Goal: Entertainment & Leisure: Browse casually

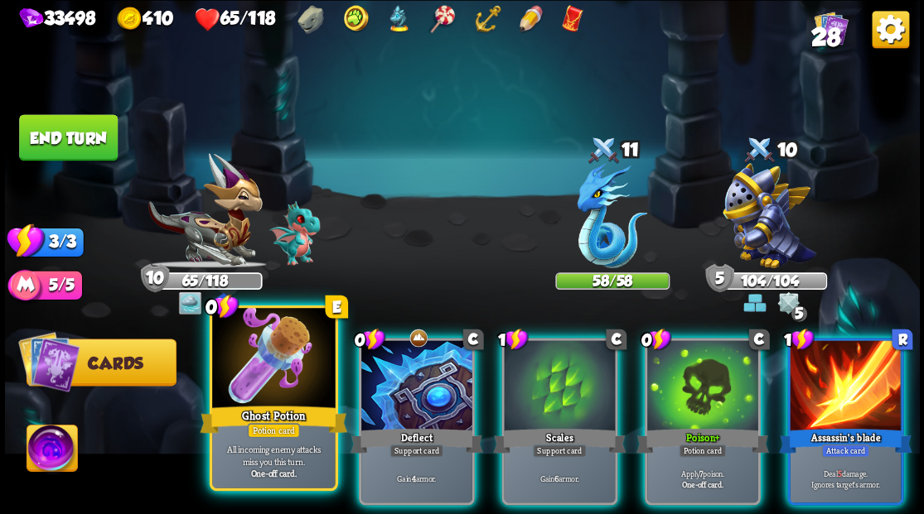
click at [288, 345] on div at bounding box center [273, 360] width 123 height 104
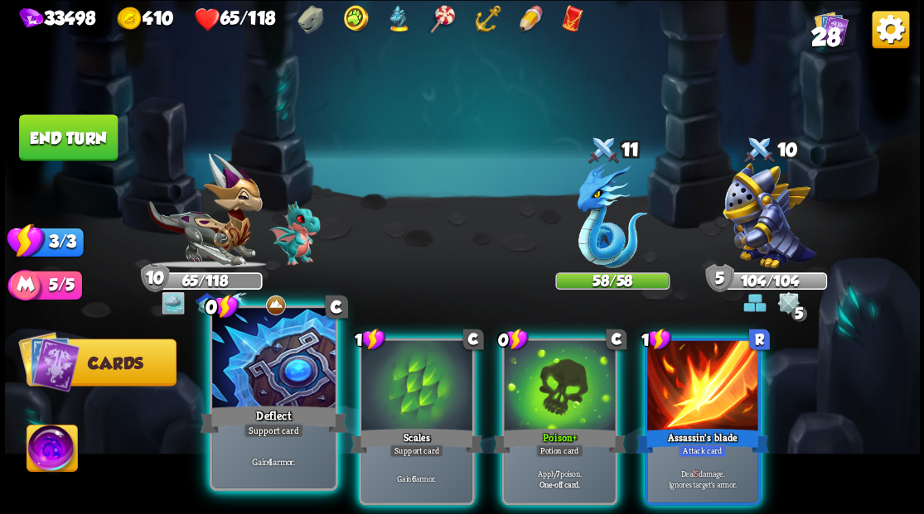
click at [269, 348] on div at bounding box center [273, 360] width 123 height 104
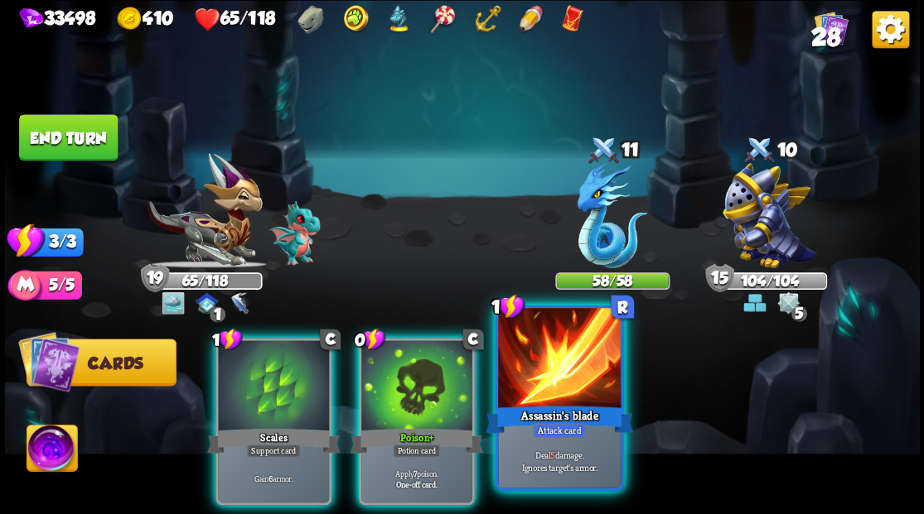
click at [558, 374] on div at bounding box center [559, 360] width 123 height 104
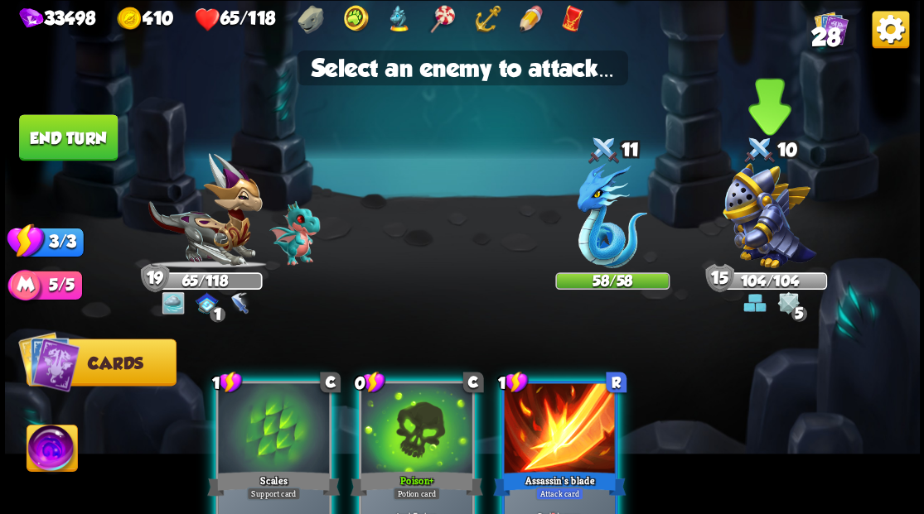
click at [762, 215] on img at bounding box center [769, 215] width 94 height 105
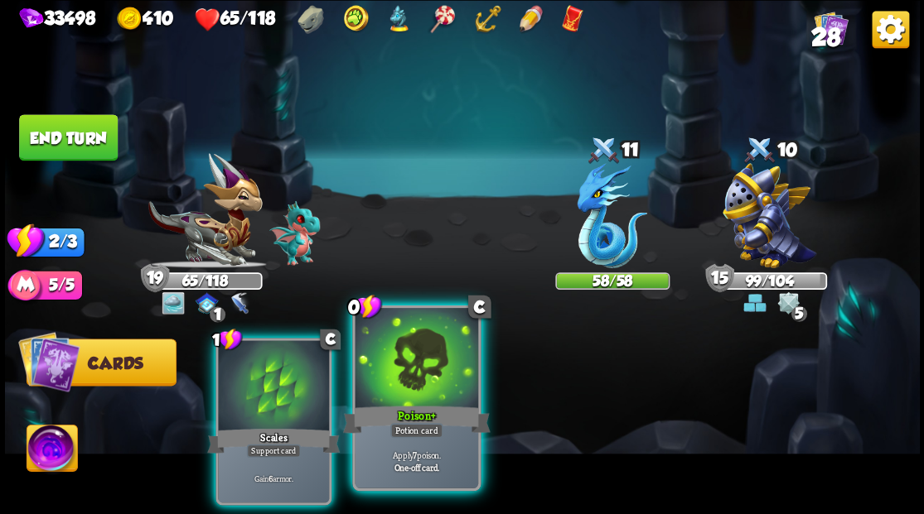
click at [406, 375] on div at bounding box center [416, 360] width 123 height 104
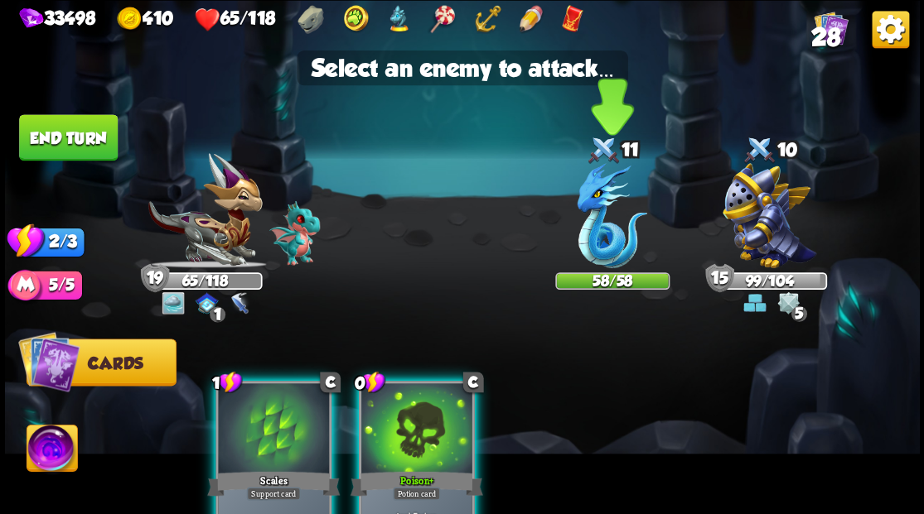
click at [608, 215] on img at bounding box center [612, 215] width 70 height 105
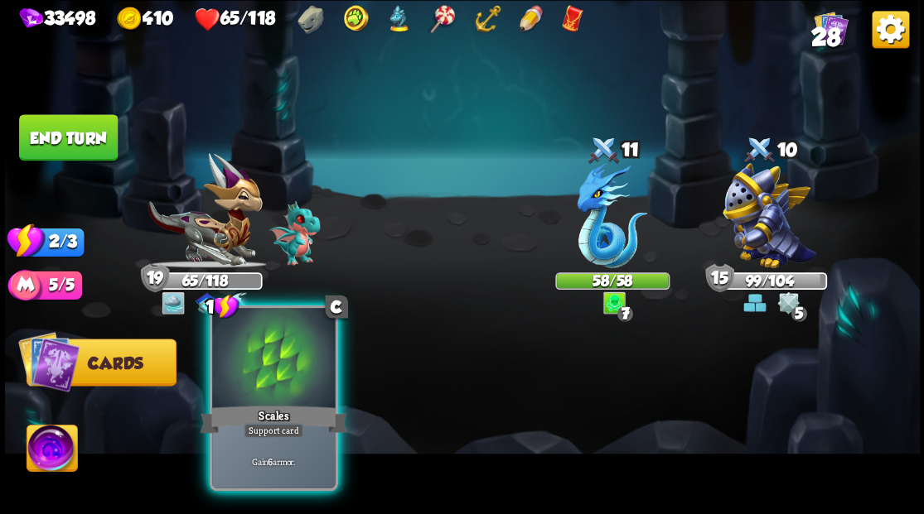
click at [289, 370] on div at bounding box center [273, 360] width 123 height 104
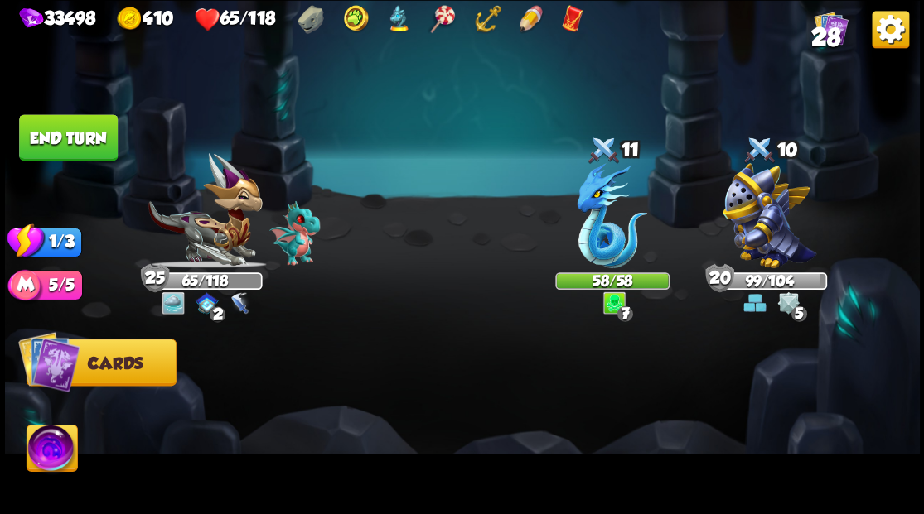
click at [75, 141] on button "End turn" at bounding box center [68, 137] width 99 height 46
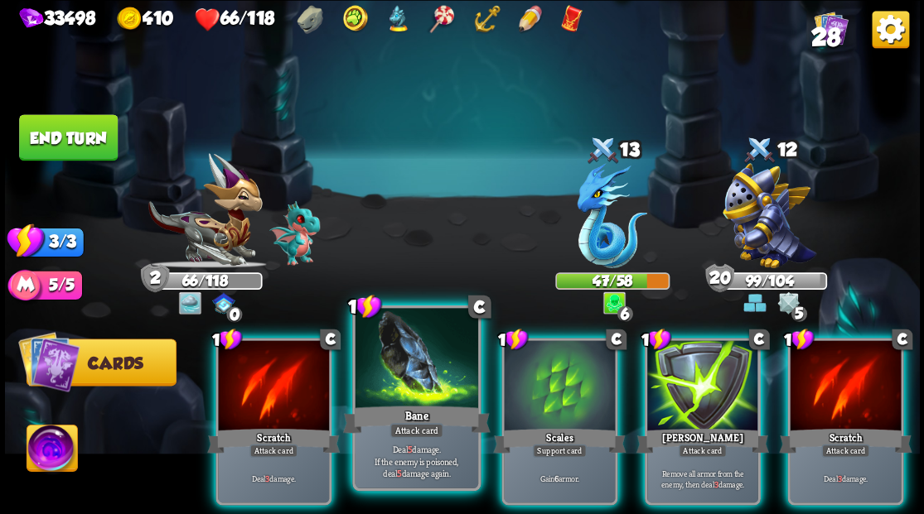
click at [419, 362] on div at bounding box center [416, 360] width 123 height 104
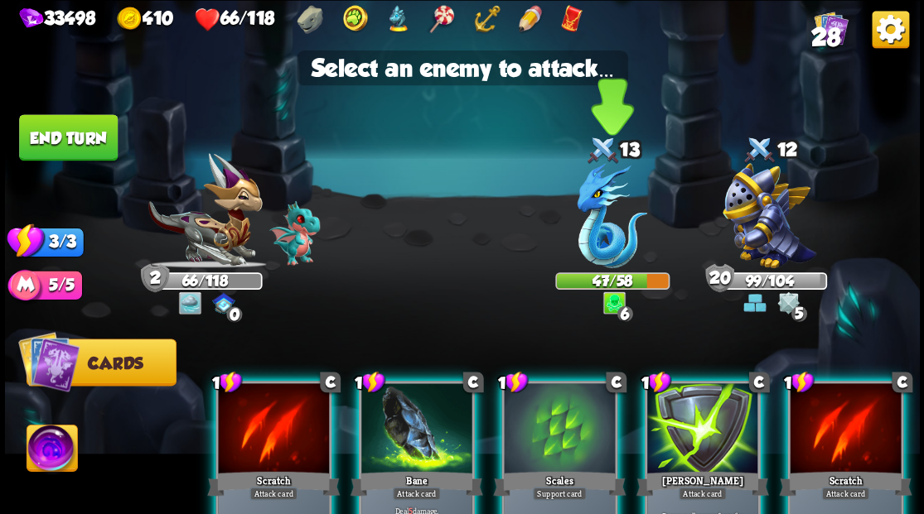
click at [600, 243] on img at bounding box center [612, 215] width 70 height 105
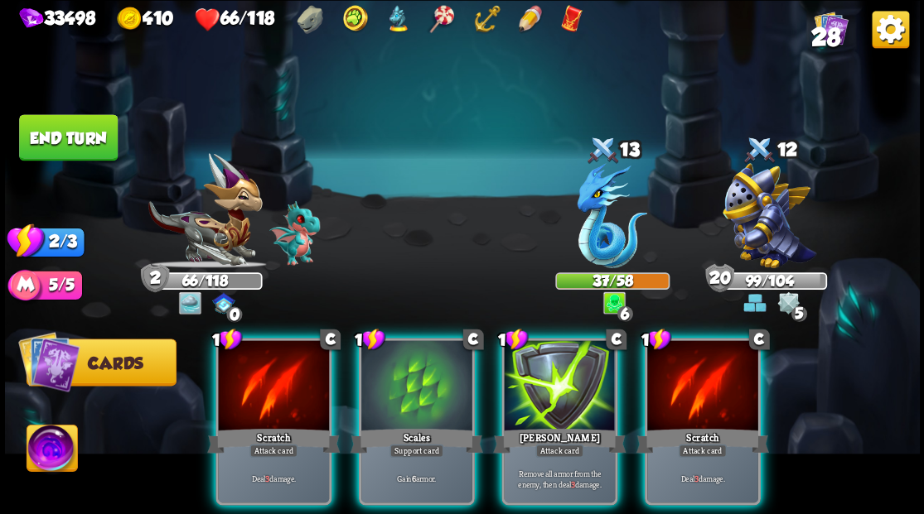
click at [46, 459] on img at bounding box center [52, 450] width 51 height 51
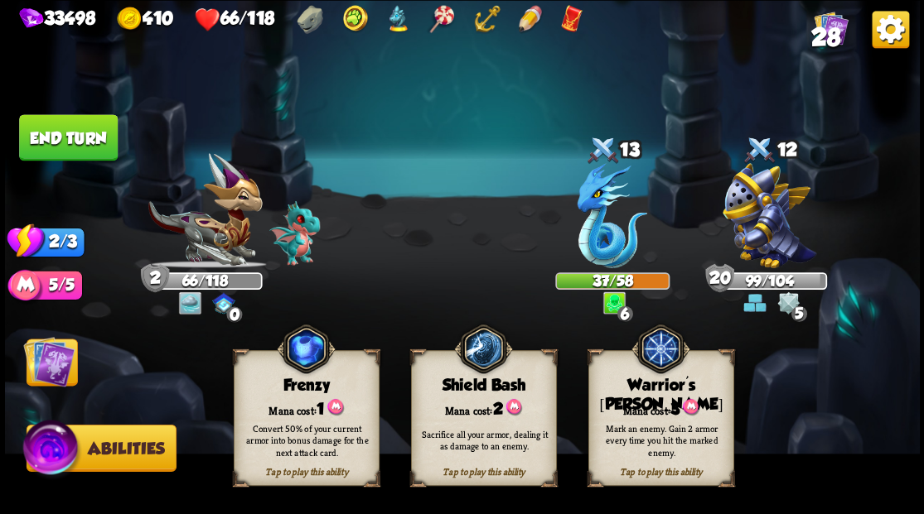
drag, startPoint x: 649, startPoint y: 406, endPoint x: 642, endPoint y: 366, distance: 40.3
click at [650, 403] on div "Mana cost: 3" at bounding box center [660, 408] width 144 height 21
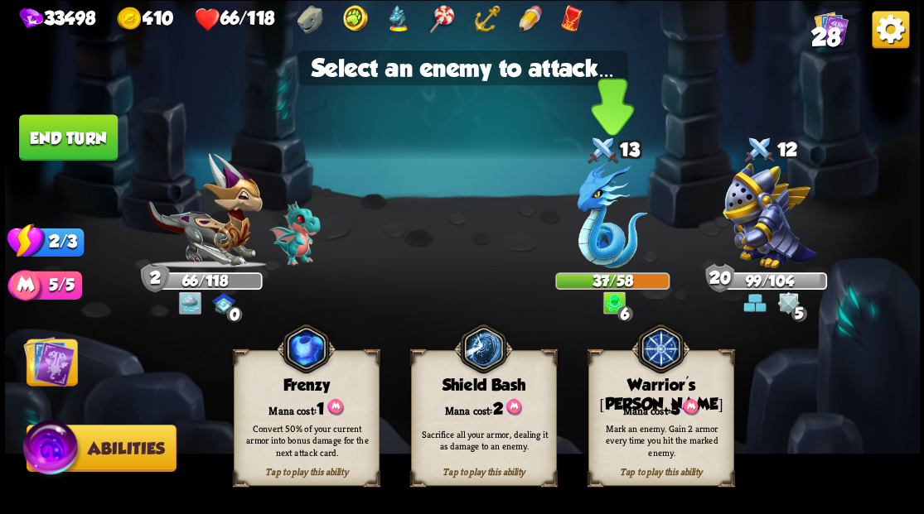
click at [600, 228] on img at bounding box center [612, 215] width 70 height 105
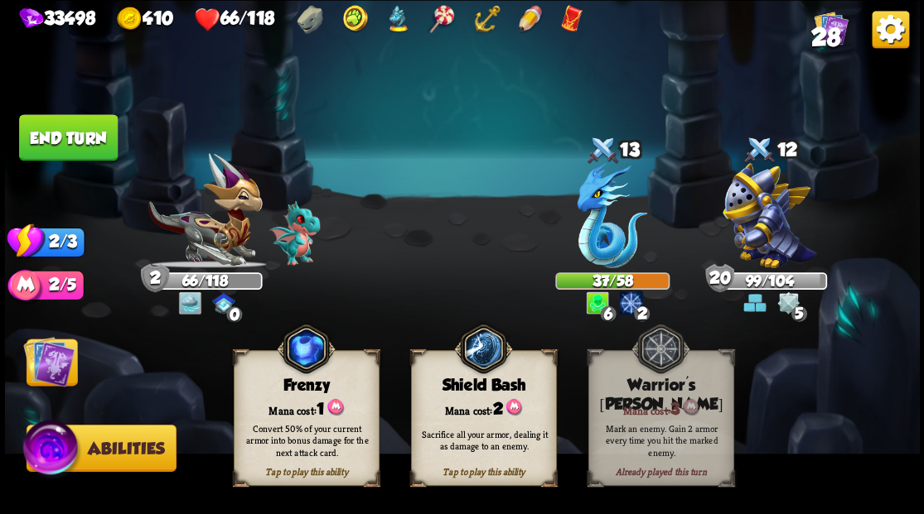
click at [53, 355] on img at bounding box center [48, 361] width 51 height 51
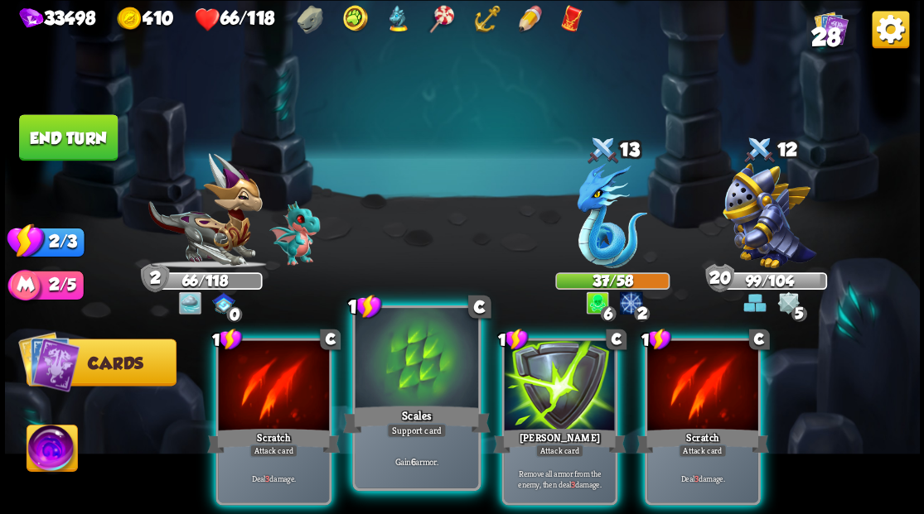
click at [427, 360] on div at bounding box center [416, 360] width 123 height 104
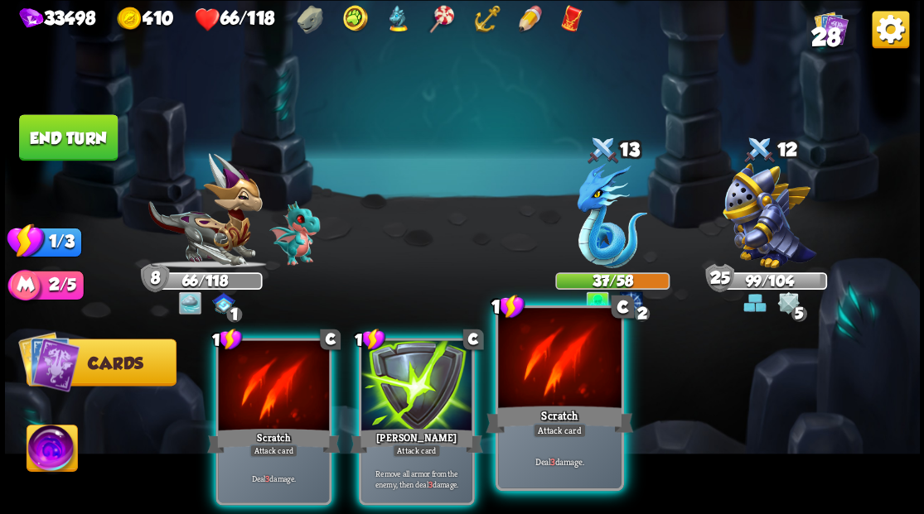
click at [563, 366] on div at bounding box center [559, 360] width 123 height 104
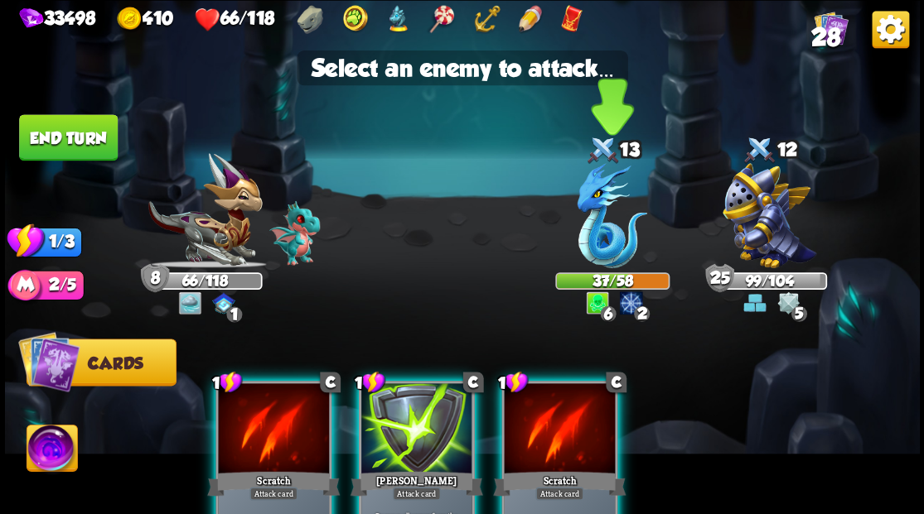
click at [586, 230] on img at bounding box center [612, 215] width 70 height 105
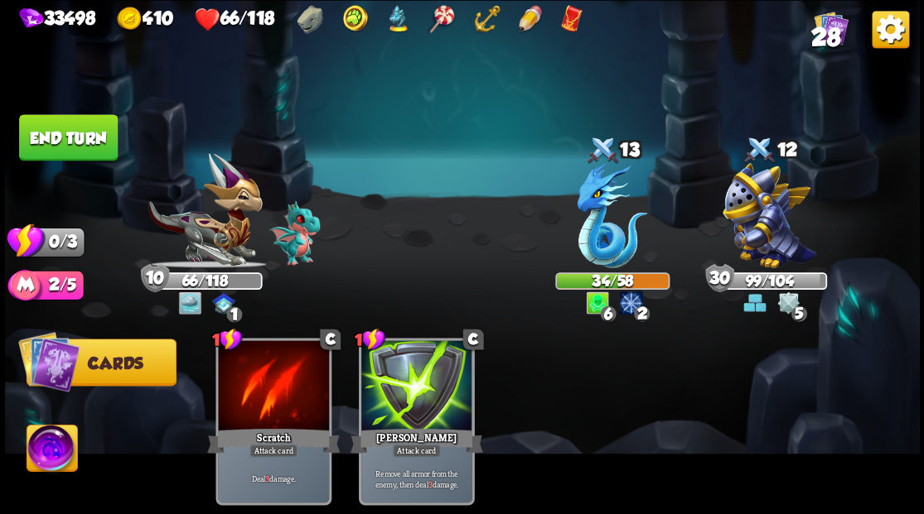
click at [92, 135] on button "End turn" at bounding box center [68, 137] width 99 height 46
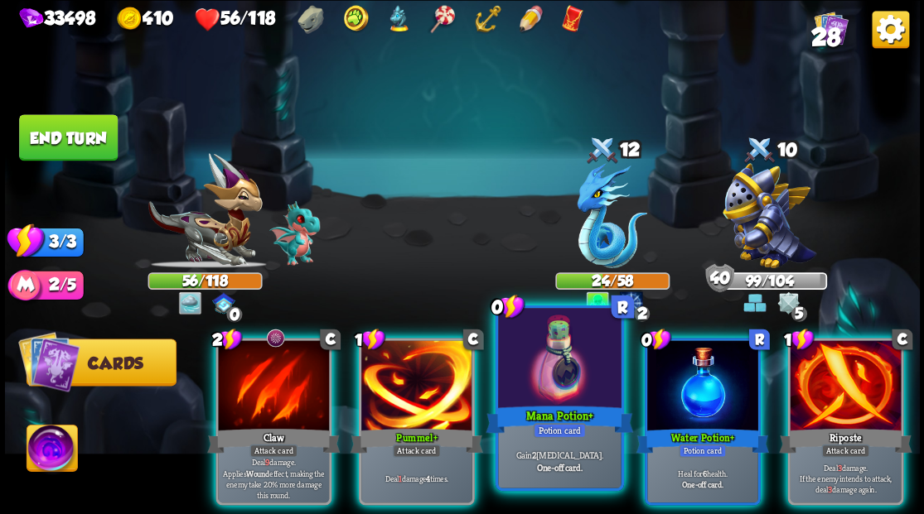
click at [534, 346] on div at bounding box center [559, 360] width 123 height 104
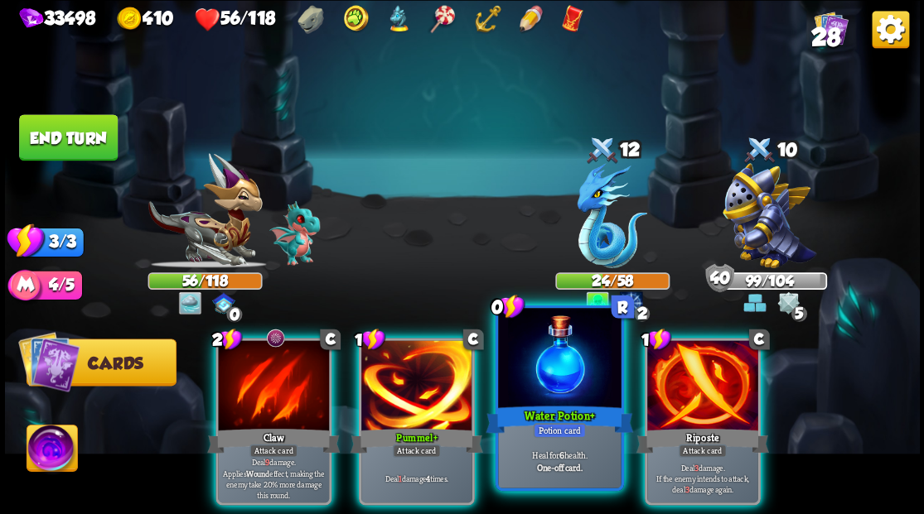
click at [563, 384] on div at bounding box center [559, 360] width 123 height 104
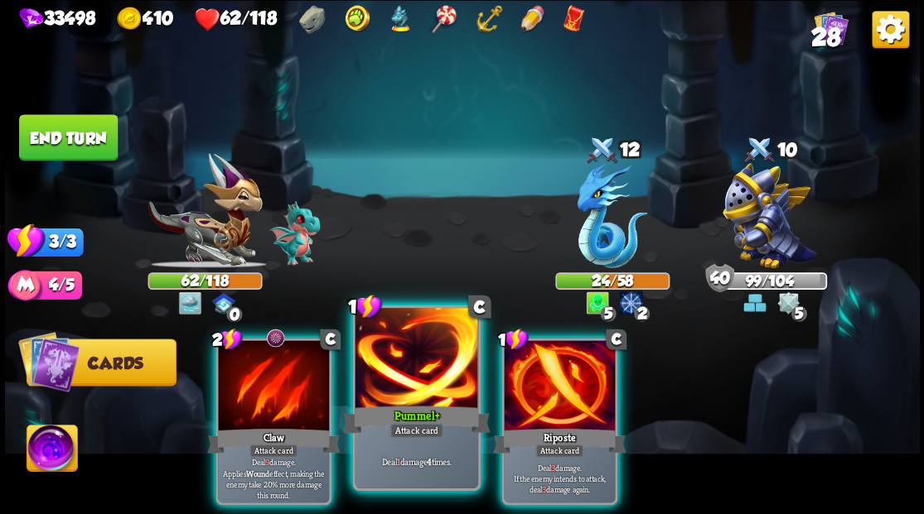
click at [436, 373] on div at bounding box center [416, 360] width 123 height 104
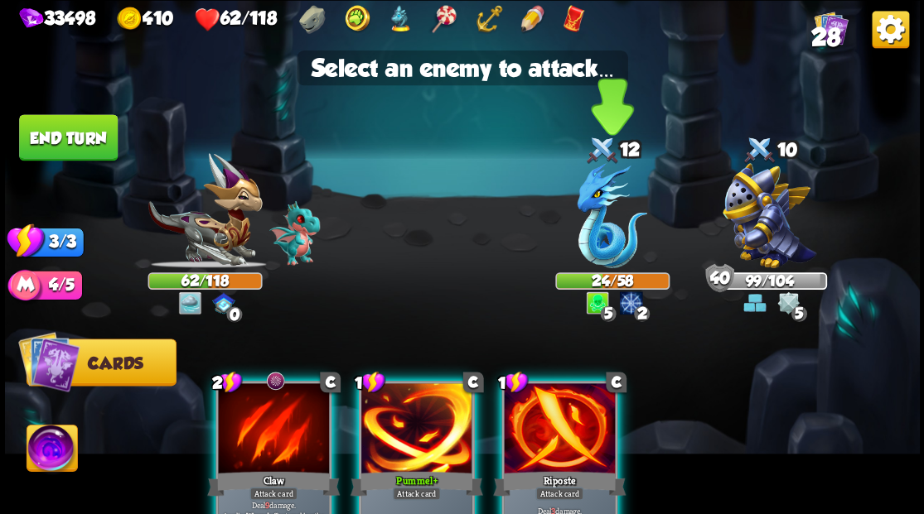
click at [587, 240] on img at bounding box center [612, 215] width 70 height 105
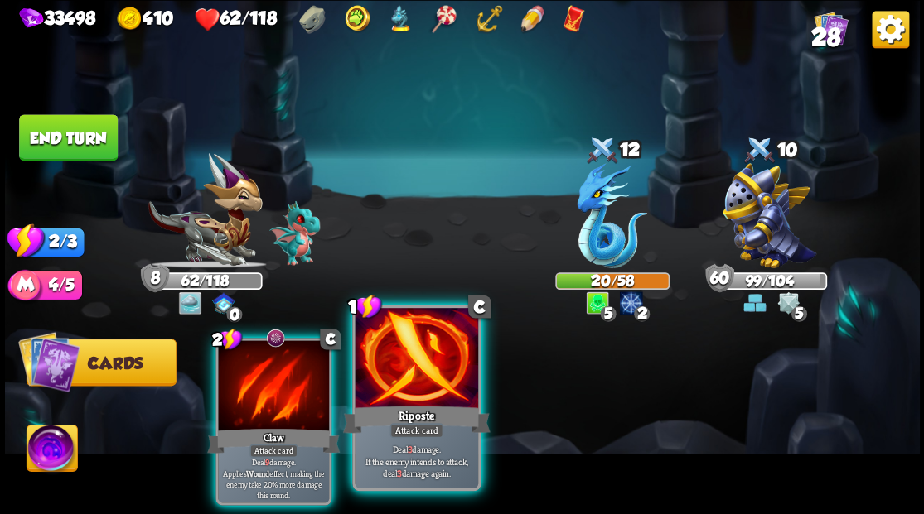
click at [414, 362] on div at bounding box center [416, 360] width 123 height 104
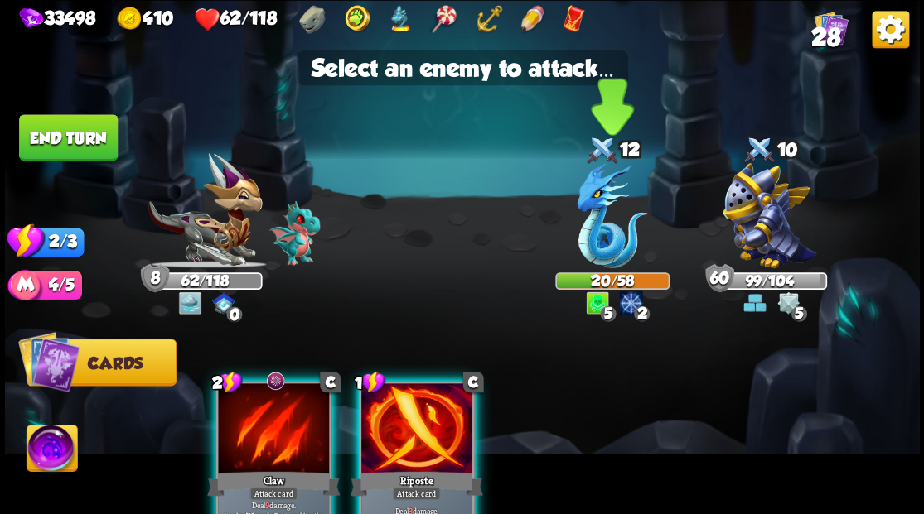
click at [600, 219] on img at bounding box center [612, 215] width 70 height 105
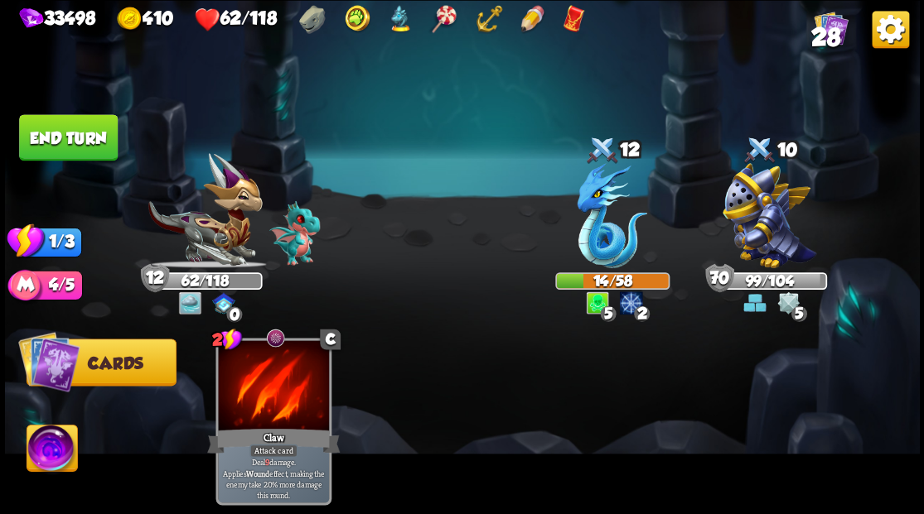
click at [85, 133] on button "End turn" at bounding box center [68, 137] width 99 height 46
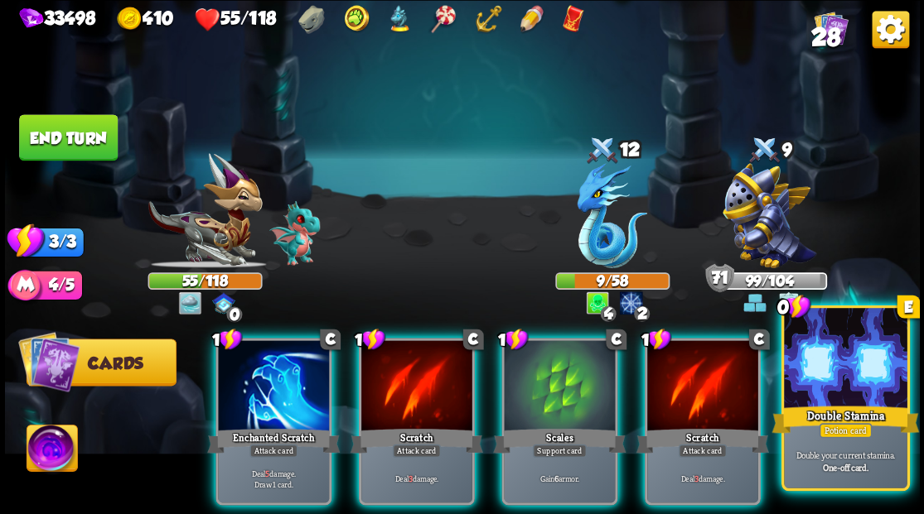
click at [850, 371] on div at bounding box center [845, 360] width 123 height 104
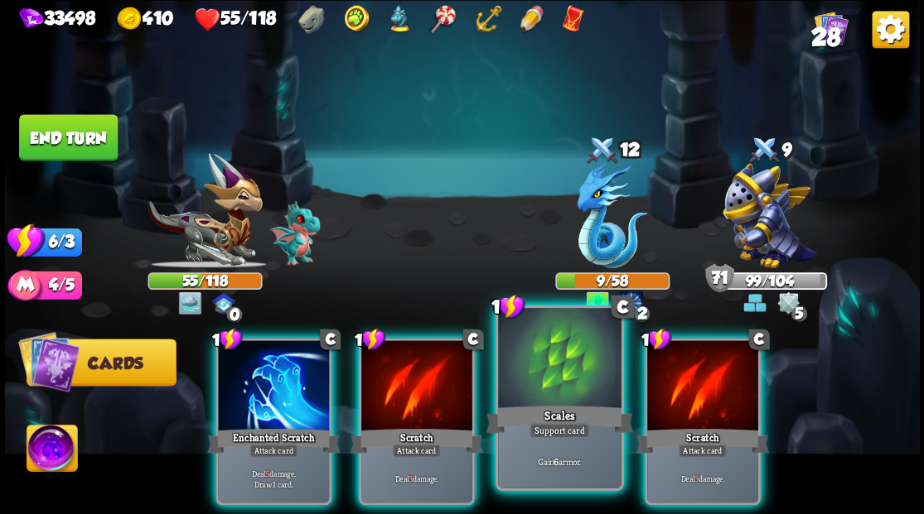
click at [562, 379] on div at bounding box center [559, 360] width 123 height 104
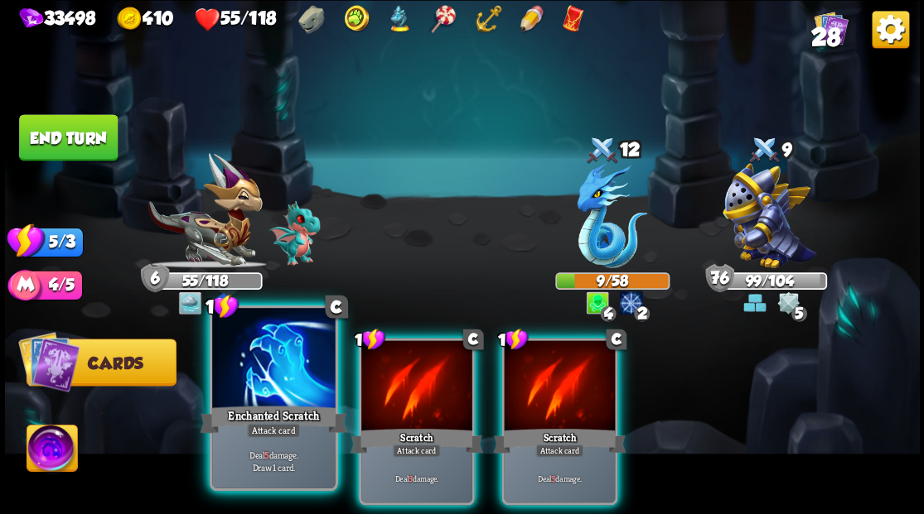
click at [268, 361] on div at bounding box center [273, 360] width 123 height 104
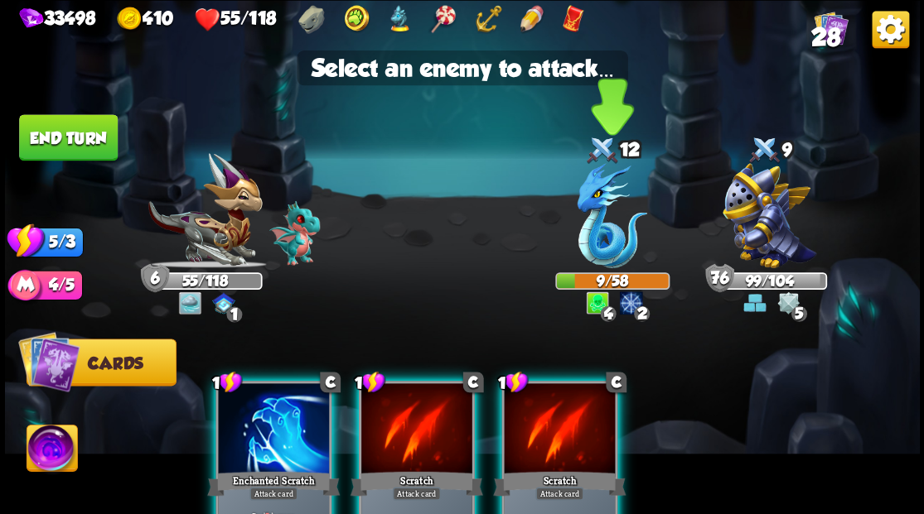
click at [584, 234] on img at bounding box center [612, 215] width 70 height 105
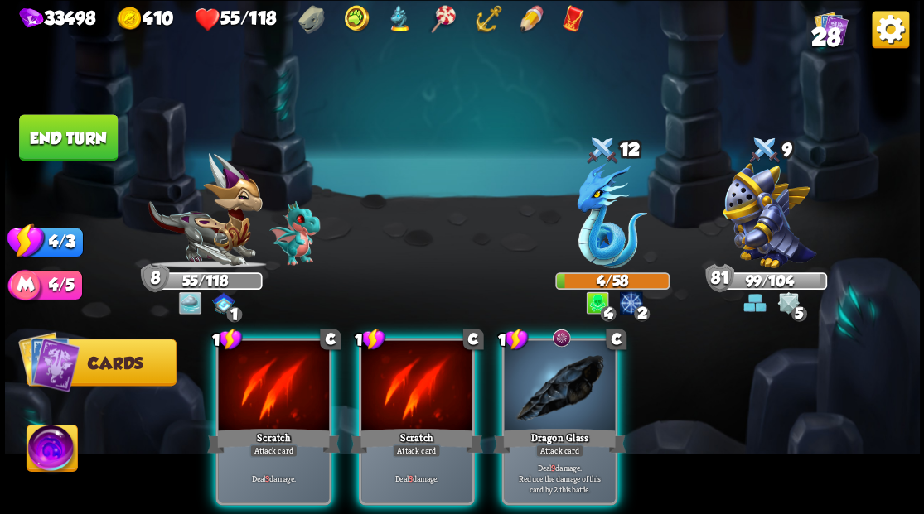
drag, startPoint x: 421, startPoint y: 376, endPoint x: 476, endPoint y: 283, distance: 108.1
click at [421, 374] on div at bounding box center [416, 388] width 111 height 94
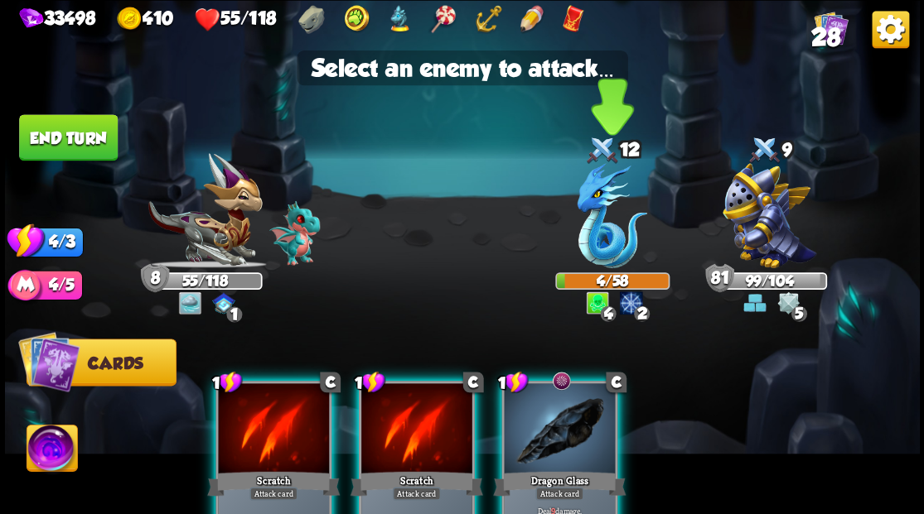
click at [595, 213] on img at bounding box center [612, 215] width 70 height 105
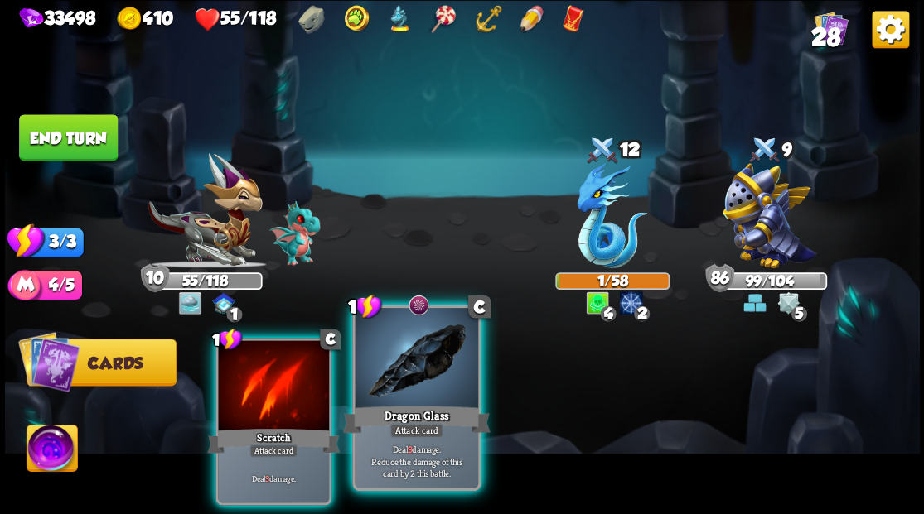
click at [418, 372] on div at bounding box center [416, 360] width 123 height 104
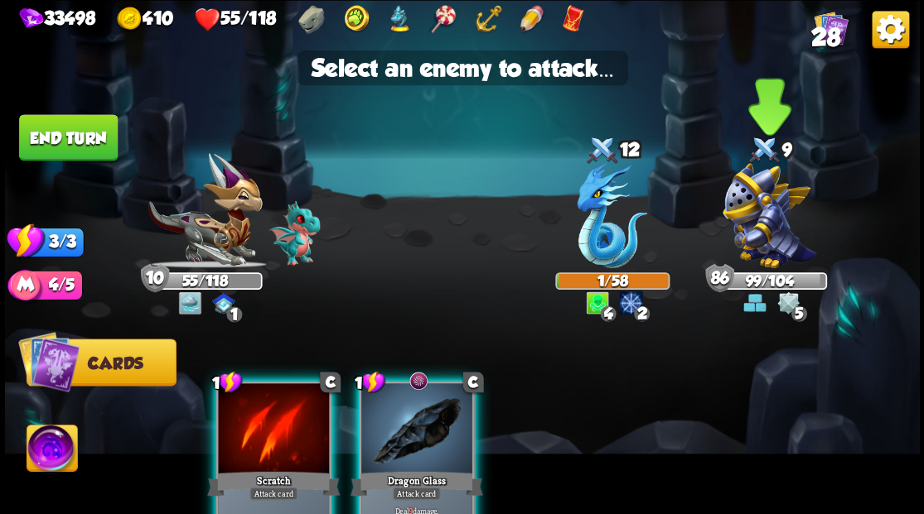
click at [747, 199] on img at bounding box center [769, 215] width 94 height 105
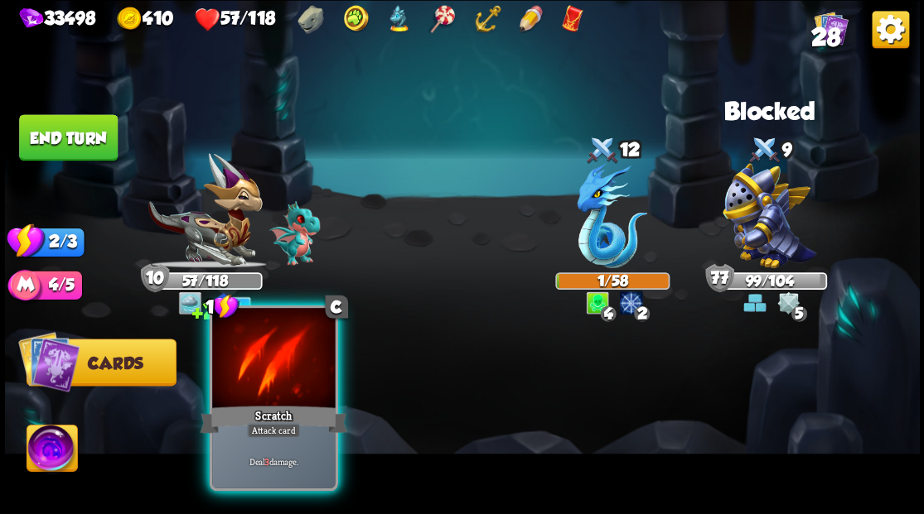
click at [280, 369] on div at bounding box center [273, 360] width 123 height 104
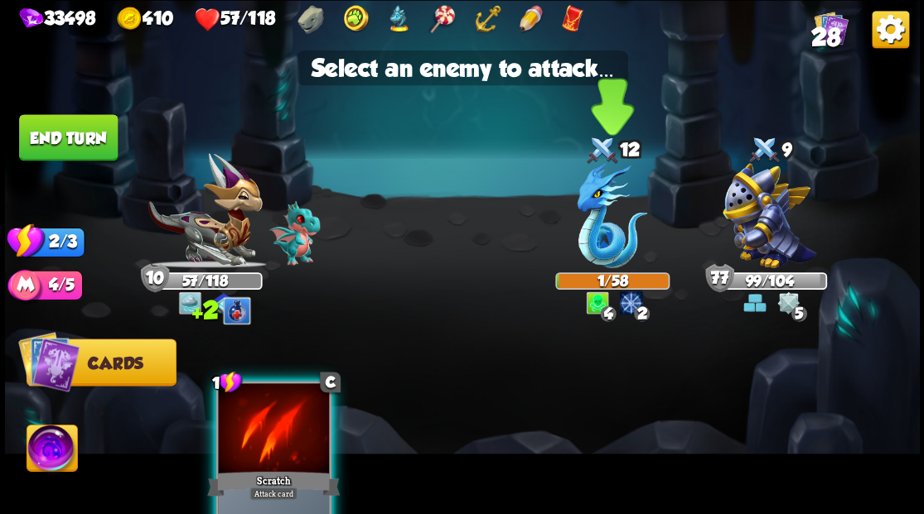
click at [606, 229] on img at bounding box center [612, 215] width 70 height 105
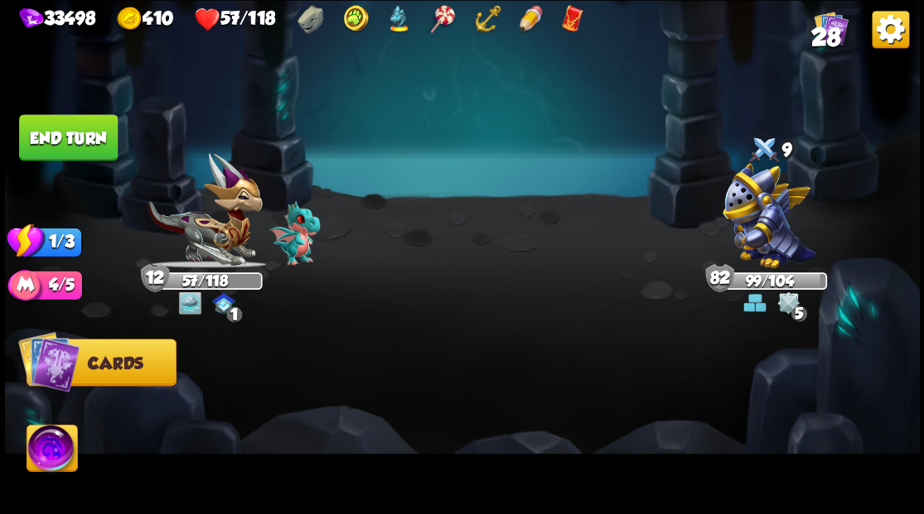
click at [76, 139] on button "End turn" at bounding box center [68, 137] width 99 height 46
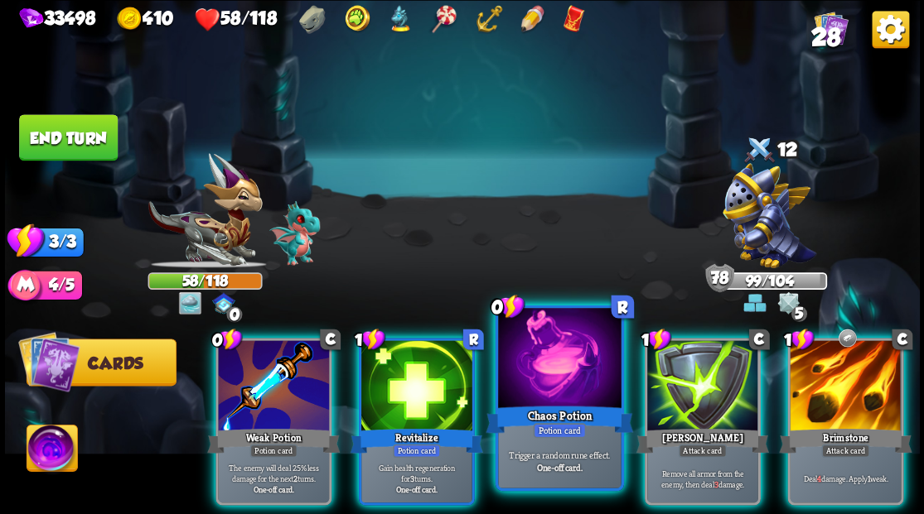
click at [563, 379] on div at bounding box center [559, 360] width 123 height 104
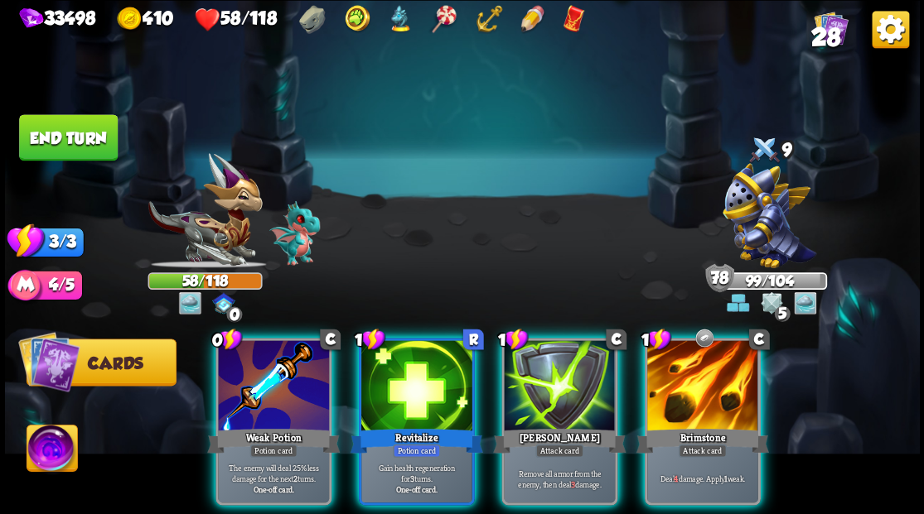
click at [51, 451] on img at bounding box center [52, 450] width 51 height 51
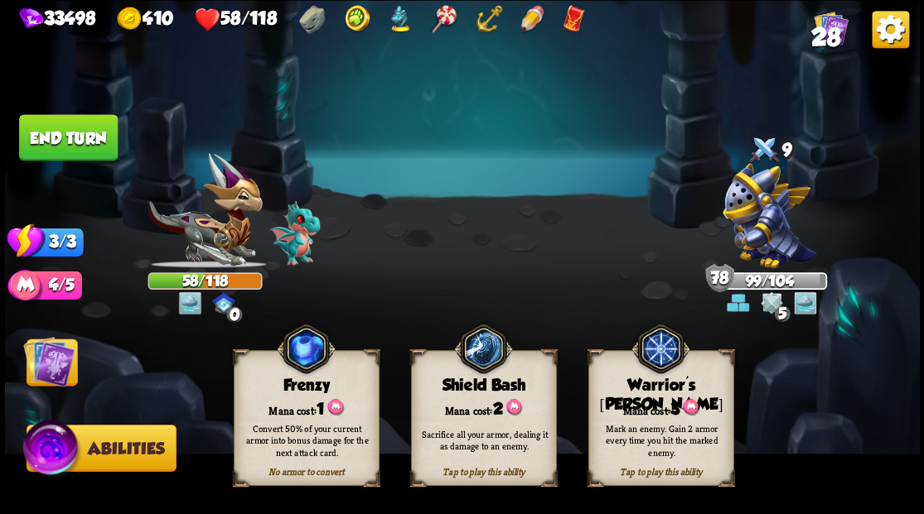
click at [670, 412] on div "Mark an enemy. Gain 2 armor every time you hit the marked enemy." at bounding box center [661, 440] width 146 height 57
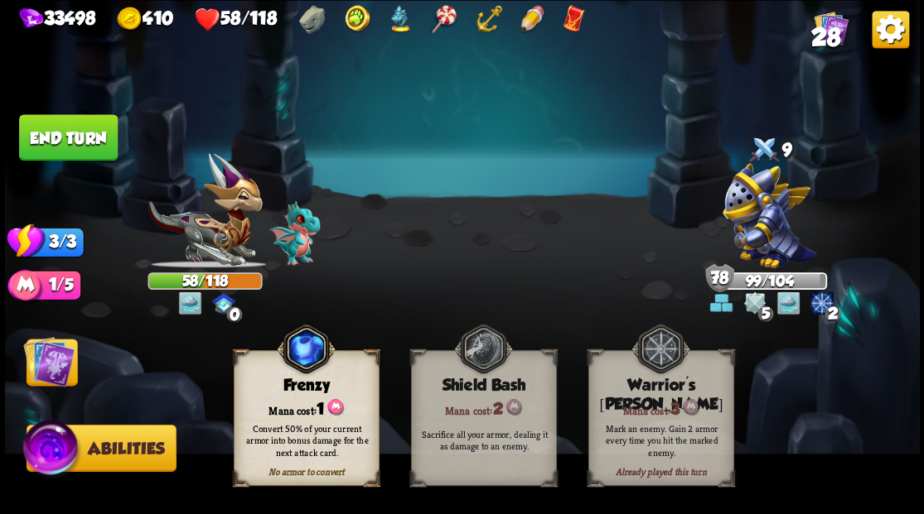
click at [51, 367] on img at bounding box center [48, 361] width 51 height 51
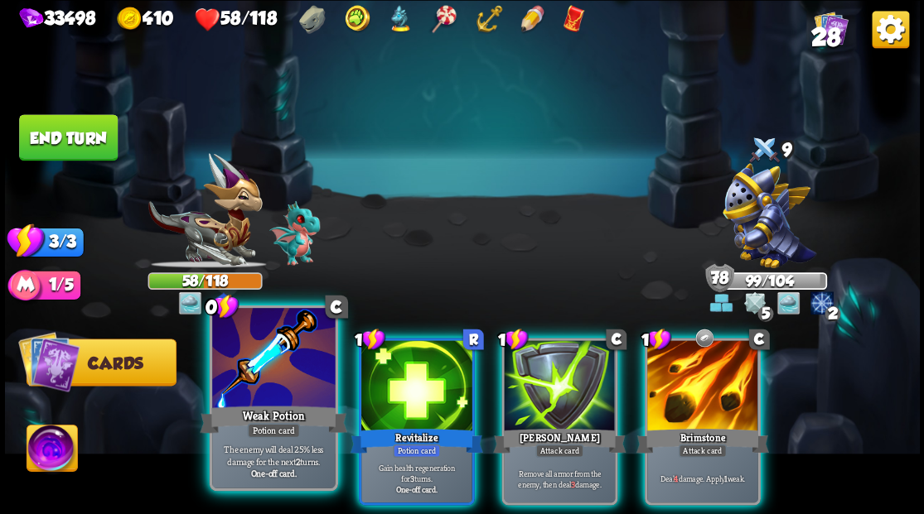
click at [256, 365] on div at bounding box center [273, 360] width 123 height 104
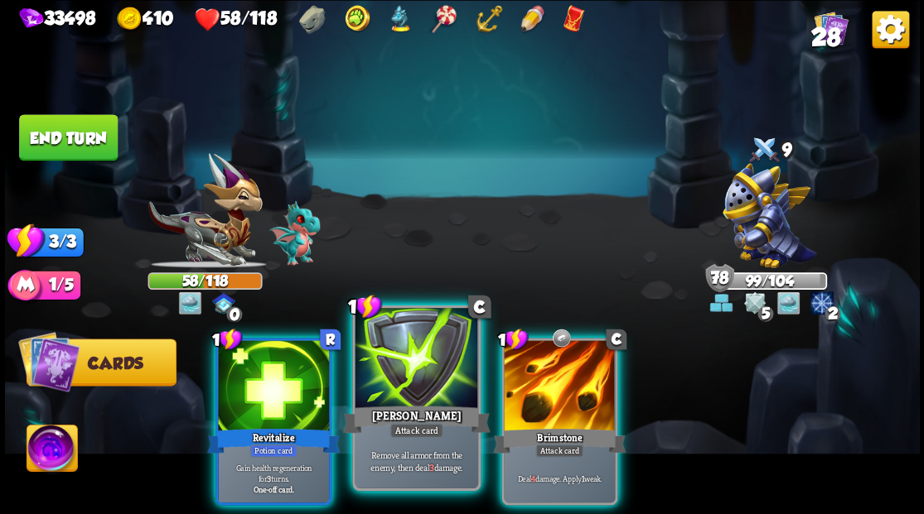
click at [409, 391] on div at bounding box center [416, 360] width 123 height 104
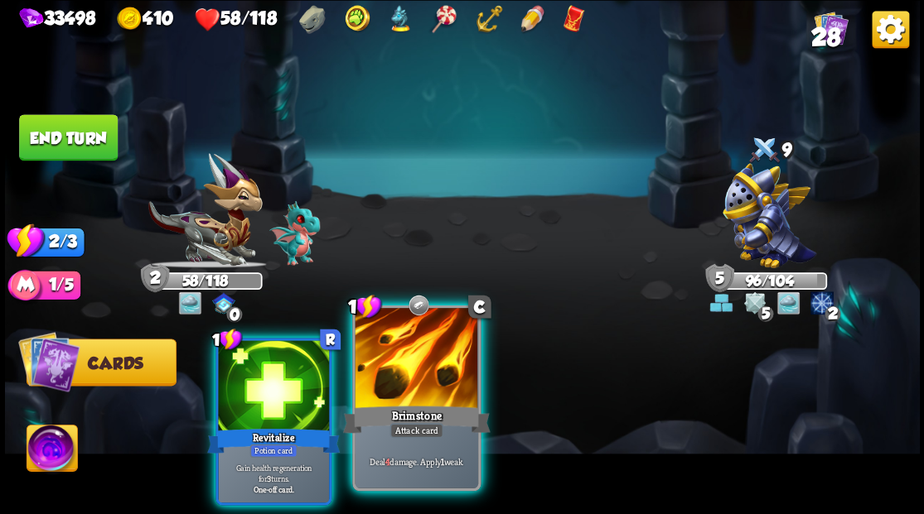
click at [421, 366] on div at bounding box center [416, 360] width 123 height 104
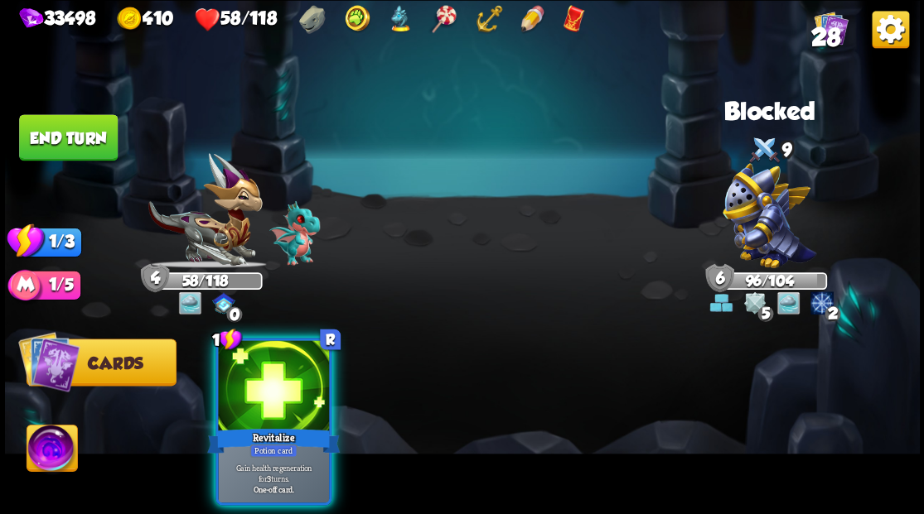
click at [273, 373] on div at bounding box center [273, 388] width 111 height 94
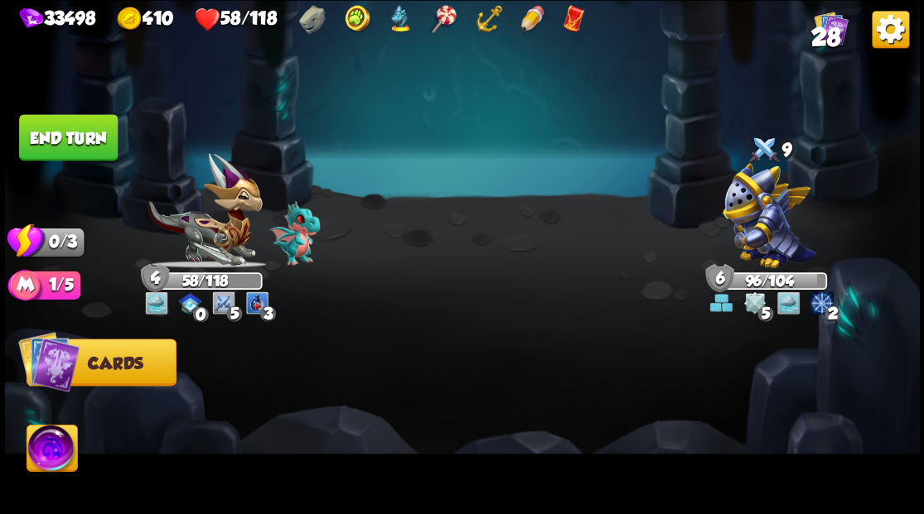
click at [73, 142] on button "End turn" at bounding box center [68, 137] width 99 height 46
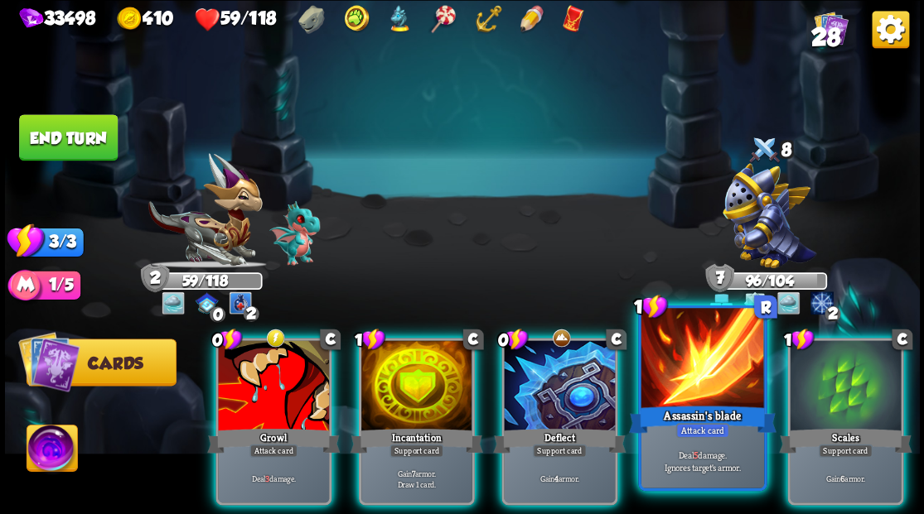
click at [702, 381] on div at bounding box center [701, 360] width 123 height 104
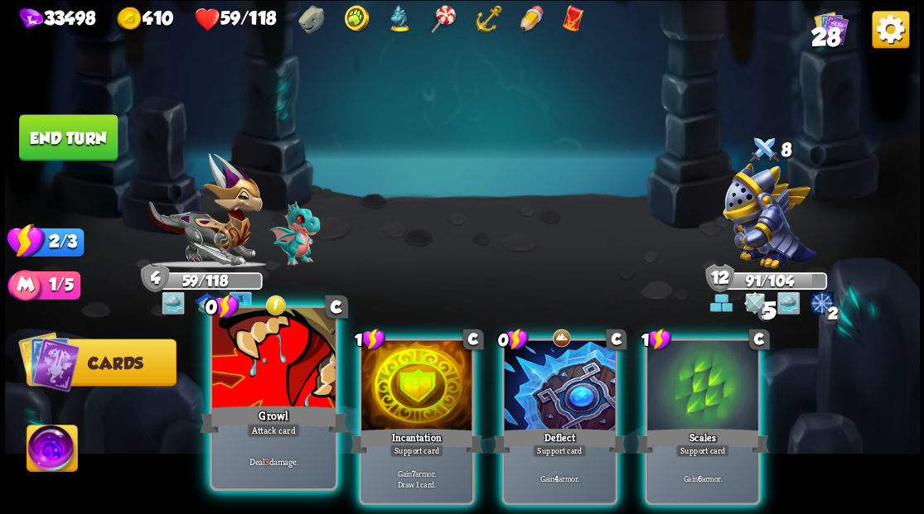
click at [272, 393] on div at bounding box center [273, 360] width 123 height 104
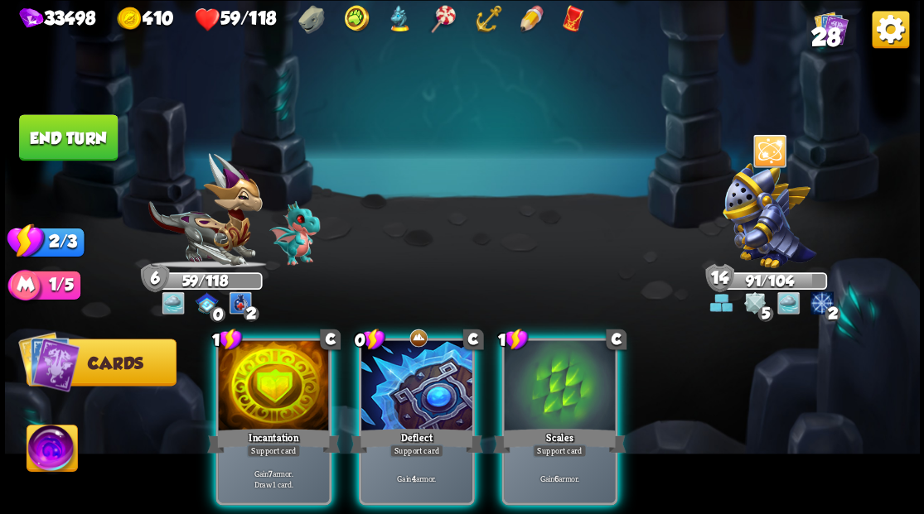
click at [272, 393] on div at bounding box center [273, 388] width 111 height 94
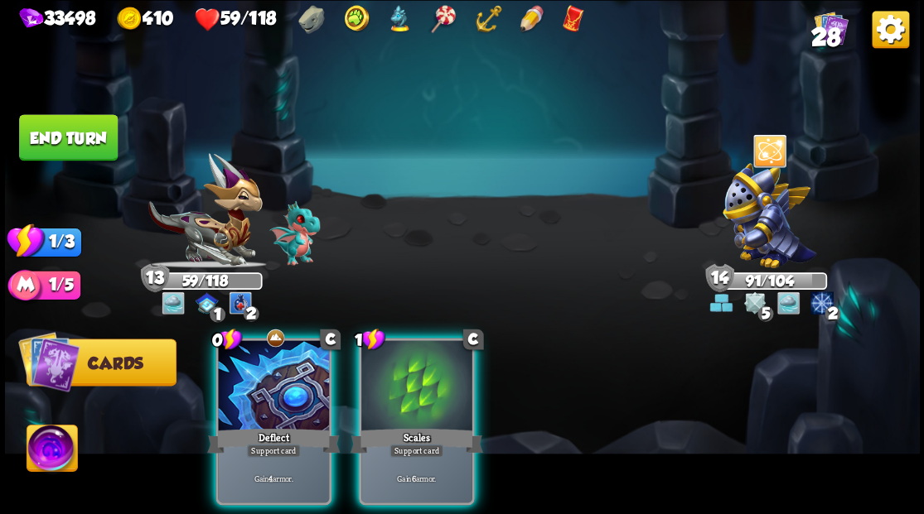
click at [272, 393] on div at bounding box center [273, 388] width 111 height 94
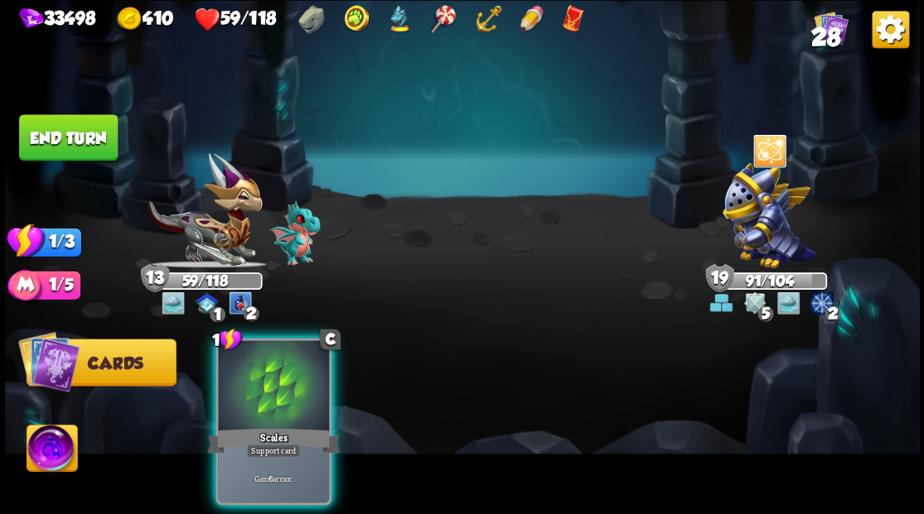
click at [272, 393] on div at bounding box center [273, 388] width 111 height 94
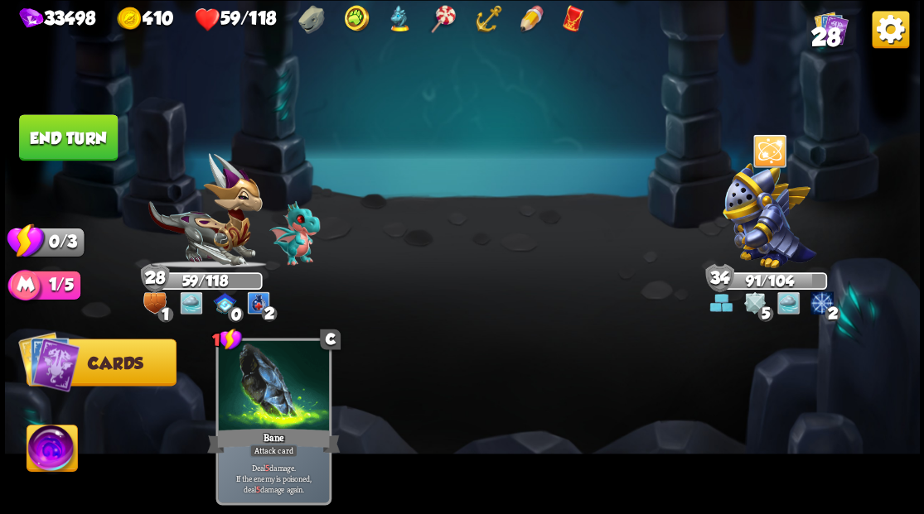
drag, startPoint x: 53, startPoint y: 141, endPoint x: 477, endPoint y: 310, distance: 456.6
click at [54, 140] on button "End turn" at bounding box center [68, 137] width 99 height 46
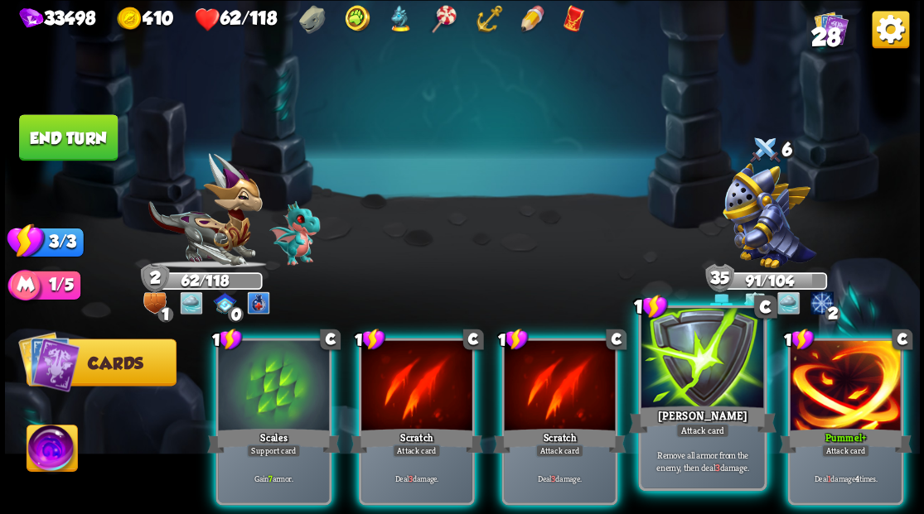
click at [696, 389] on div at bounding box center [701, 360] width 123 height 104
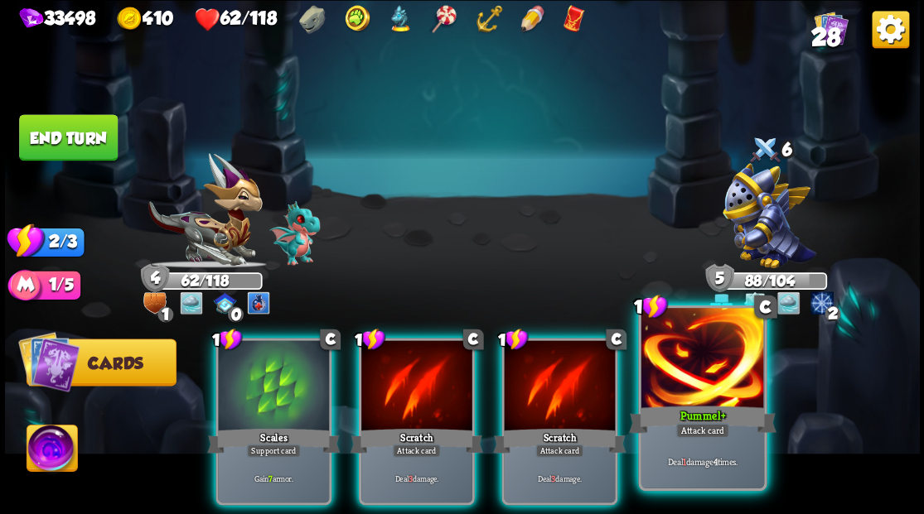
click at [695, 378] on div at bounding box center [701, 360] width 123 height 104
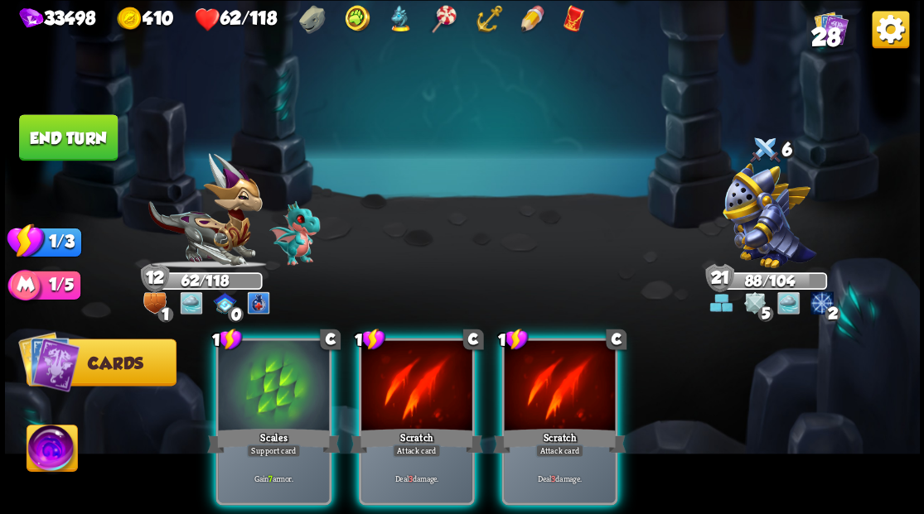
click at [83, 148] on button "End turn" at bounding box center [68, 137] width 99 height 46
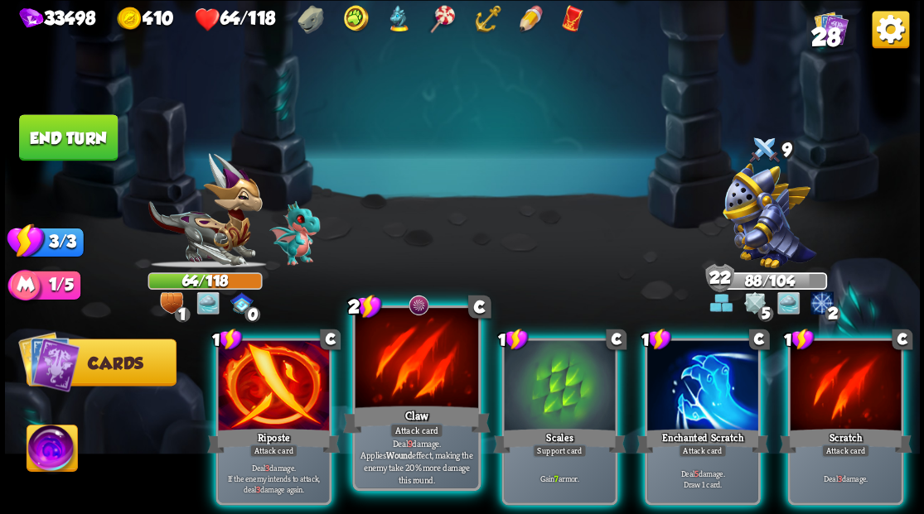
click at [408, 365] on div at bounding box center [416, 360] width 123 height 104
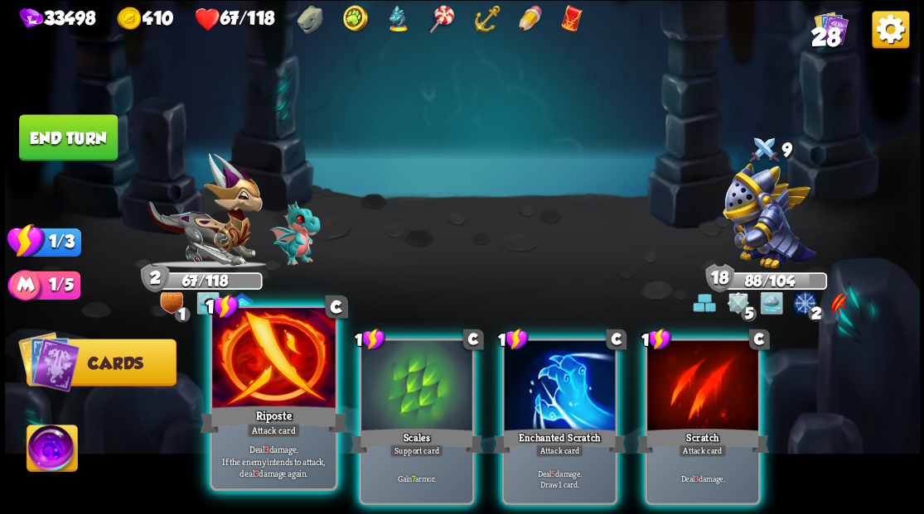
click at [267, 361] on div at bounding box center [273, 360] width 123 height 104
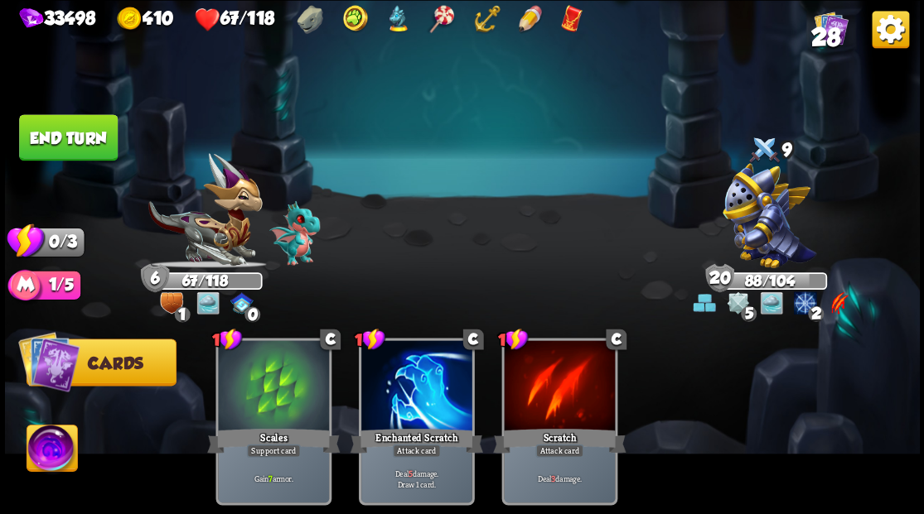
click at [96, 138] on button "End turn" at bounding box center [68, 137] width 99 height 46
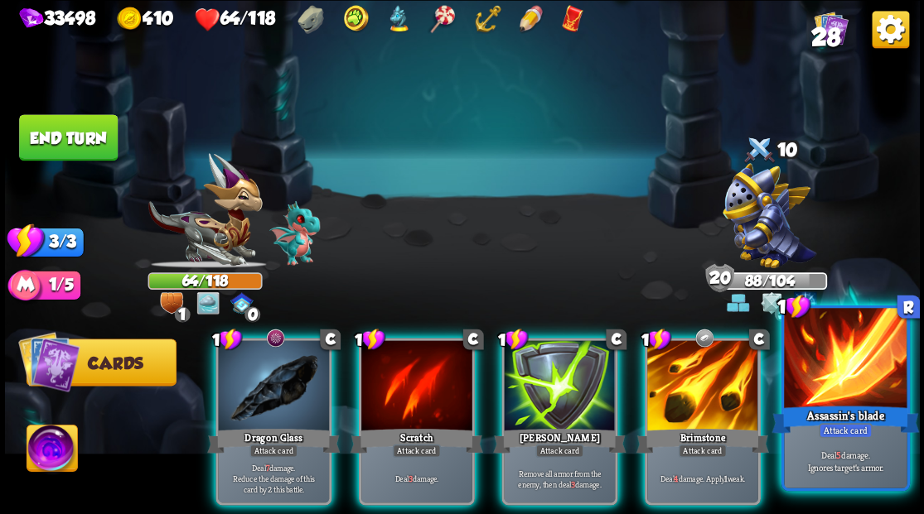
click at [851, 376] on div at bounding box center [845, 360] width 123 height 104
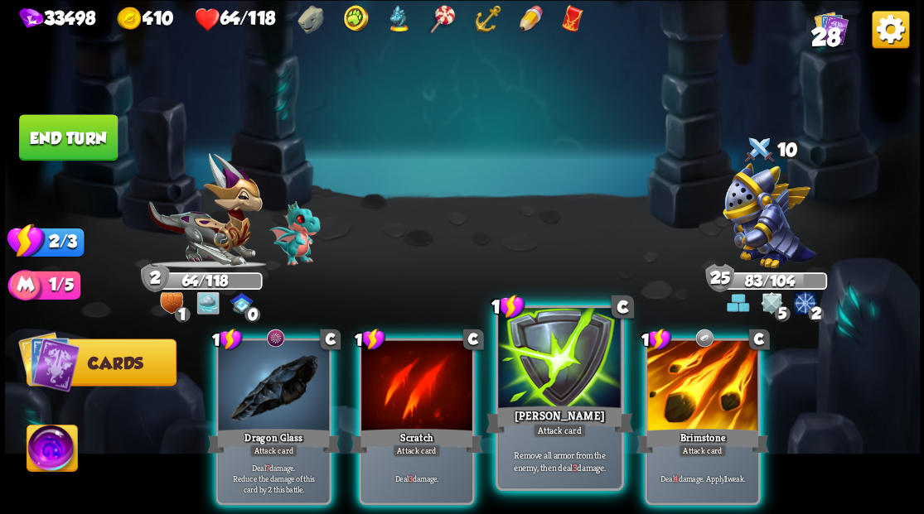
click at [540, 381] on div at bounding box center [559, 360] width 123 height 104
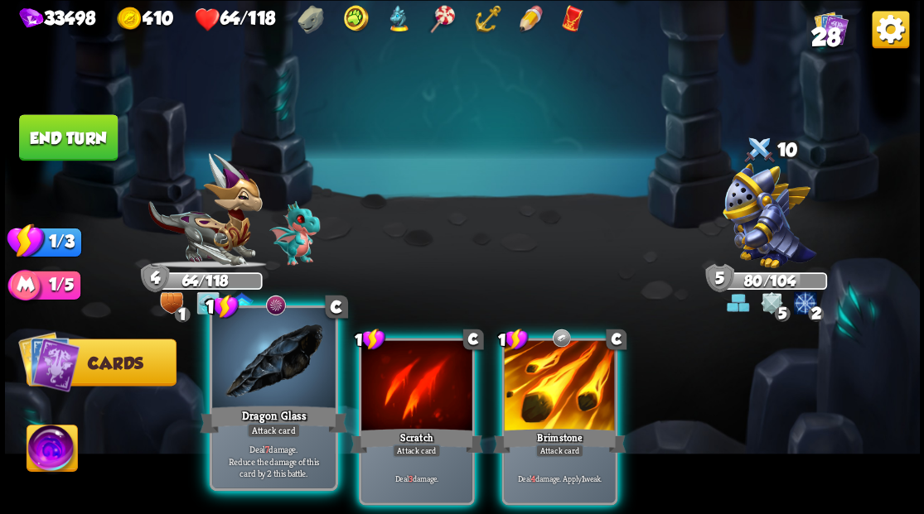
click at [269, 374] on div at bounding box center [273, 360] width 123 height 104
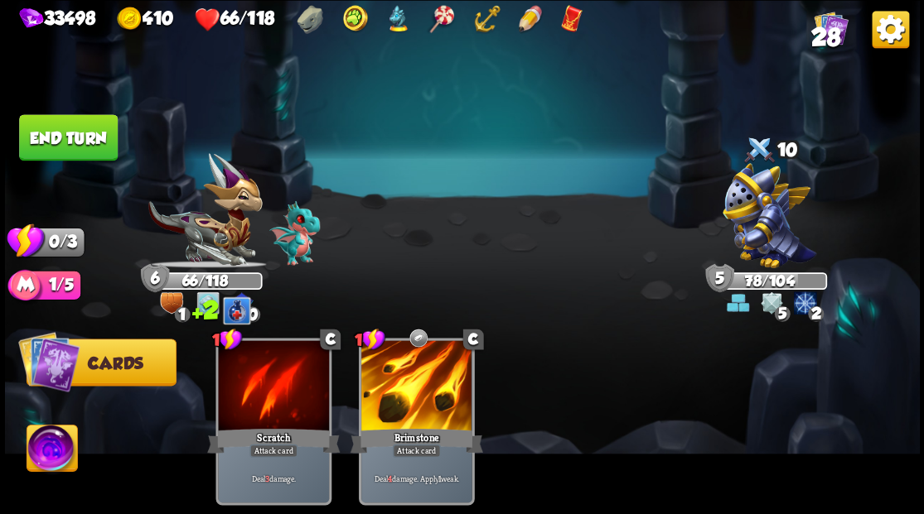
click at [94, 134] on button "End turn" at bounding box center [68, 137] width 99 height 46
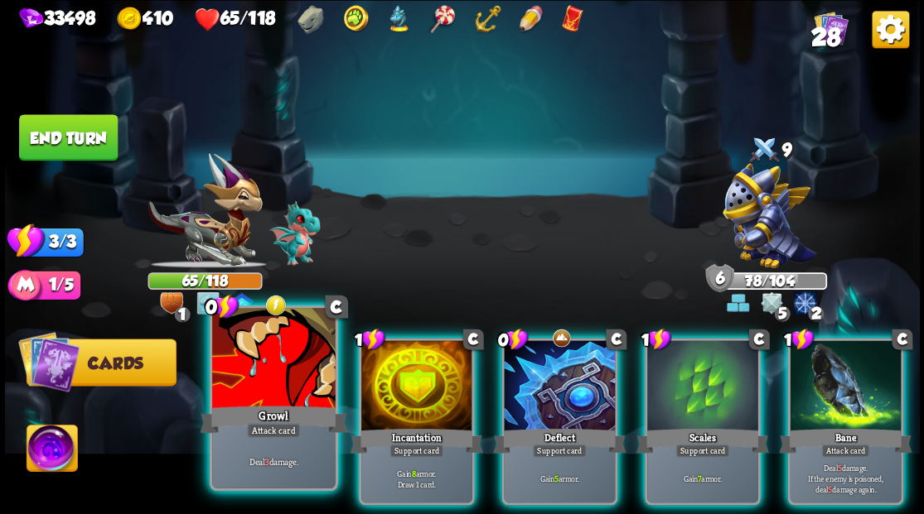
click at [287, 358] on div at bounding box center [273, 360] width 123 height 104
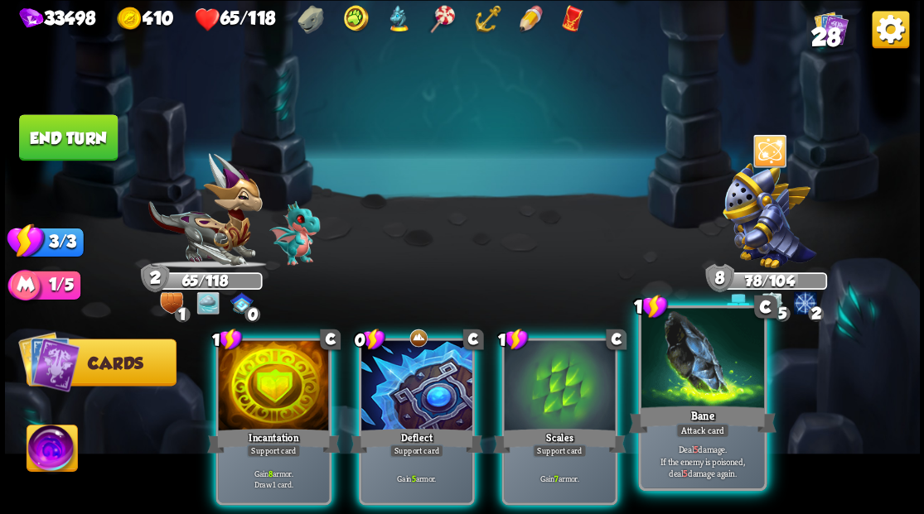
click at [714, 381] on div at bounding box center [701, 360] width 123 height 104
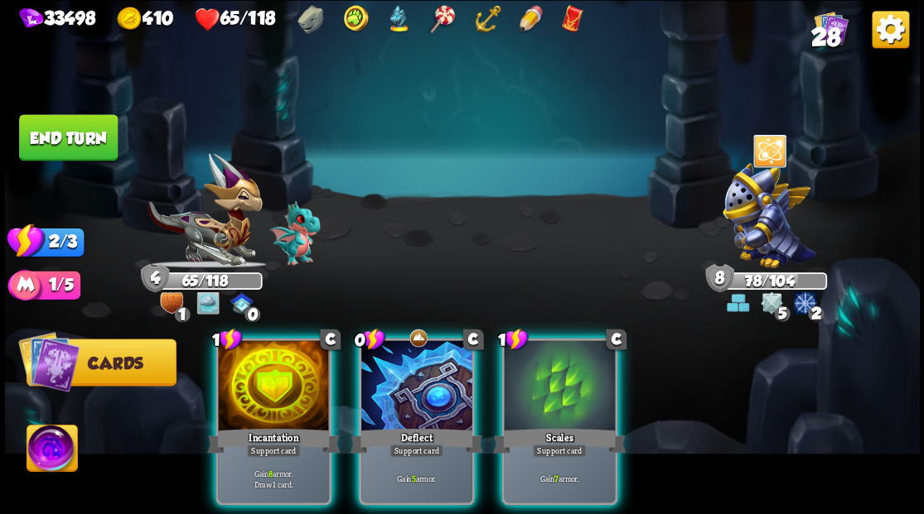
click at [96, 134] on button "End turn" at bounding box center [68, 137] width 99 height 46
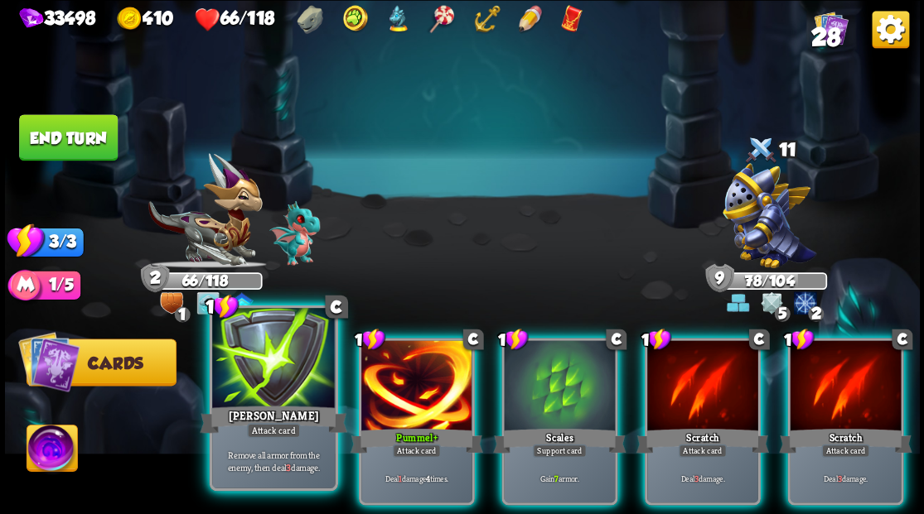
click at [272, 361] on div at bounding box center [273, 360] width 123 height 104
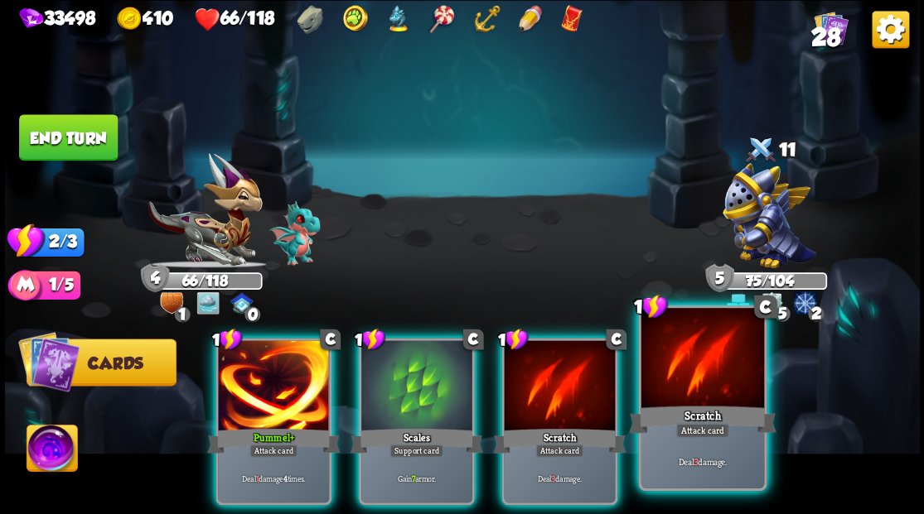
click at [708, 368] on div at bounding box center [701, 360] width 123 height 104
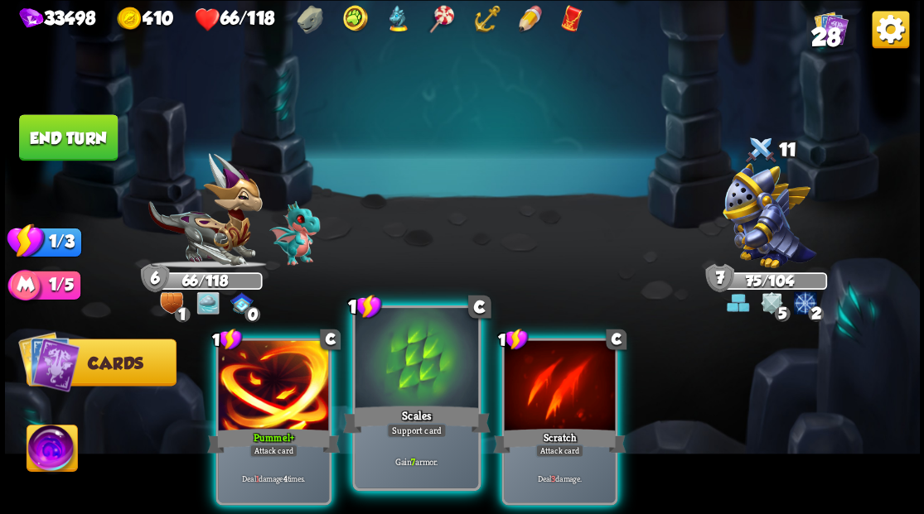
click at [403, 377] on div at bounding box center [416, 360] width 123 height 104
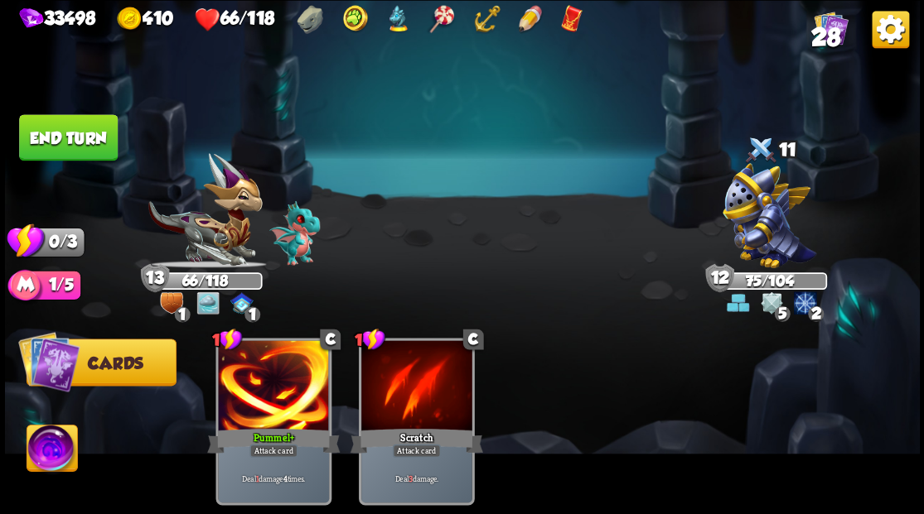
click at [90, 136] on button "End turn" at bounding box center [68, 137] width 99 height 46
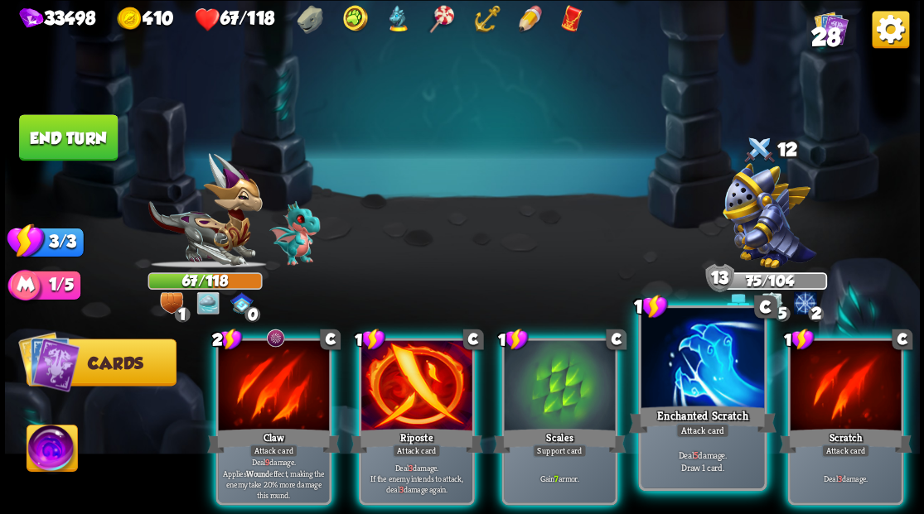
click at [665, 370] on div at bounding box center [701, 360] width 123 height 104
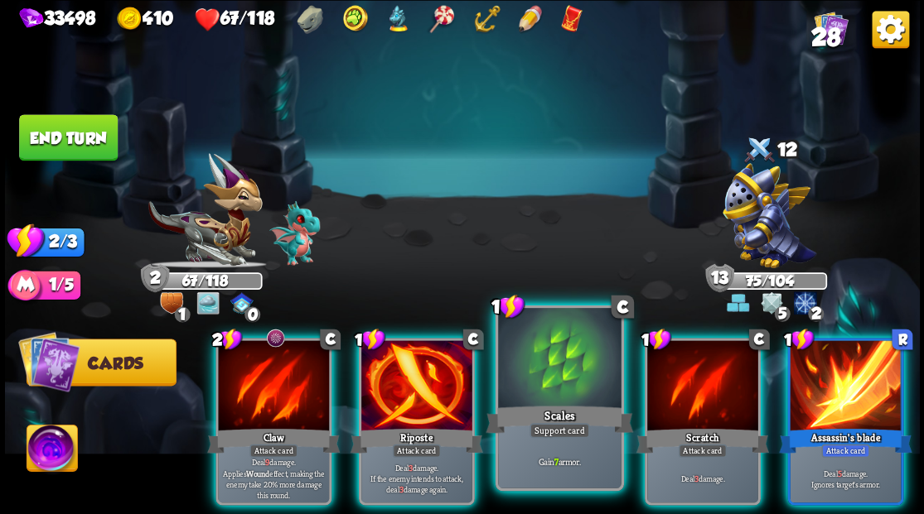
click at [536, 366] on div at bounding box center [559, 360] width 123 height 104
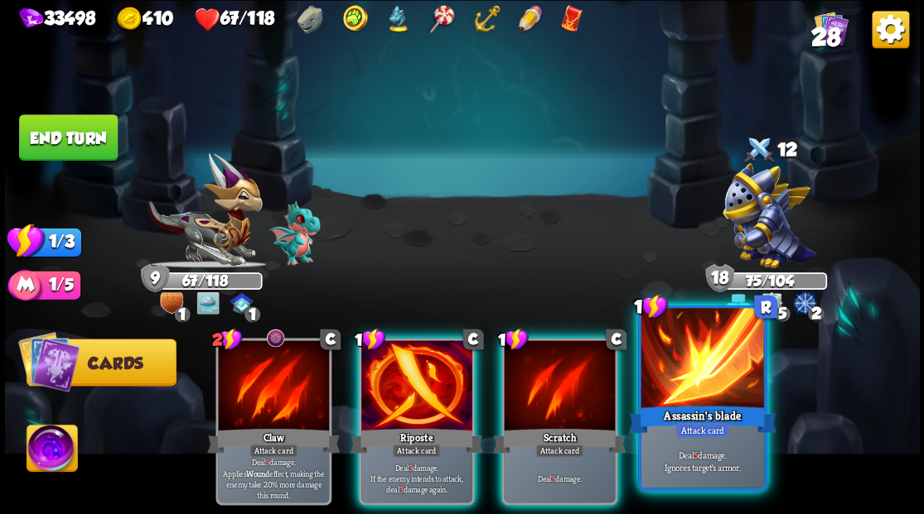
click at [688, 371] on div at bounding box center [701, 360] width 123 height 104
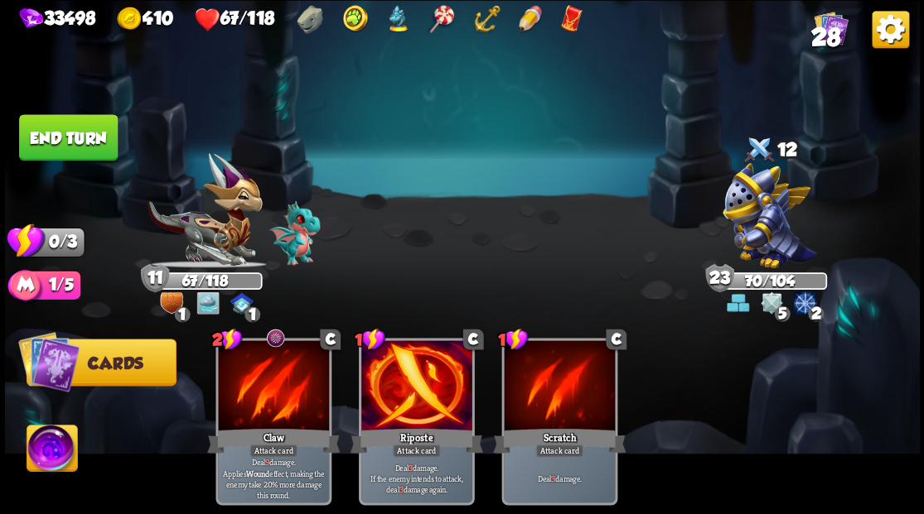
click at [89, 141] on button "End turn" at bounding box center [68, 137] width 99 height 46
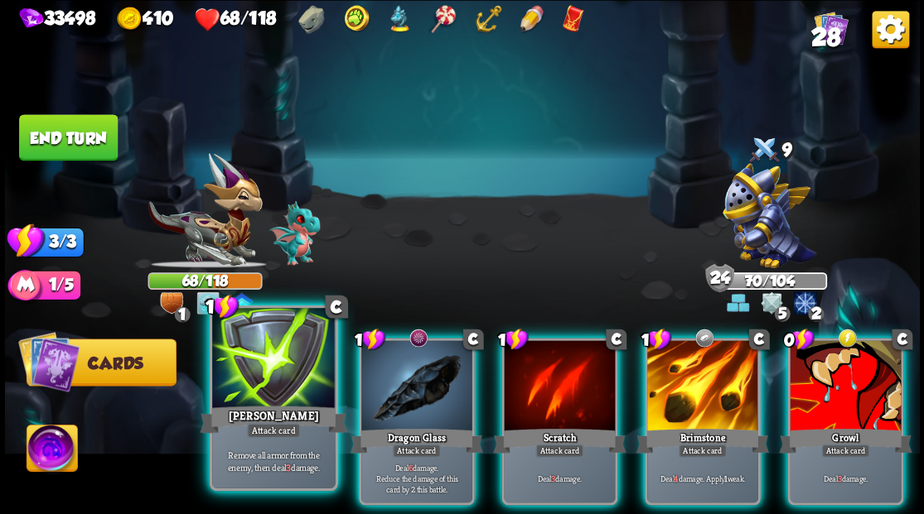
click at [255, 384] on div at bounding box center [273, 360] width 123 height 104
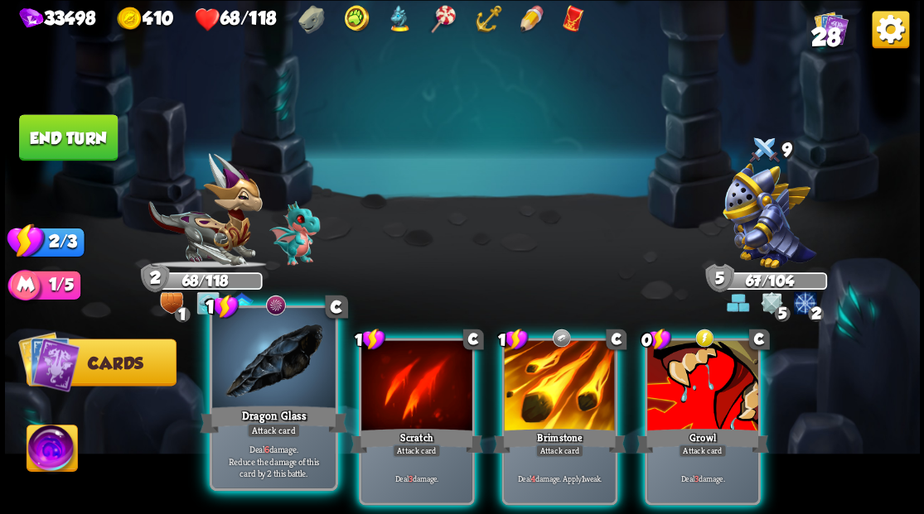
click at [263, 374] on div at bounding box center [273, 360] width 123 height 104
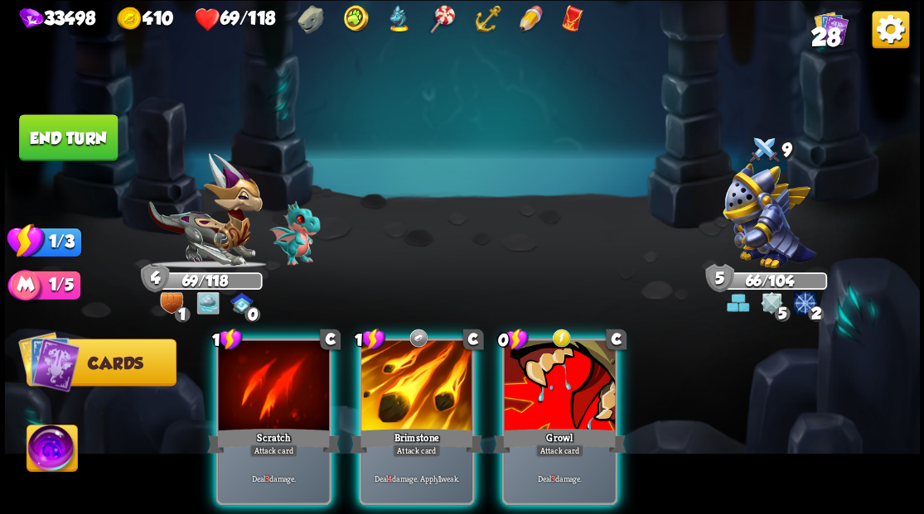
click at [563, 381] on div at bounding box center [559, 388] width 111 height 94
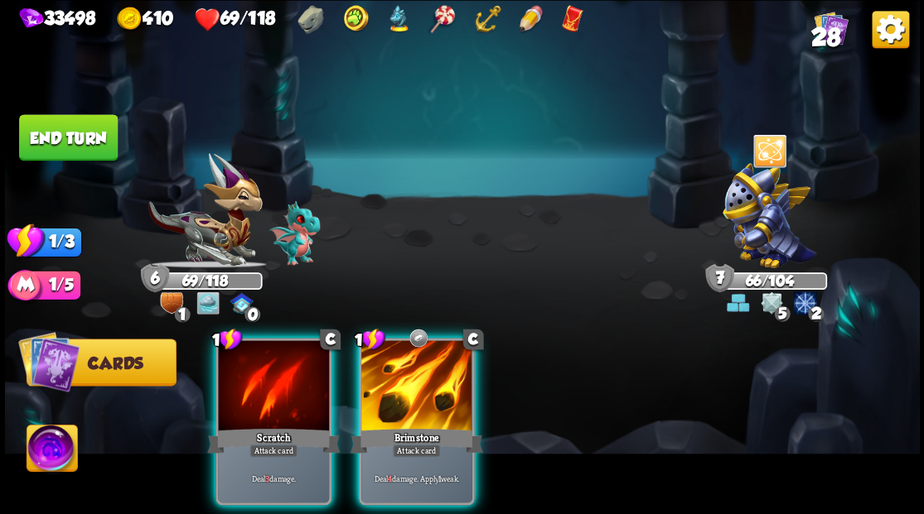
click at [89, 134] on button "End turn" at bounding box center [68, 137] width 99 height 46
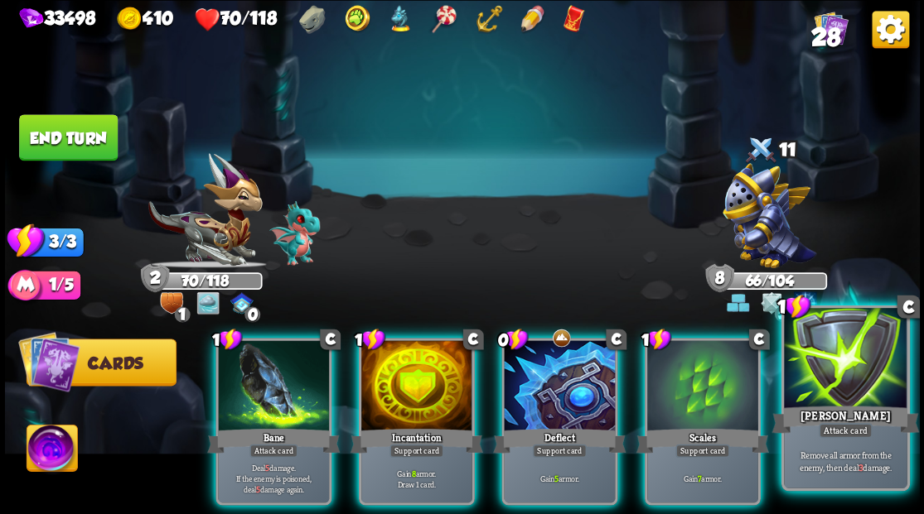
click at [855, 368] on div at bounding box center [845, 360] width 123 height 104
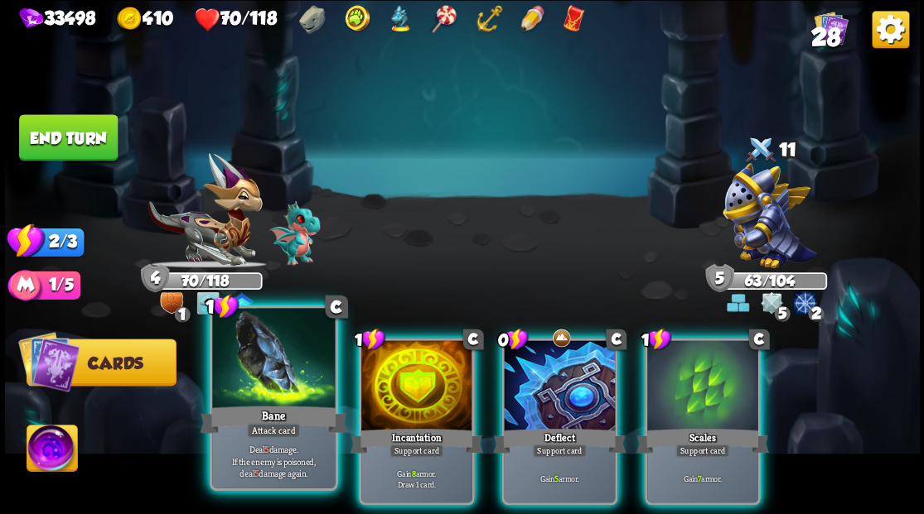
click at [273, 398] on div at bounding box center [273, 360] width 123 height 104
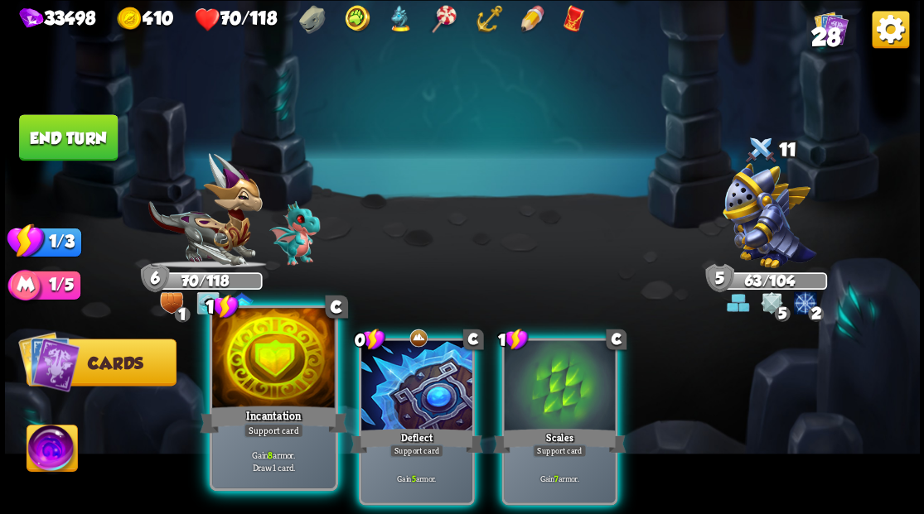
click at [276, 368] on div at bounding box center [273, 360] width 123 height 104
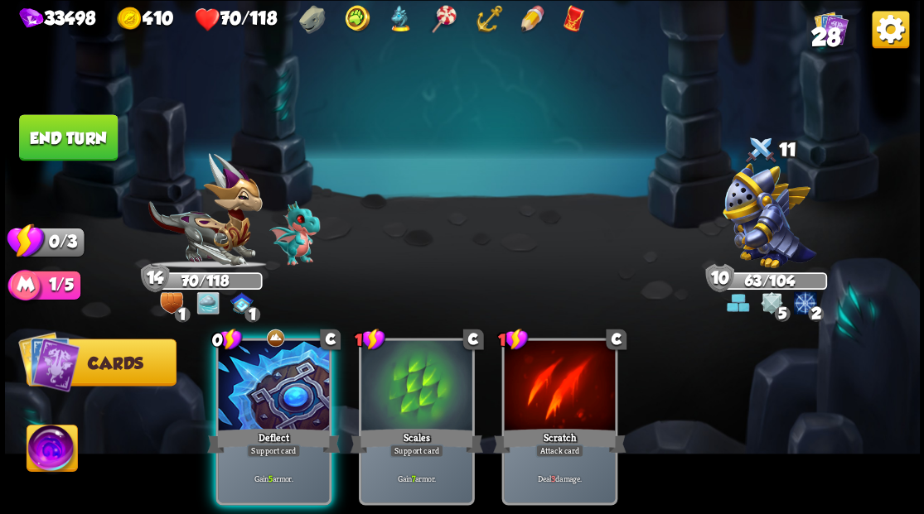
click at [46, 126] on button "End turn" at bounding box center [68, 137] width 99 height 46
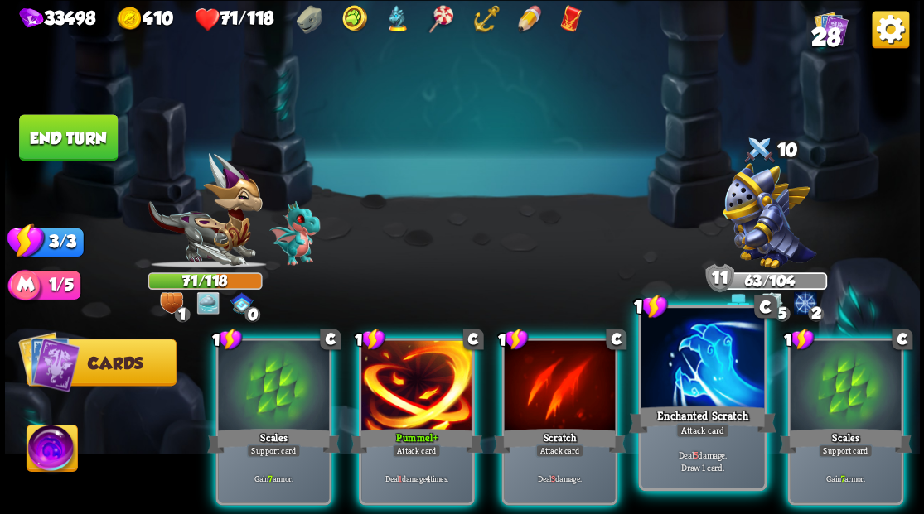
click at [687, 362] on div at bounding box center [701, 360] width 123 height 104
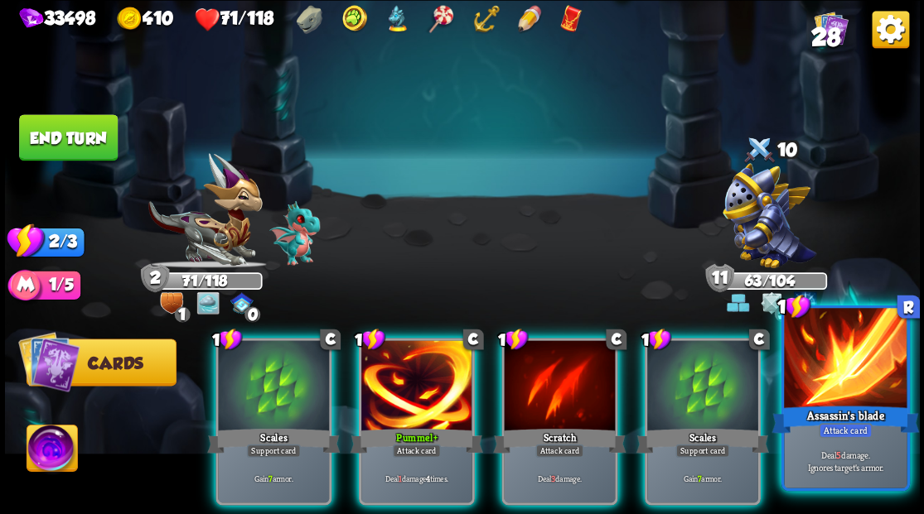
click at [852, 364] on div at bounding box center [845, 360] width 123 height 104
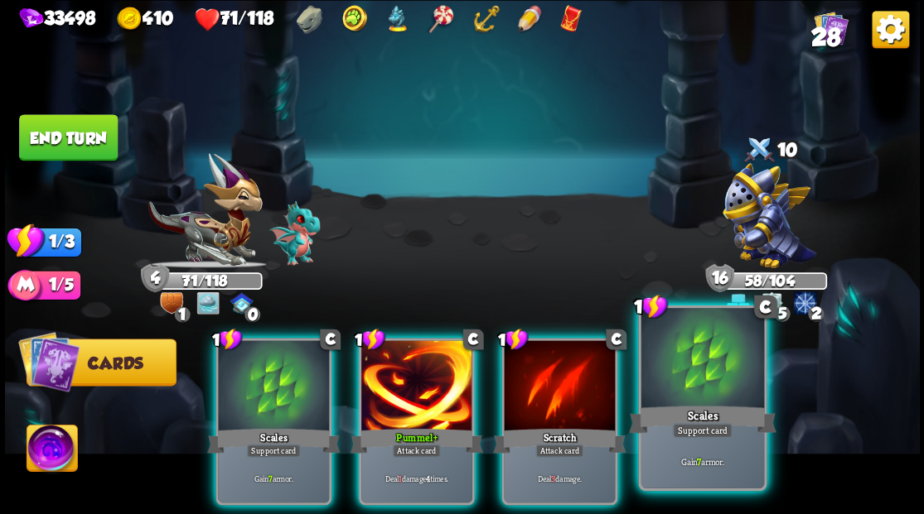
click at [693, 384] on div at bounding box center [701, 360] width 123 height 104
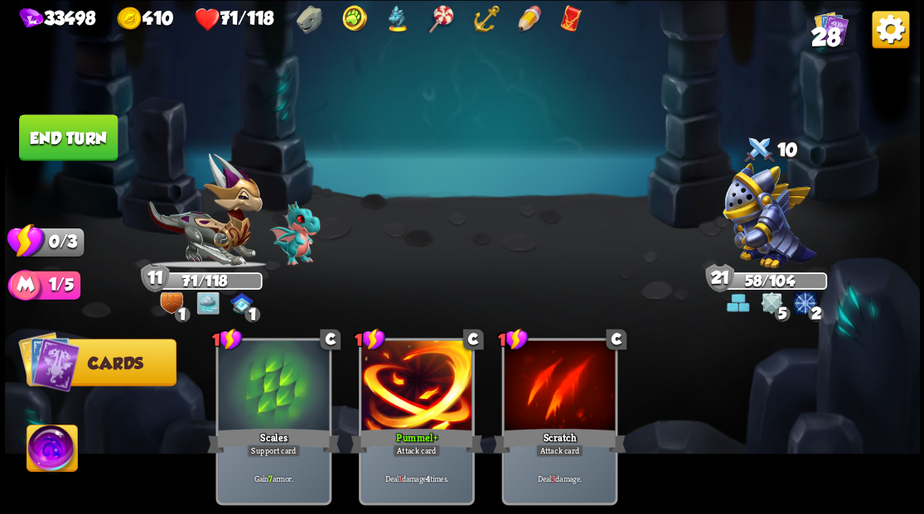
click at [68, 139] on button "End turn" at bounding box center [68, 137] width 99 height 46
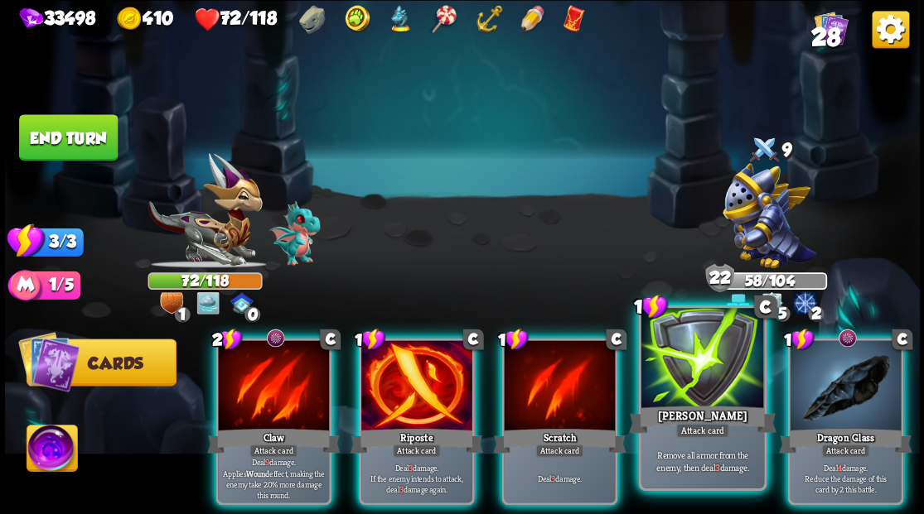
click at [685, 365] on div at bounding box center [701, 360] width 123 height 104
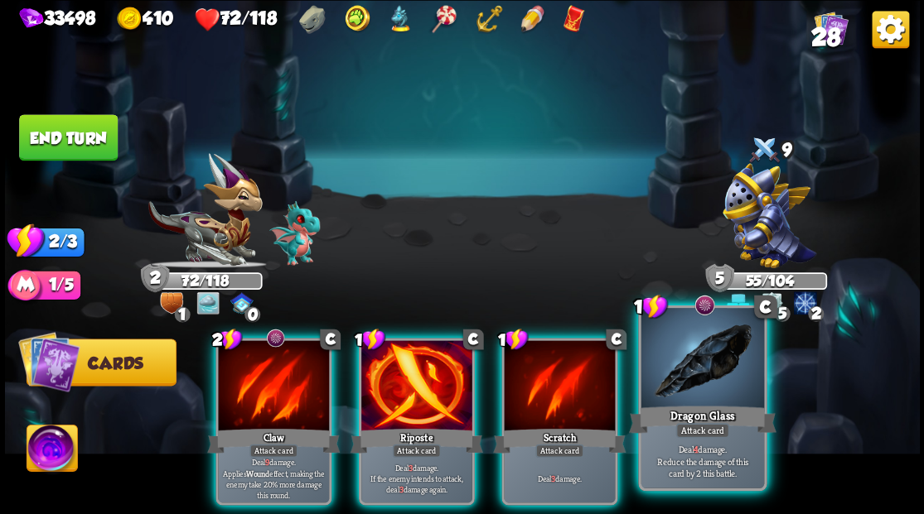
click at [685, 360] on div at bounding box center [701, 360] width 123 height 104
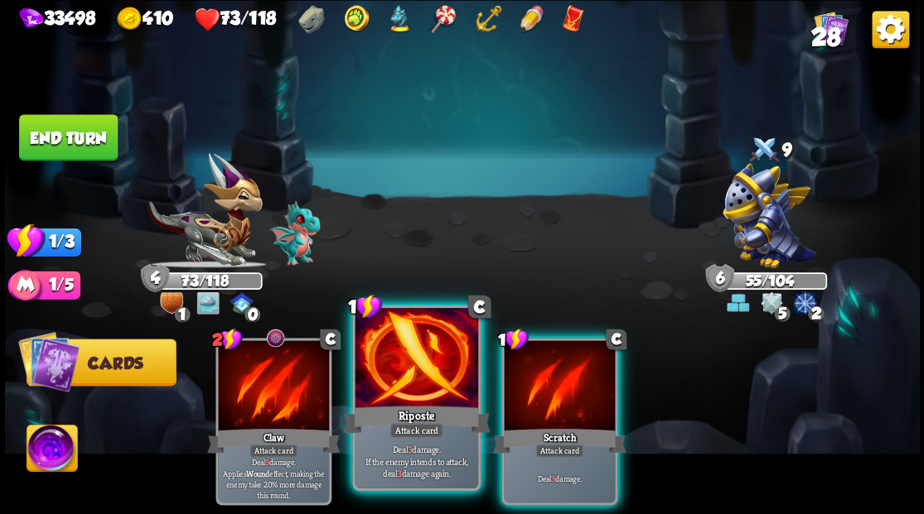
click at [424, 355] on div at bounding box center [416, 360] width 123 height 104
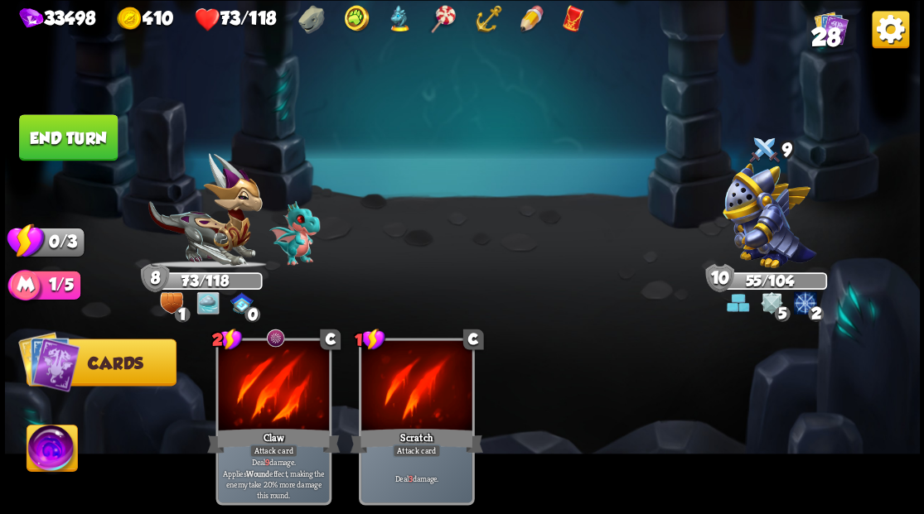
click at [91, 131] on button "End turn" at bounding box center [68, 137] width 99 height 46
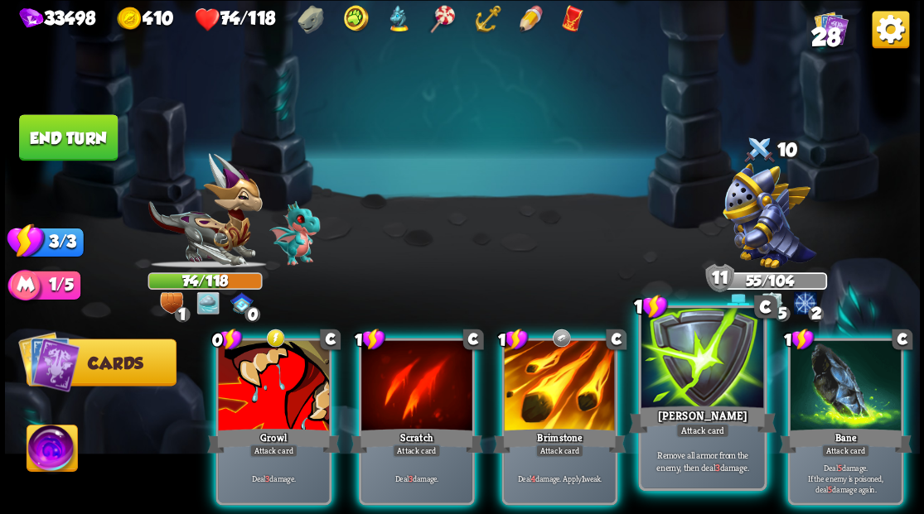
click at [699, 361] on div at bounding box center [701, 360] width 123 height 104
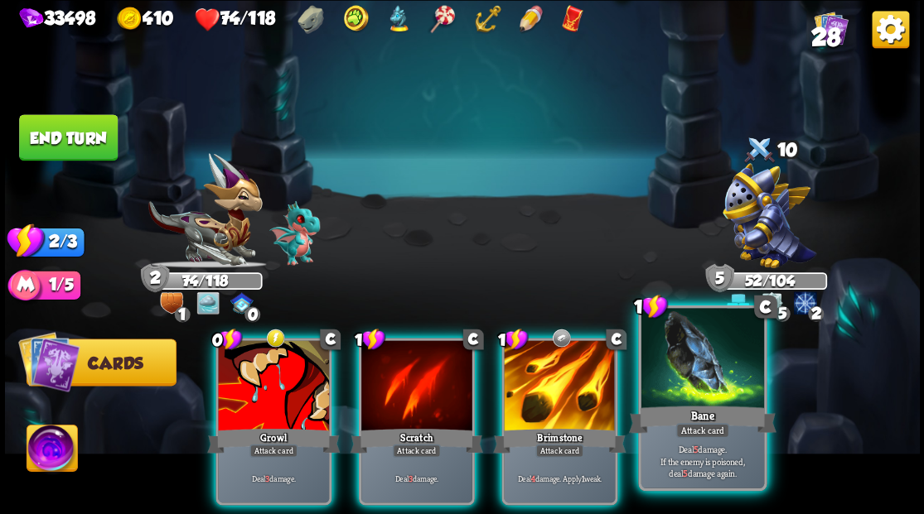
click at [697, 374] on div at bounding box center [701, 360] width 123 height 104
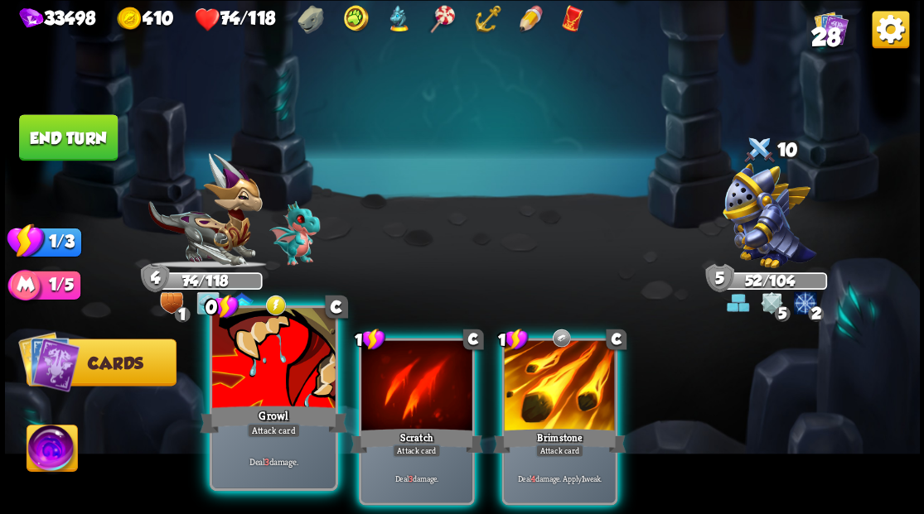
click at [275, 383] on div at bounding box center [273, 360] width 123 height 104
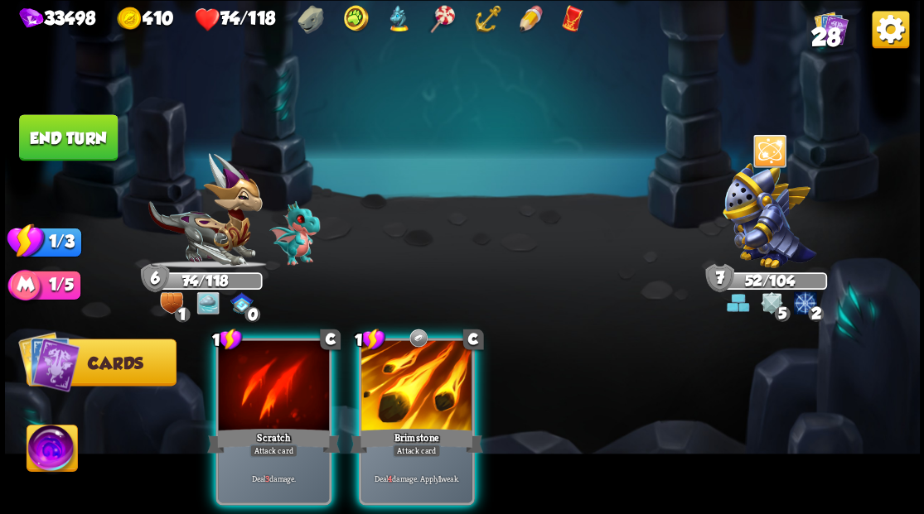
click at [86, 128] on button "End turn" at bounding box center [68, 137] width 99 height 46
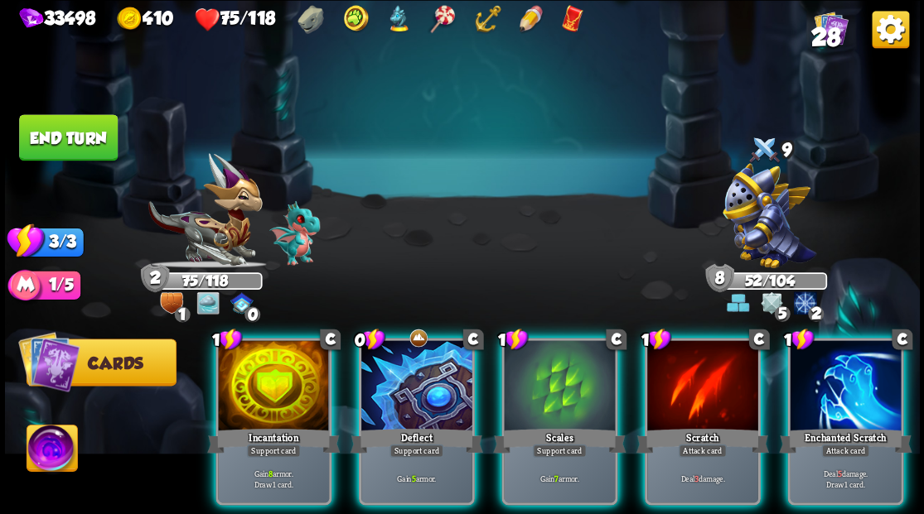
click at [821, 360] on div at bounding box center [845, 388] width 111 height 94
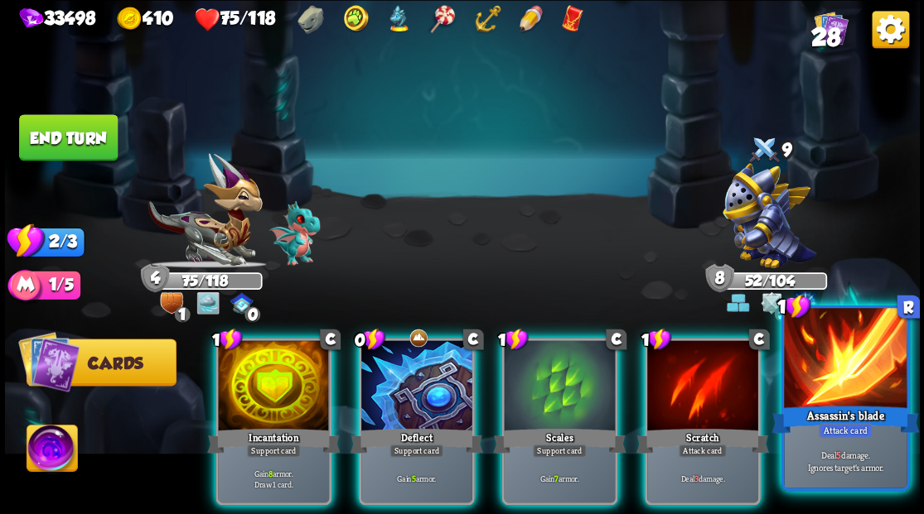
click at [854, 390] on div at bounding box center [845, 360] width 123 height 104
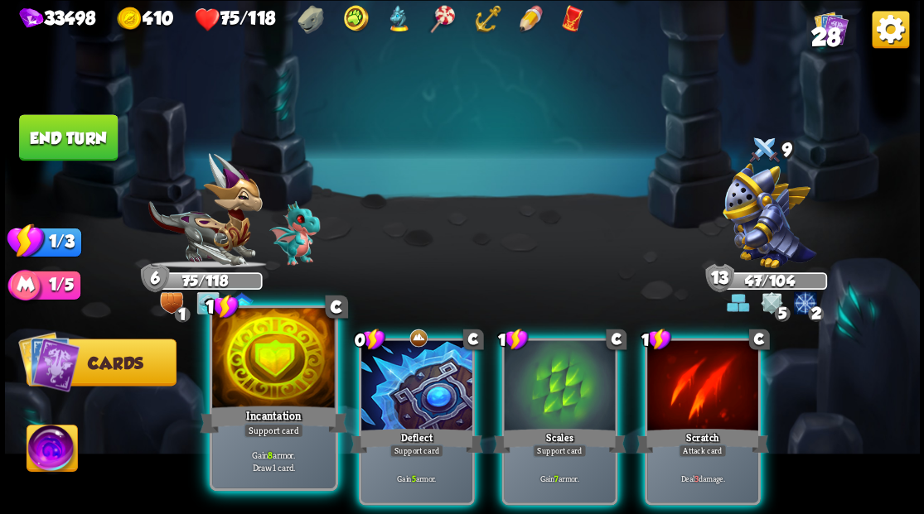
click at [277, 374] on div at bounding box center [273, 360] width 123 height 104
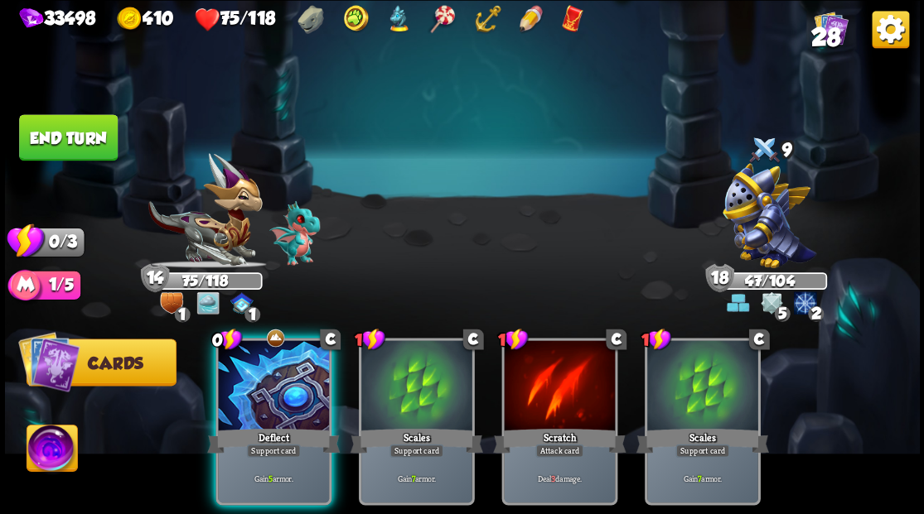
click at [73, 131] on button "End turn" at bounding box center [68, 137] width 99 height 46
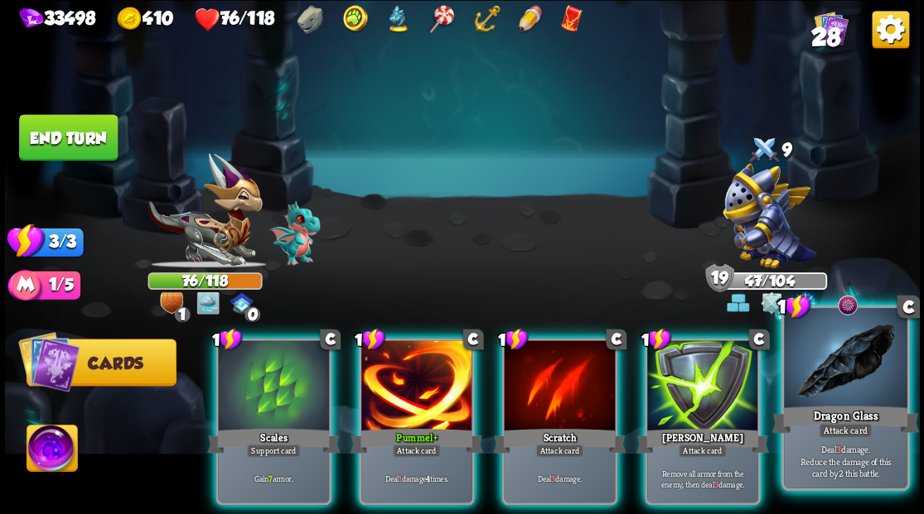
click at [867, 350] on div at bounding box center [845, 360] width 123 height 104
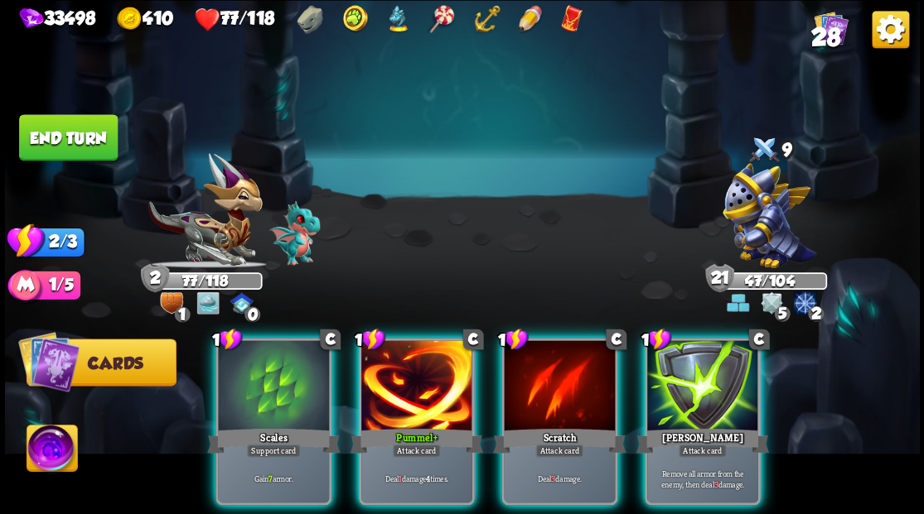
click at [702, 363] on div at bounding box center [702, 388] width 111 height 94
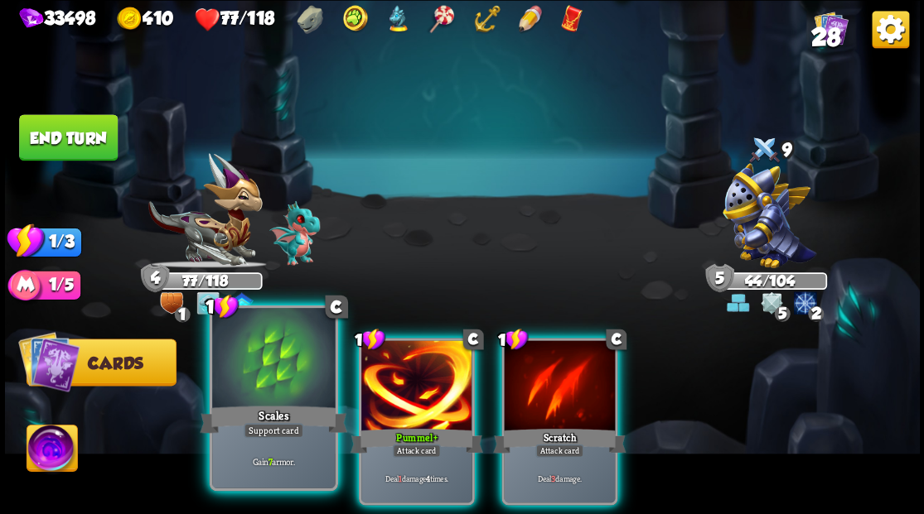
click at [239, 374] on div at bounding box center [273, 360] width 123 height 104
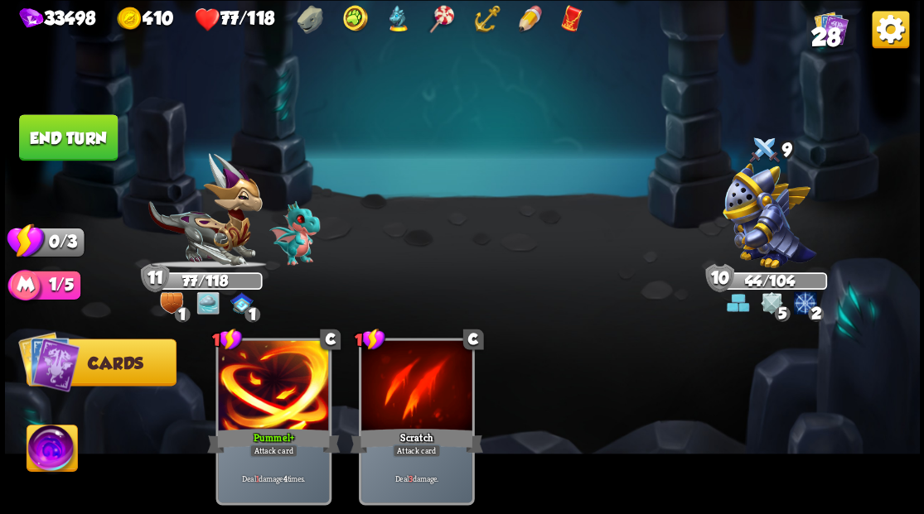
drag, startPoint x: 76, startPoint y: 142, endPoint x: 368, endPoint y: 136, distance: 291.7
click at [76, 141] on button "End turn" at bounding box center [68, 137] width 99 height 46
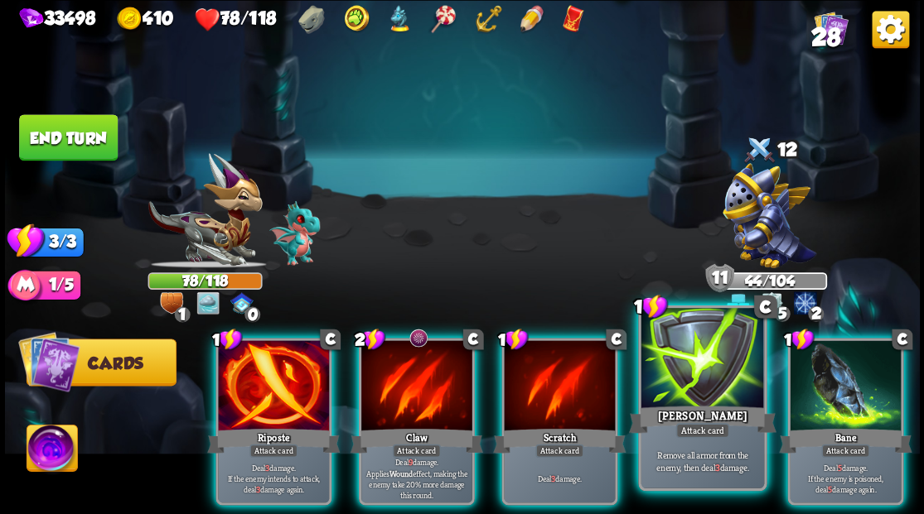
click at [689, 371] on div at bounding box center [701, 360] width 123 height 104
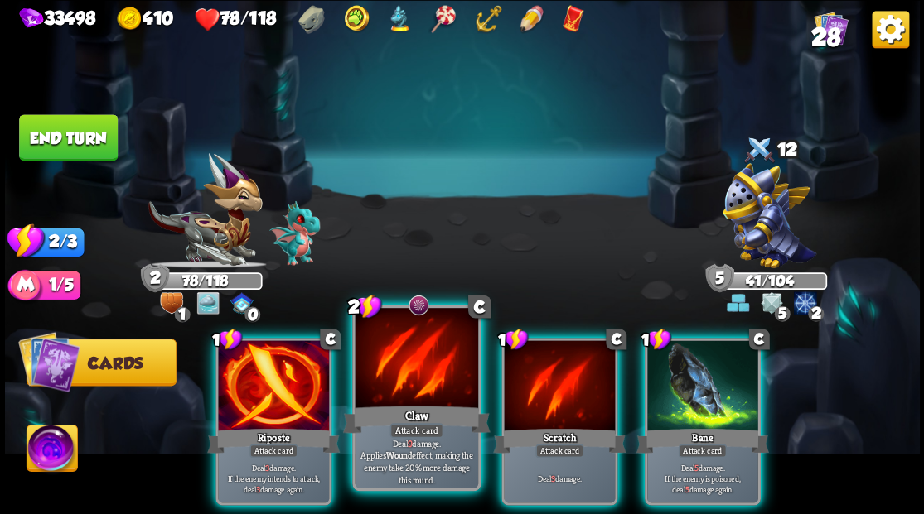
click at [394, 365] on div at bounding box center [416, 360] width 123 height 104
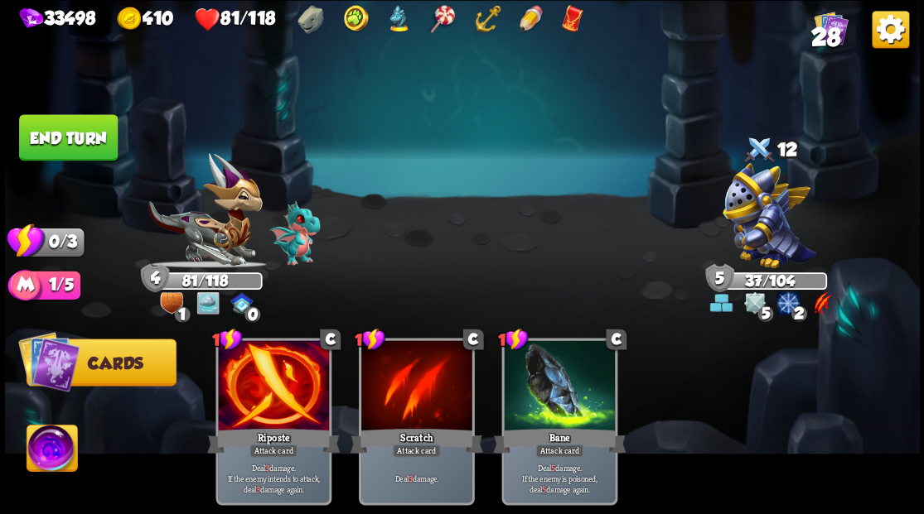
click at [65, 138] on button "End turn" at bounding box center [68, 137] width 99 height 46
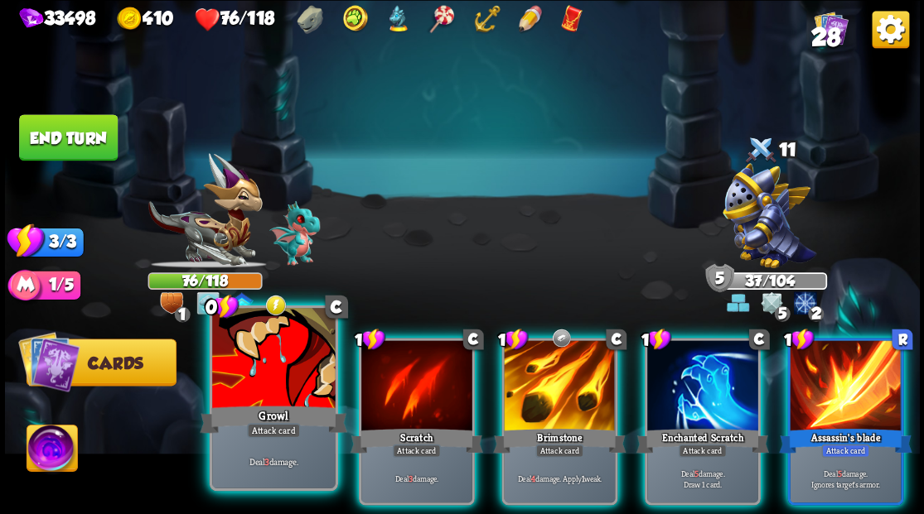
click at [252, 379] on div at bounding box center [273, 360] width 123 height 104
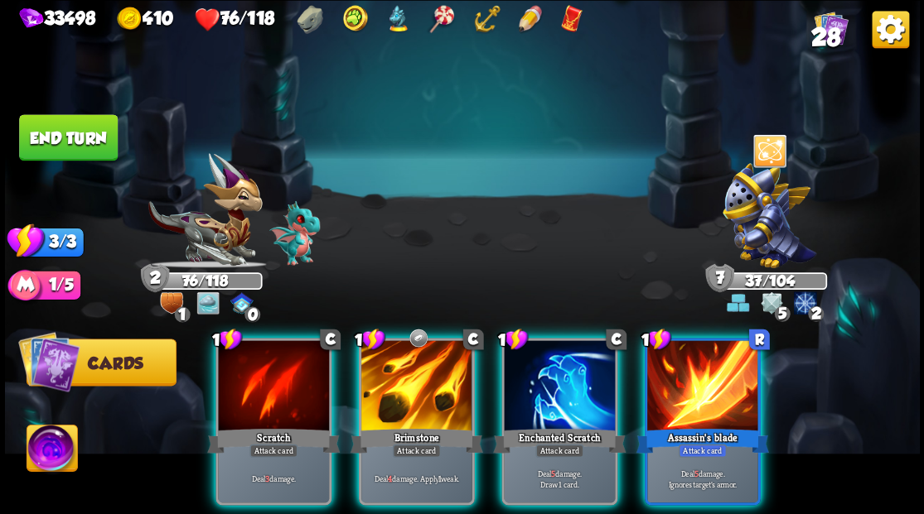
click at [714, 360] on div at bounding box center [702, 388] width 111 height 94
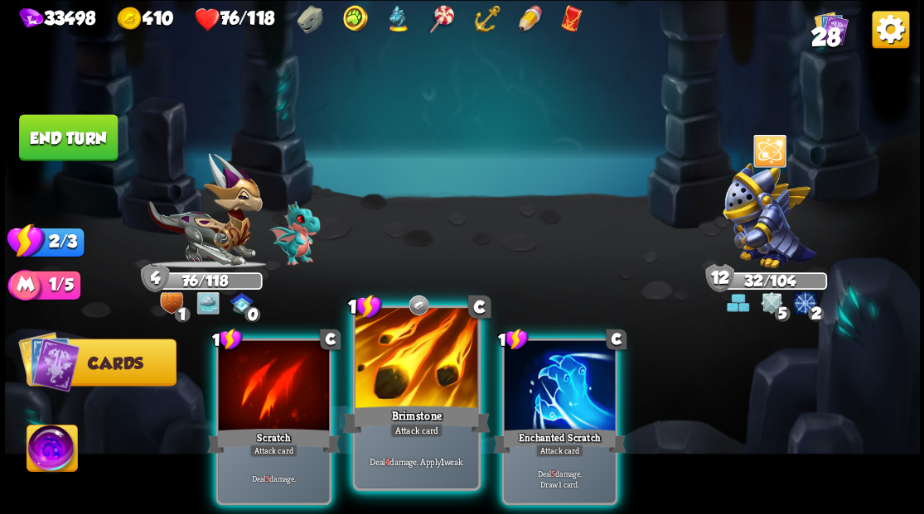
click at [423, 383] on div at bounding box center [416, 360] width 123 height 104
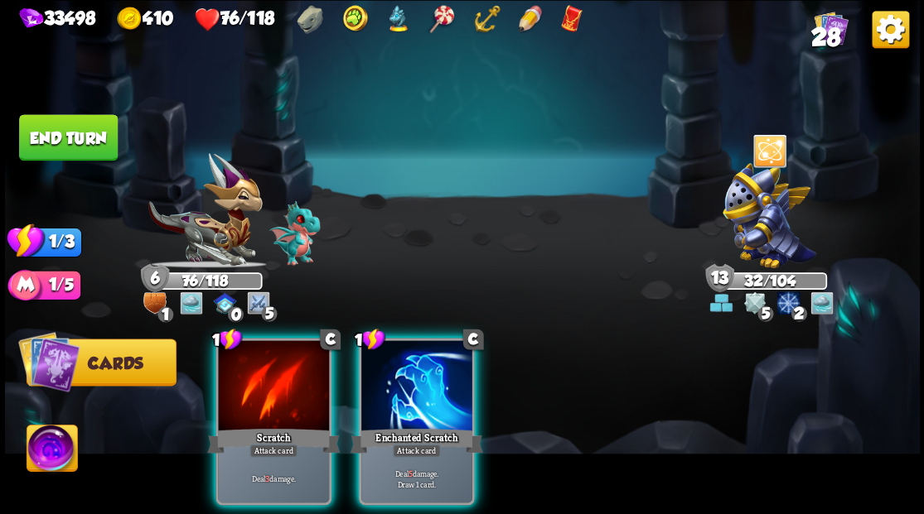
click at [405, 381] on div at bounding box center [416, 388] width 111 height 94
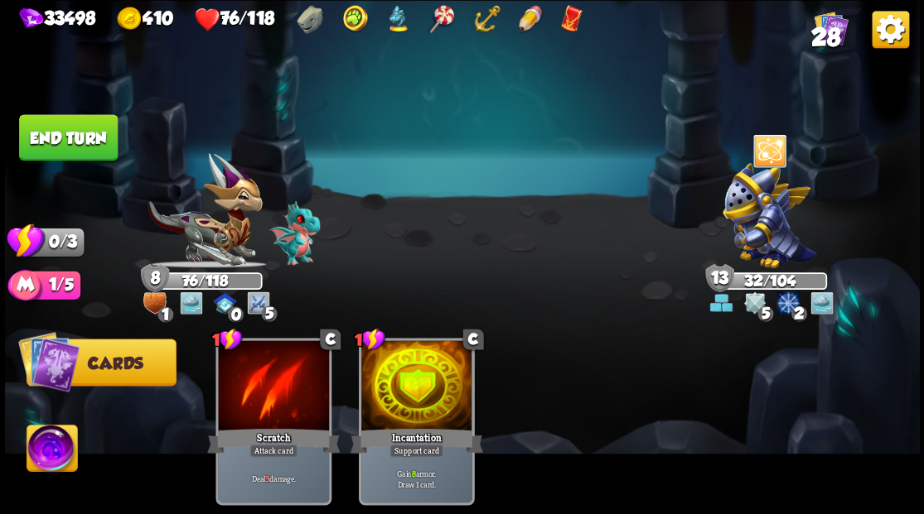
click at [59, 127] on button "End turn" at bounding box center [68, 137] width 99 height 46
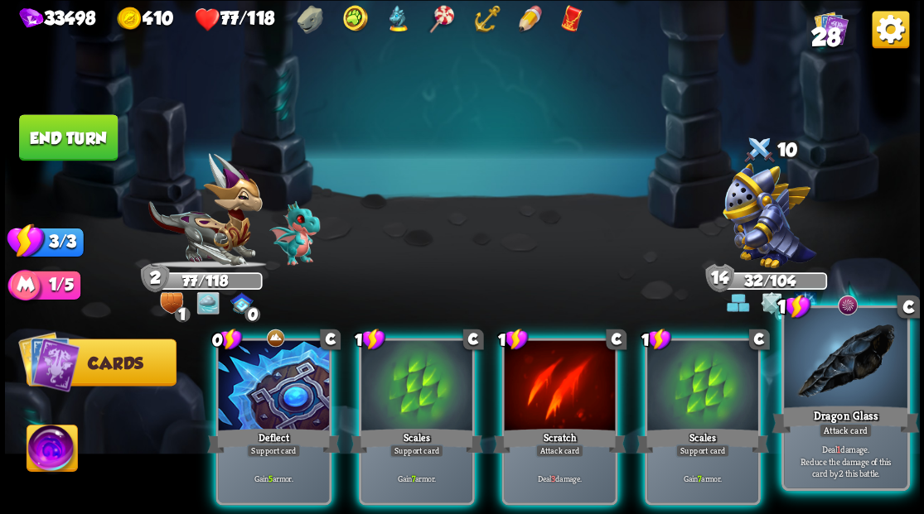
click at [848, 381] on div at bounding box center [845, 360] width 123 height 104
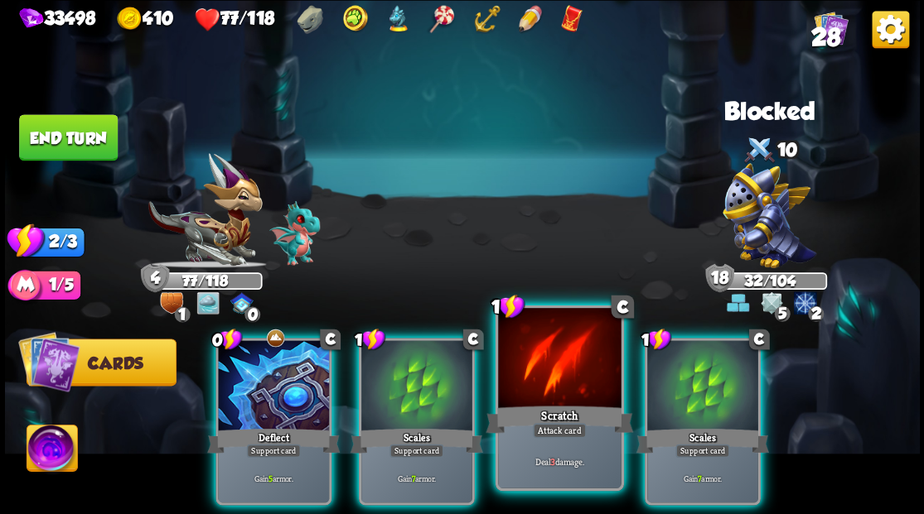
click at [528, 379] on div at bounding box center [559, 360] width 123 height 104
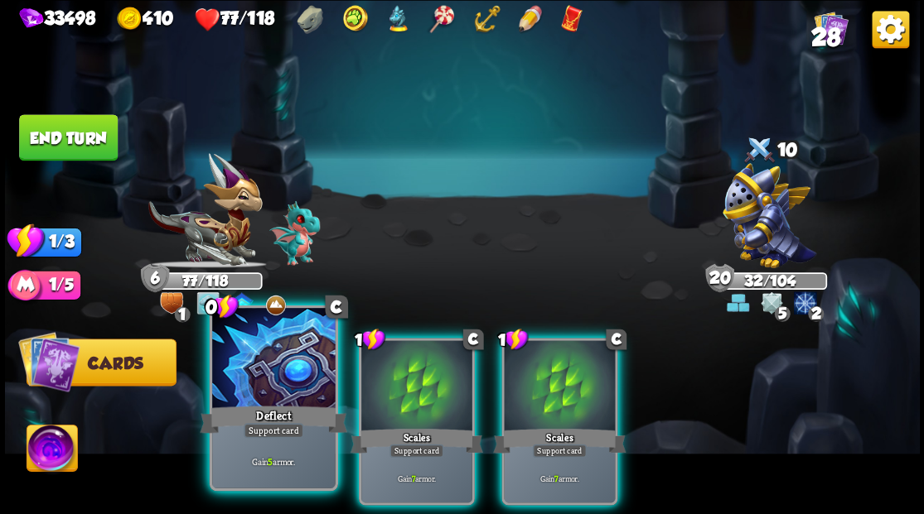
click at [235, 361] on div at bounding box center [273, 360] width 123 height 104
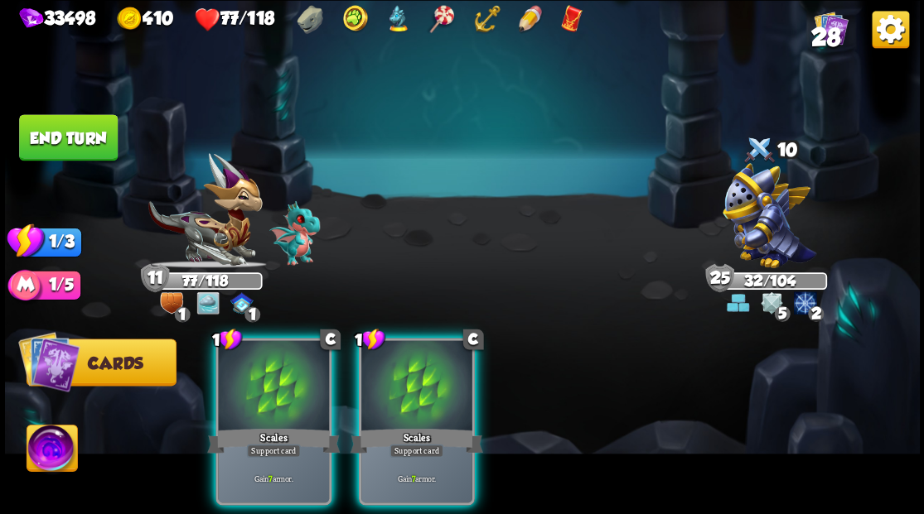
click at [51, 119] on button "End turn" at bounding box center [68, 137] width 99 height 46
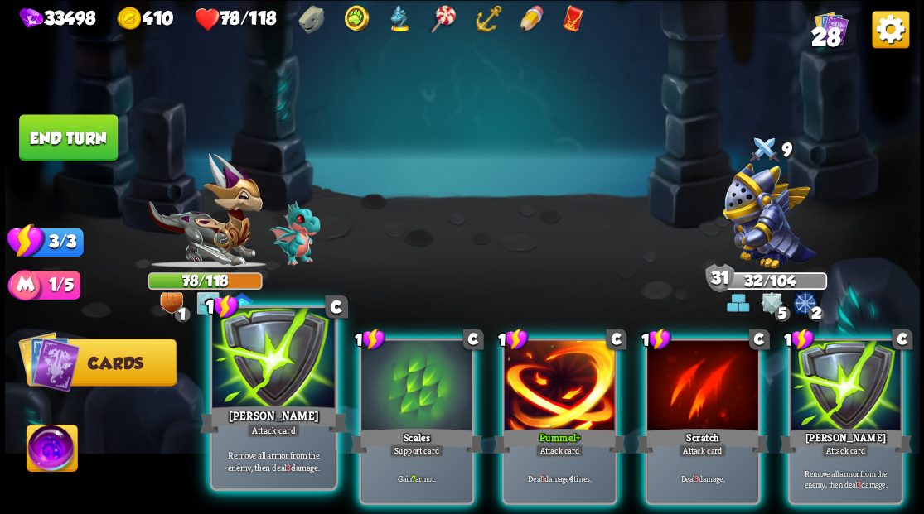
click at [291, 343] on div at bounding box center [273, 360] width 123 height 104
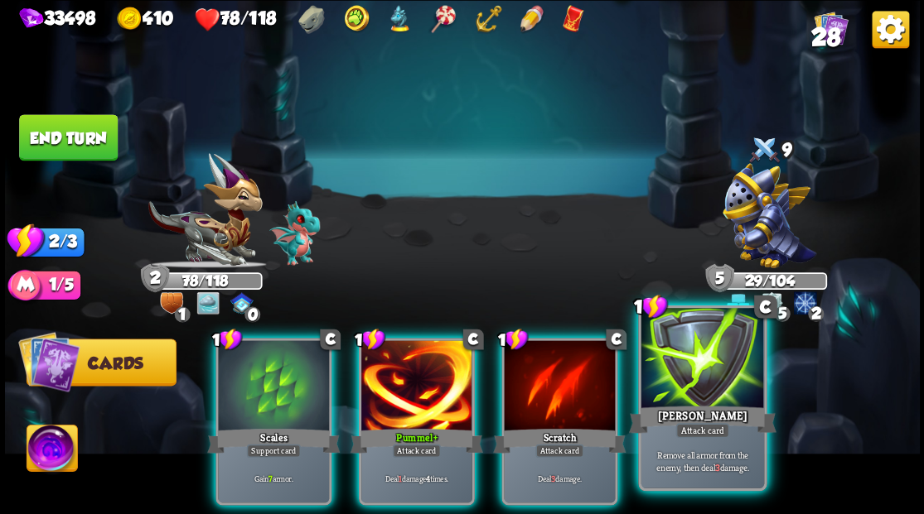
click at [717, 379] on div at bounding box center [701, 360] width 123 height 104
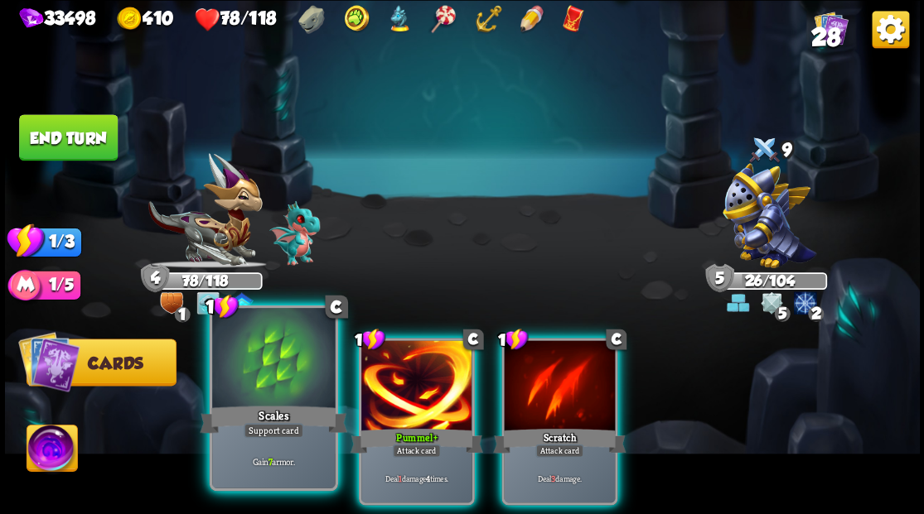
click at [273, 365] on div at bounding box center [273, 360] width 123 height 104
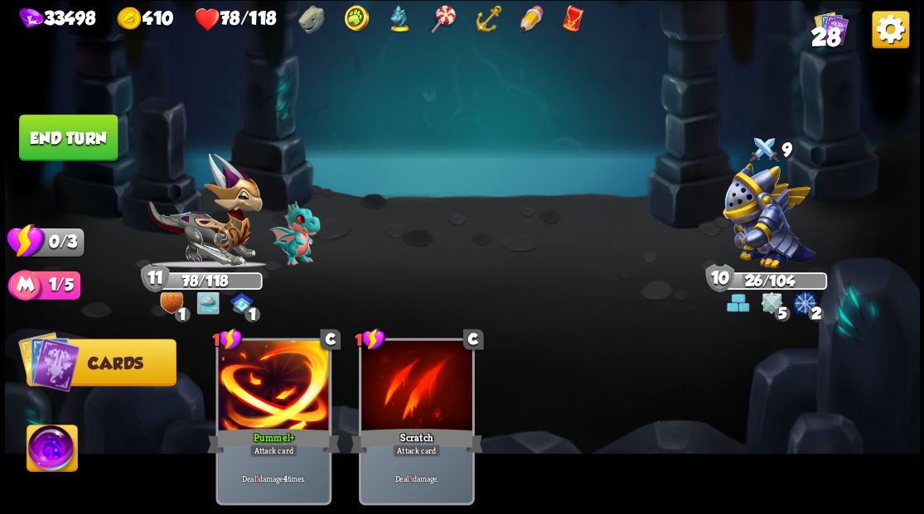
click at [91, 134] on button "End turn" at bounding box center [68, 137] width 99 height 46
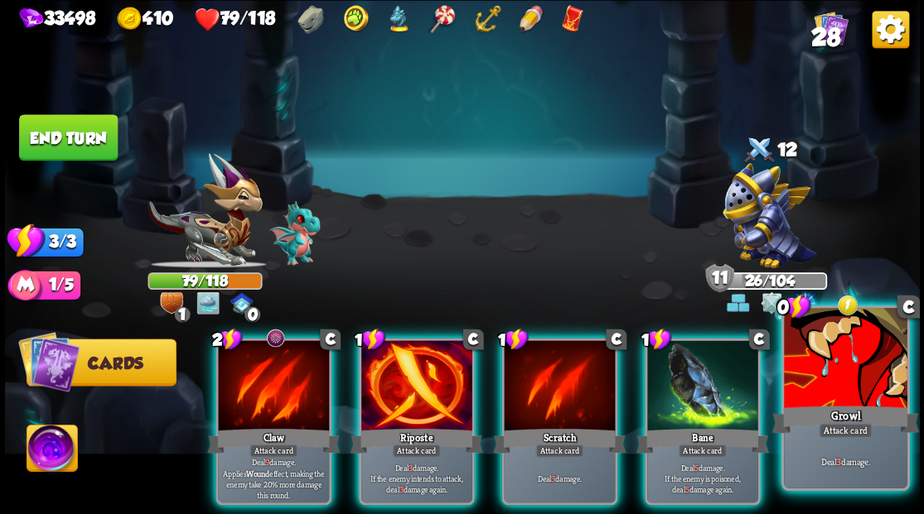
click at [847, 365] on div at bounding box center [845, 360] width 123 height 104
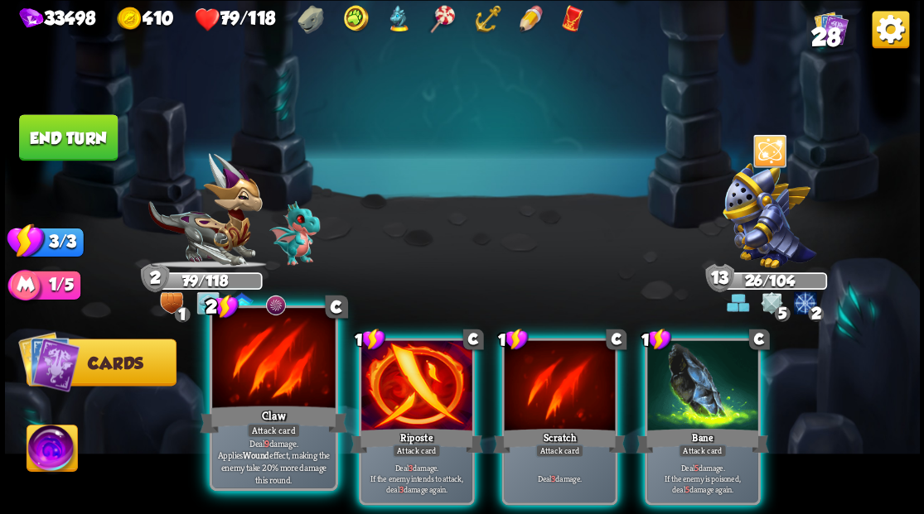
click at [278, 373] on div at bounding box center [273, 360] width 123 height 104
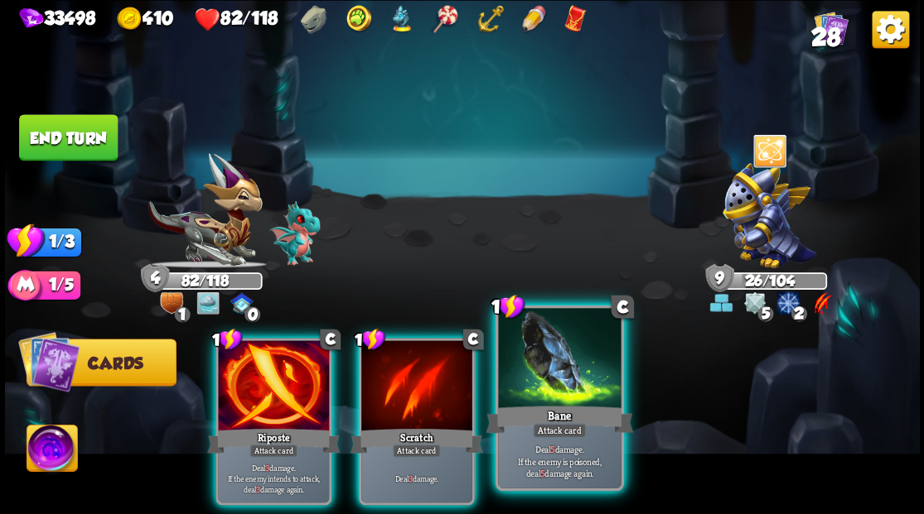
click at [535, 377] on div at bounding box center [559, 360] width 123 height 104
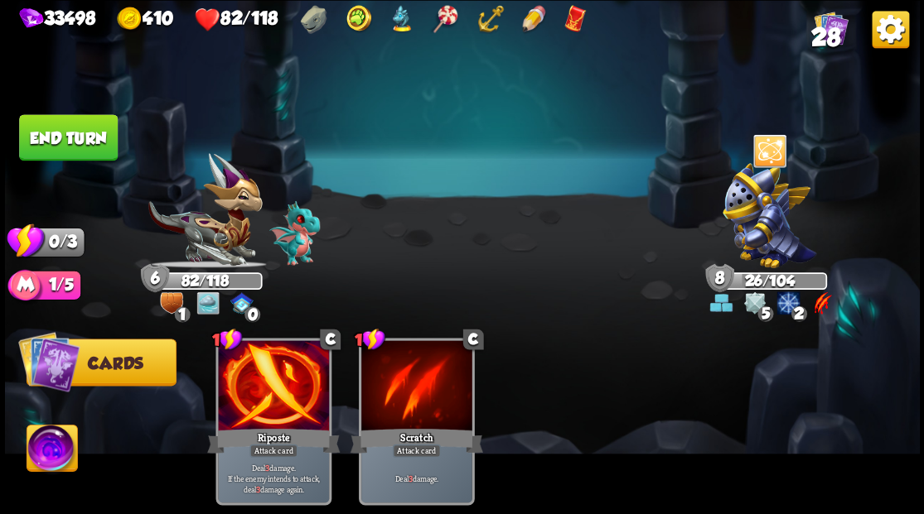
click at [84, 128] on button "End turn" at bounding box center [68, 137] width 99 height 46
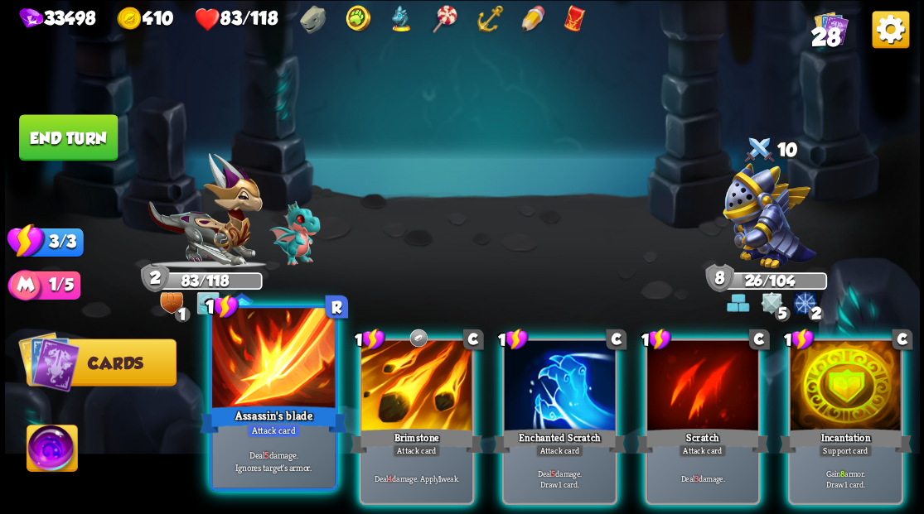
click at [255, 376] on div at bounding box center [273, 360] width 123 height 104
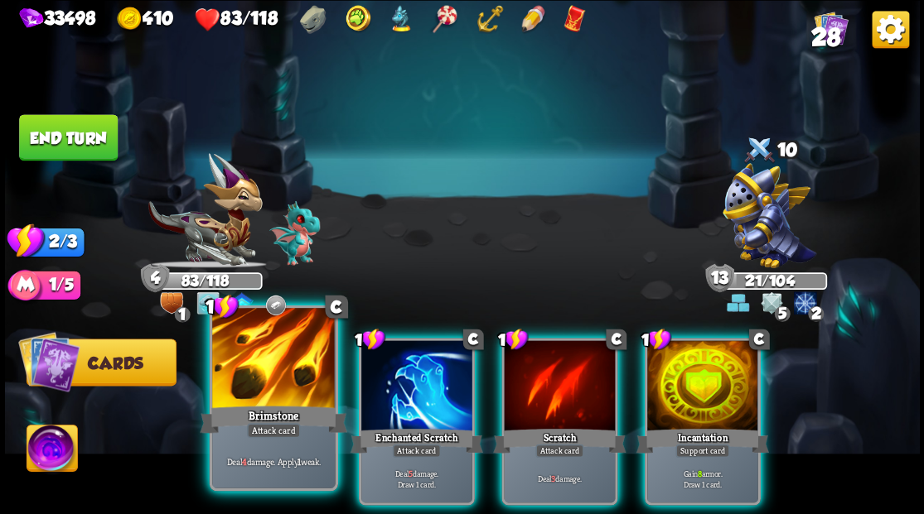
click at [273, 356] on div at bounding box center [273, 360] width 123 height 104
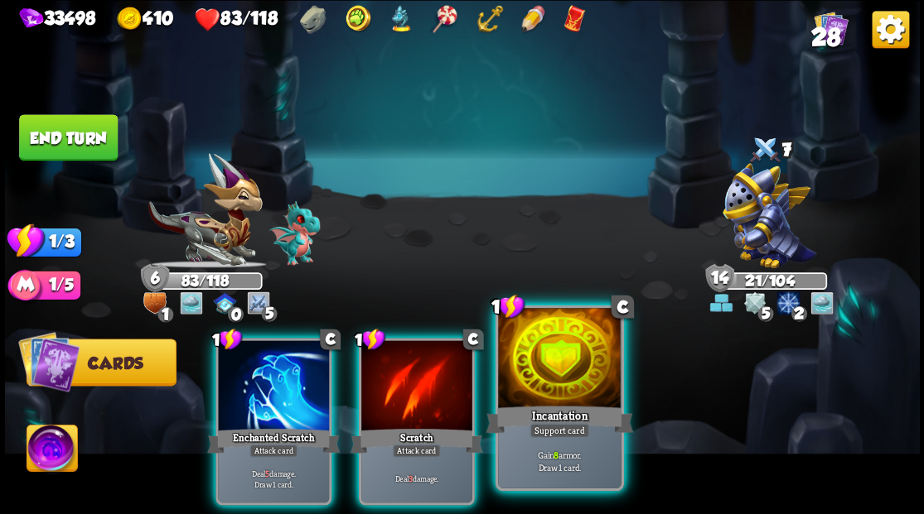
drag, startPoint x: 558, startPoint y: 374, endPoint x: 403, endPoint y: 271, distance: 186.6
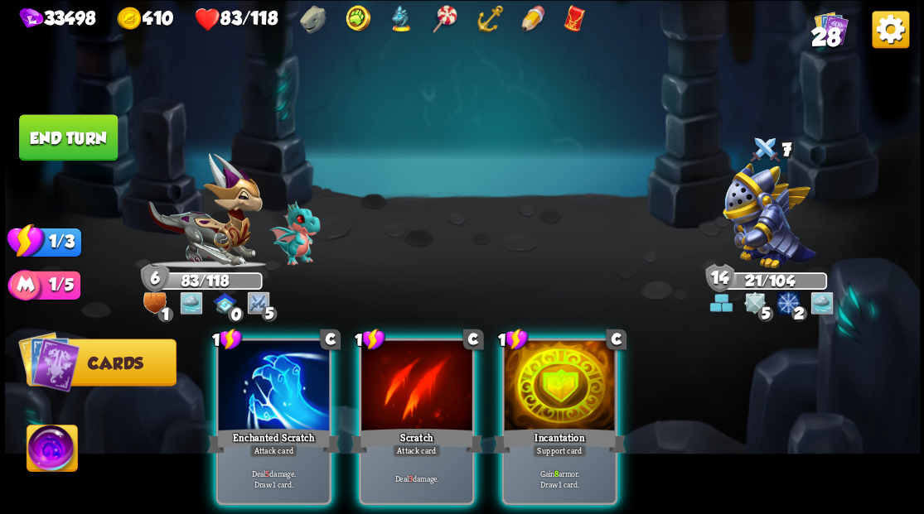
click at [558, 374] on div at bounding box center [559, 388] width 111 height 94
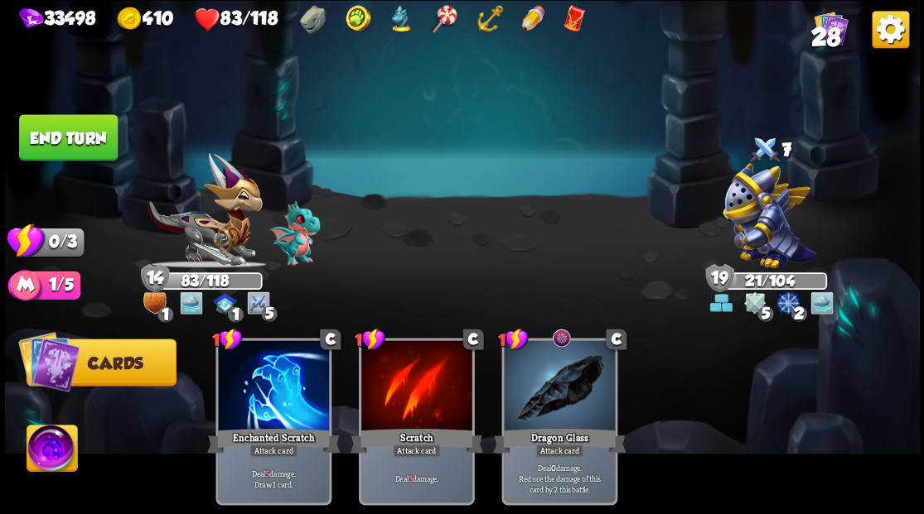
click at [85, 140] on button "End turn" at bounding box center [68, 137] width 99 height 46
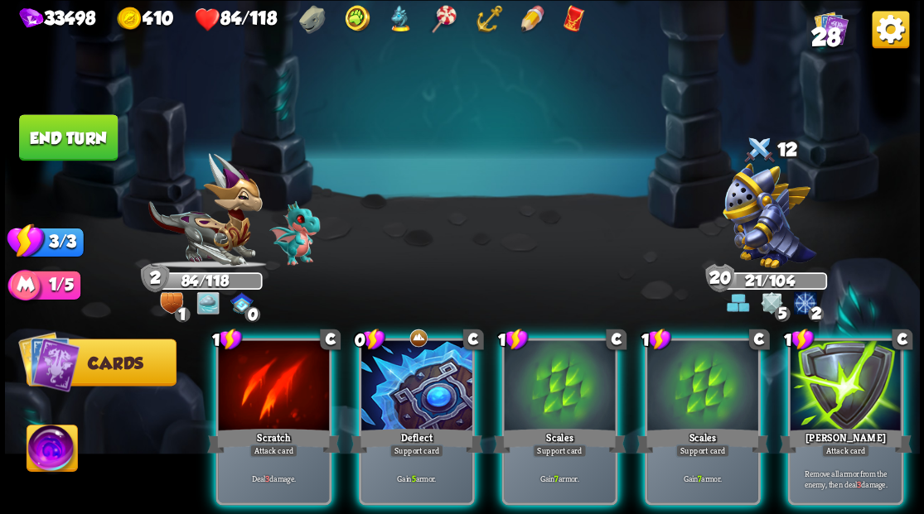
click at [838, 386] on div at bounding box center [845, 388] width 111 height 94
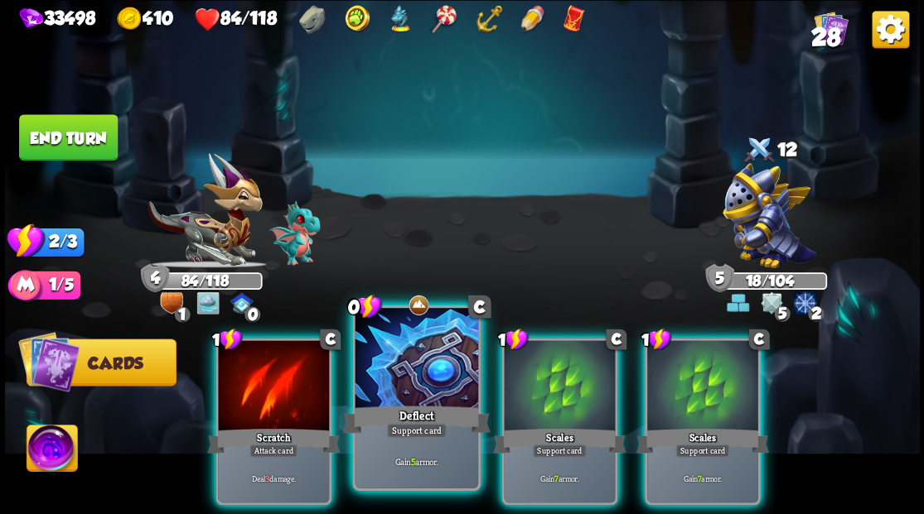
click at [394, 365] on div at bounding box center [416, 360] width 123 height 104
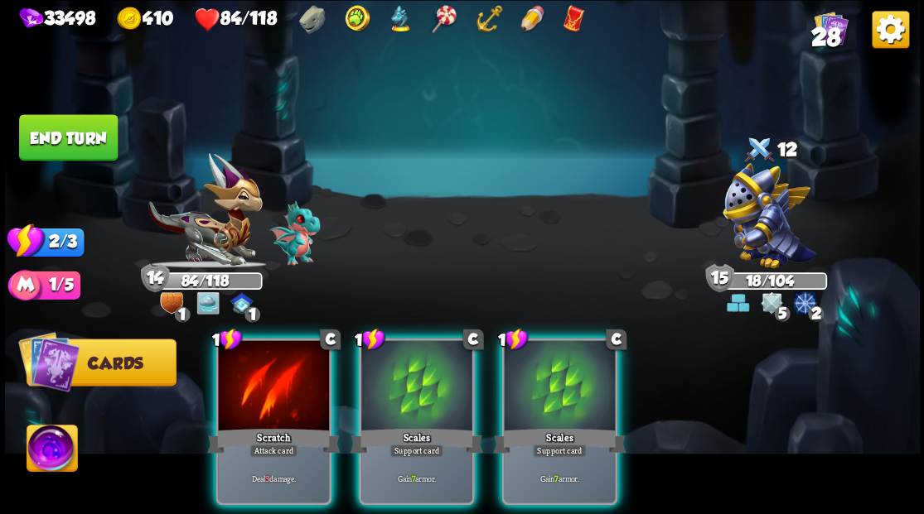
click at [90, 138] on button "End turn" at bounding box center [68, 137] width 99 height 46
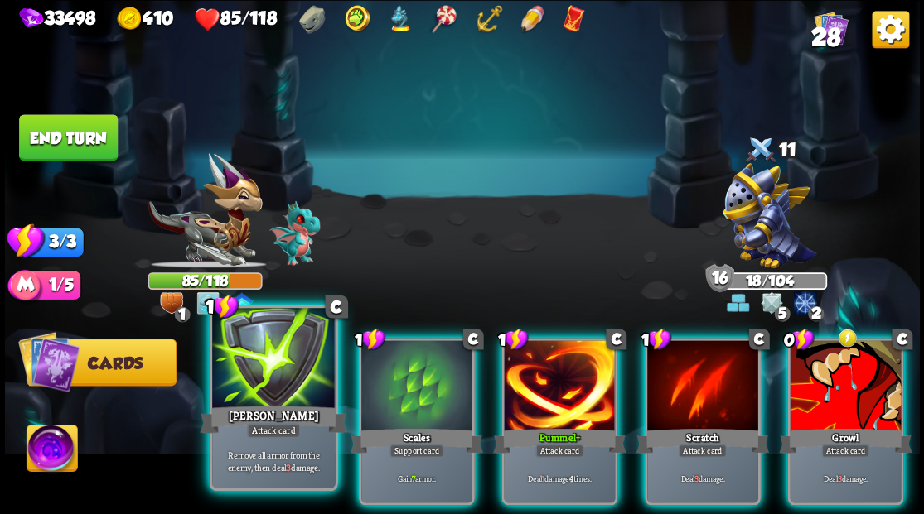
click at [272, 371] on div at bounding box center [273, 360] width 123 height 104
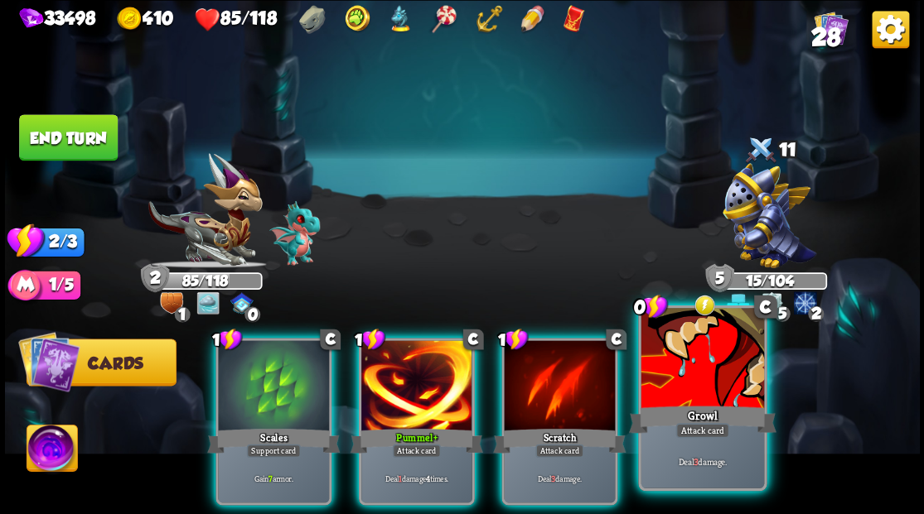
click at [679, 374] on div at bounding box center [701, 360] width 123 height 104
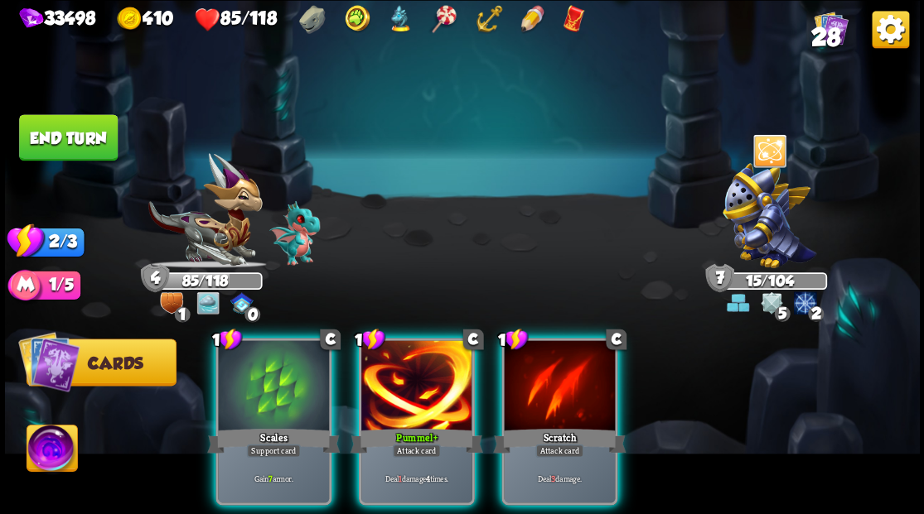
click at [63, 137] on button "End turn" at bounding box center [68, 137] width 99 height 46
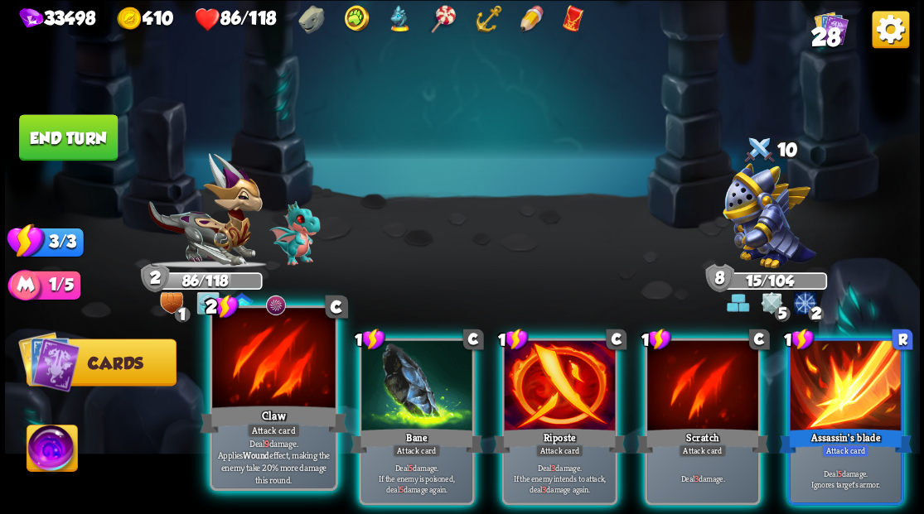
click at [285, 367] on div at bounding box center [273, 360] width 123 height 104
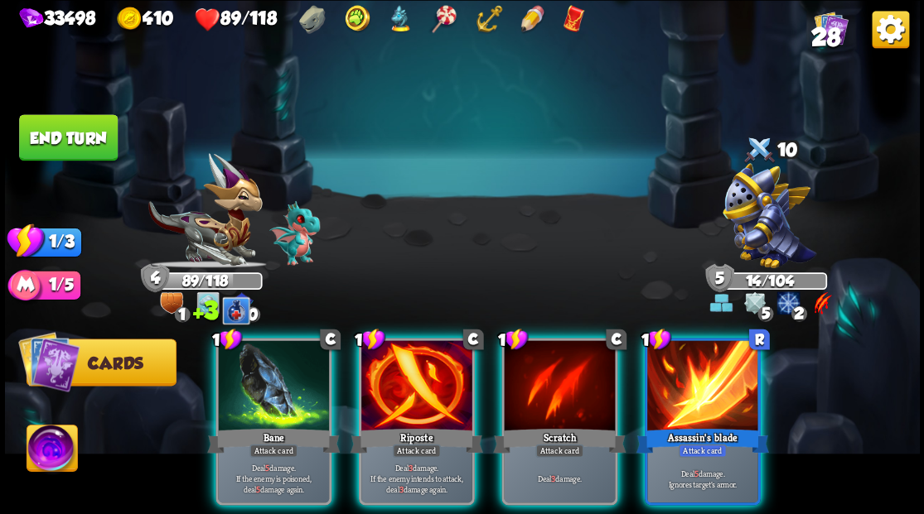
click at [708, 382] on div at bounding box center [702, 388] width 111 height 94
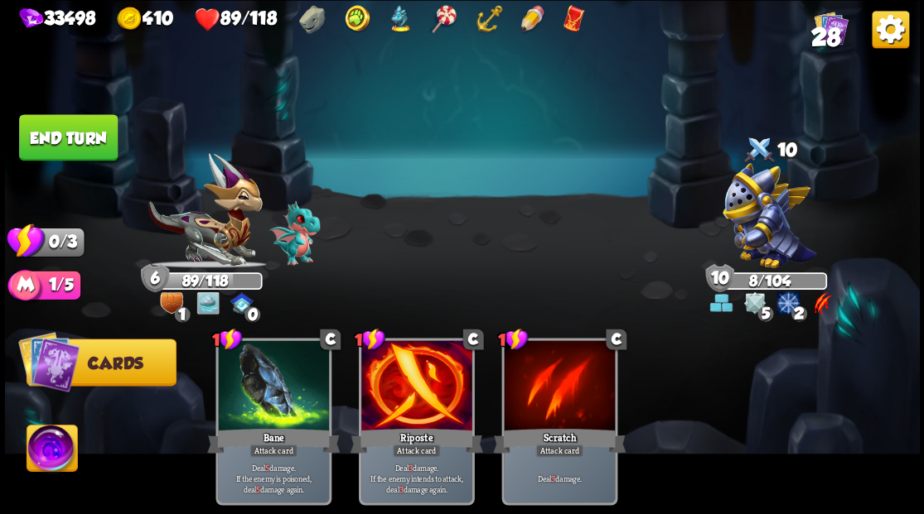
click at [68, 138] on button "End turn" at bounding box center [68, 137] width 99 height 46
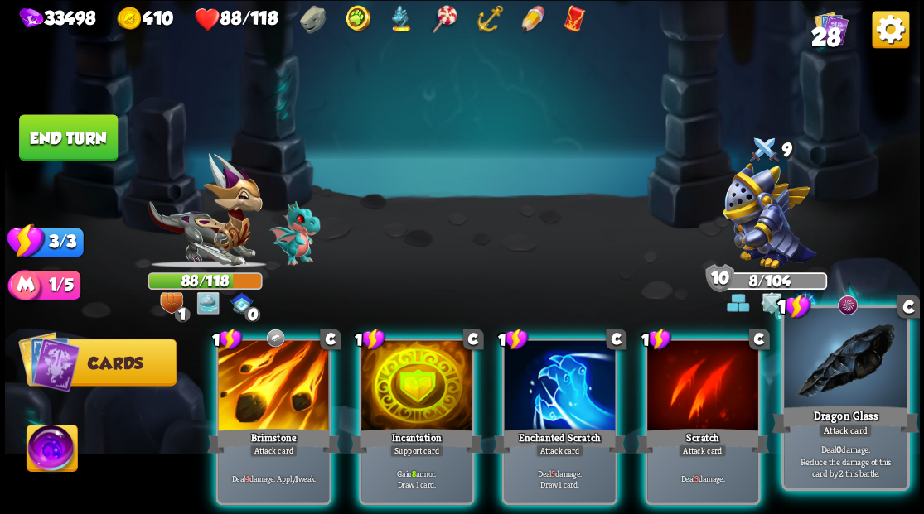
click at [846, 383] on div at bounding box center [845, 360] width 123 height 104
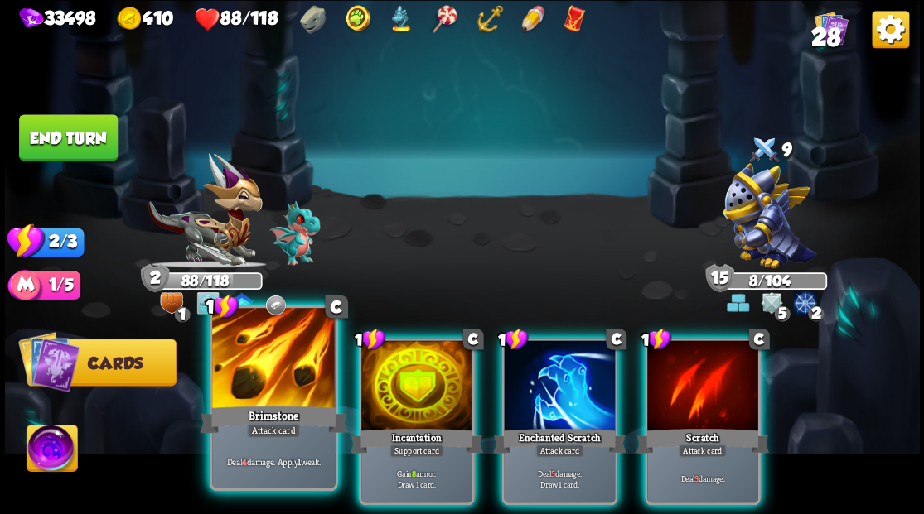
click at [262, 378] on div at bounding box center [273, 360] width 123 height 104
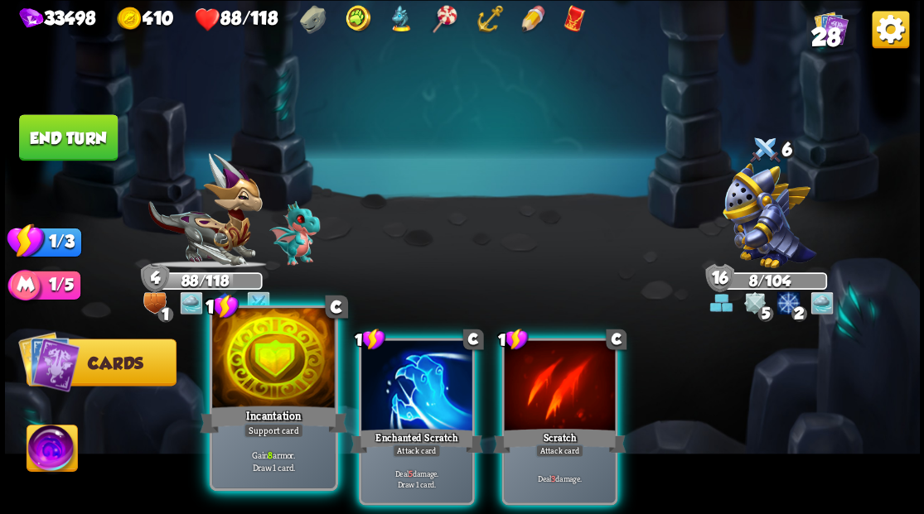
click at [258, 356] on div at bounding box center [273, 360] width 123 height 104
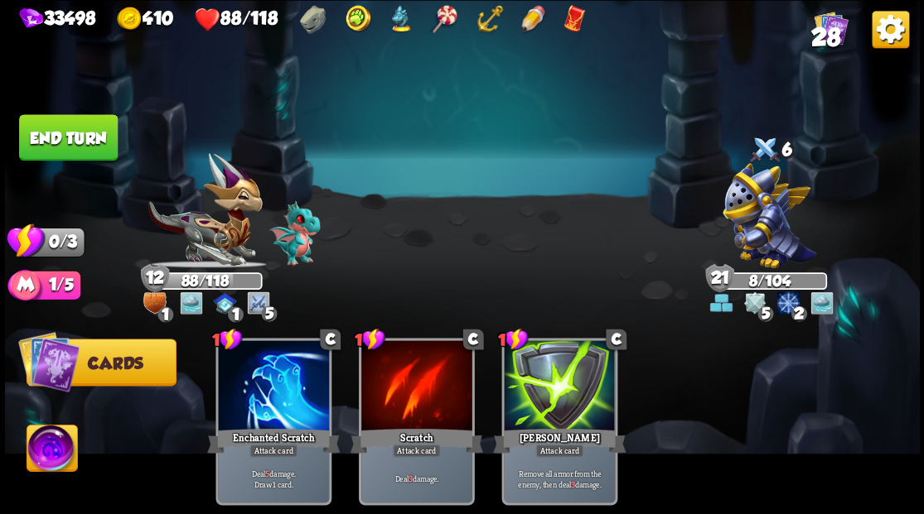
drag, startPoint x: 81, startPoint y: 134, endPoint x: 543, endPoint y: 169, distance: 463.6
click at [81, 134] on button "End turn" at bounding box center [68, 137] width 99 height 46
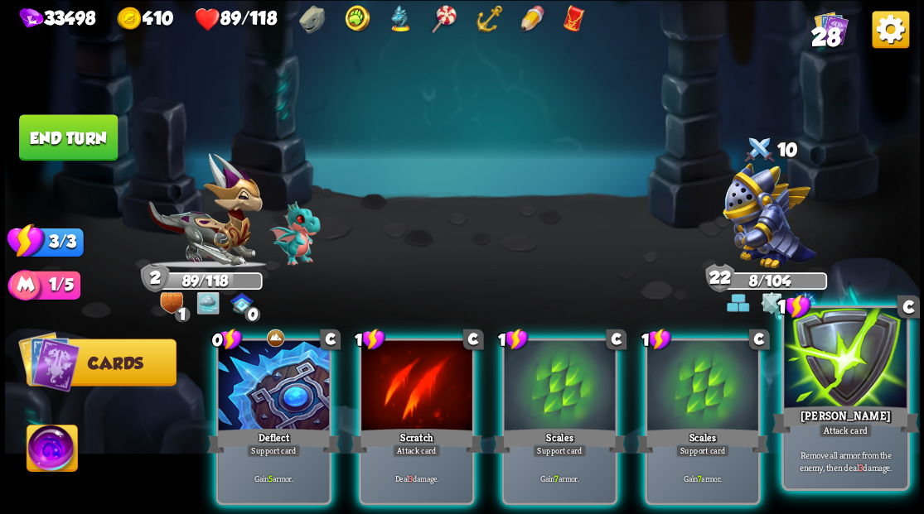
click at [828, 378] on div at bounding box center [845, 360] width 123 height 104
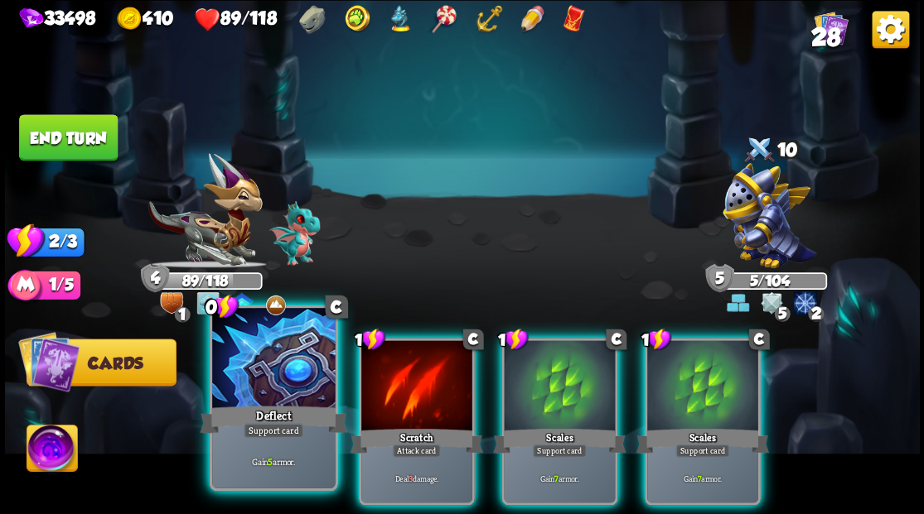
click at [265, 381] on div at bounding box center [273, 360] width 123 height 104
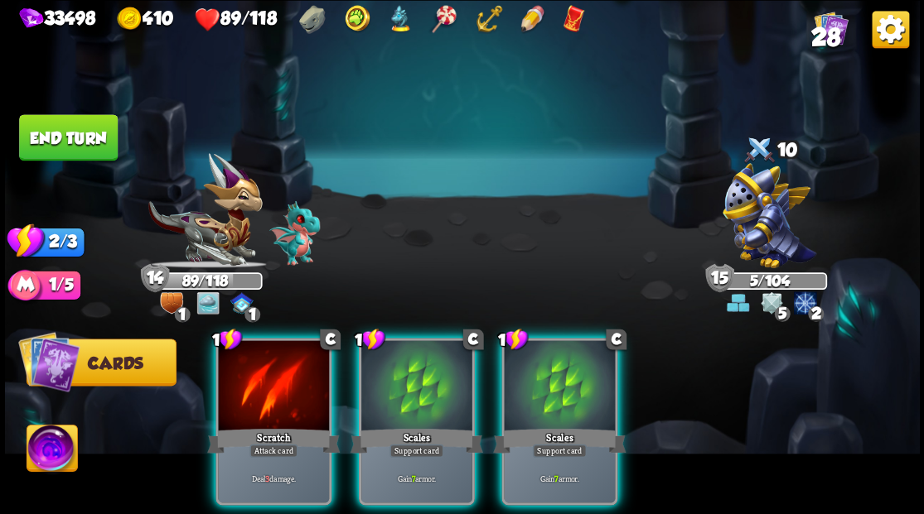
click at [65, 133] on button "End turn" at bounding box center [68, 137] width 99 height 46
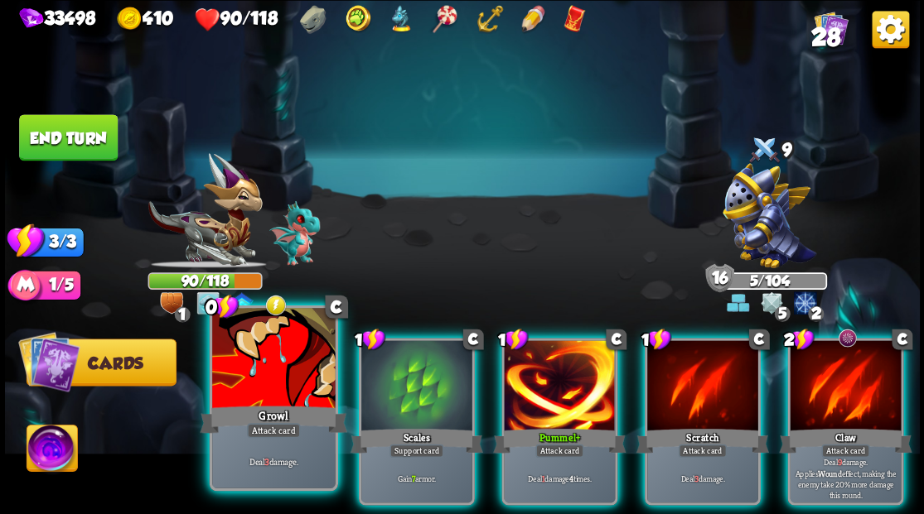
click at [292, 390] on div at bounding box center [273, 360] width 123 height 104
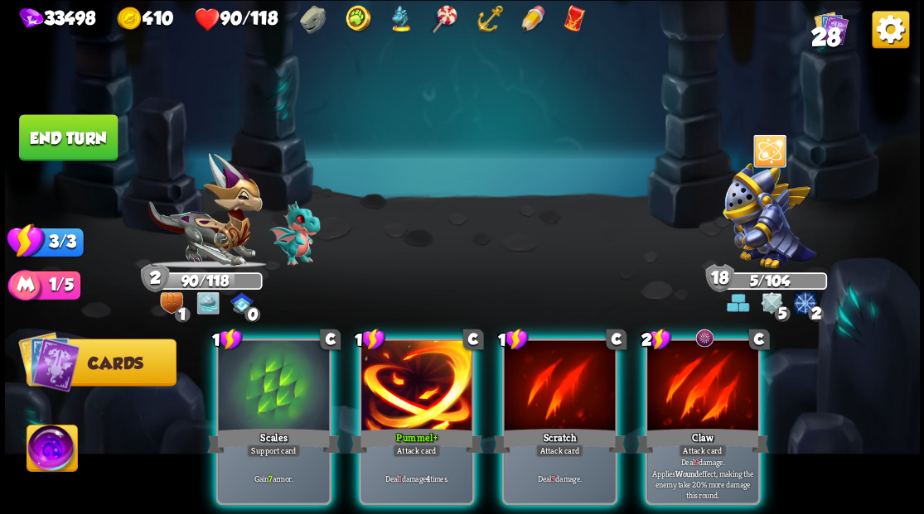
click at [694, 366] on div at bounding box center [702, 388] width 111 height 94
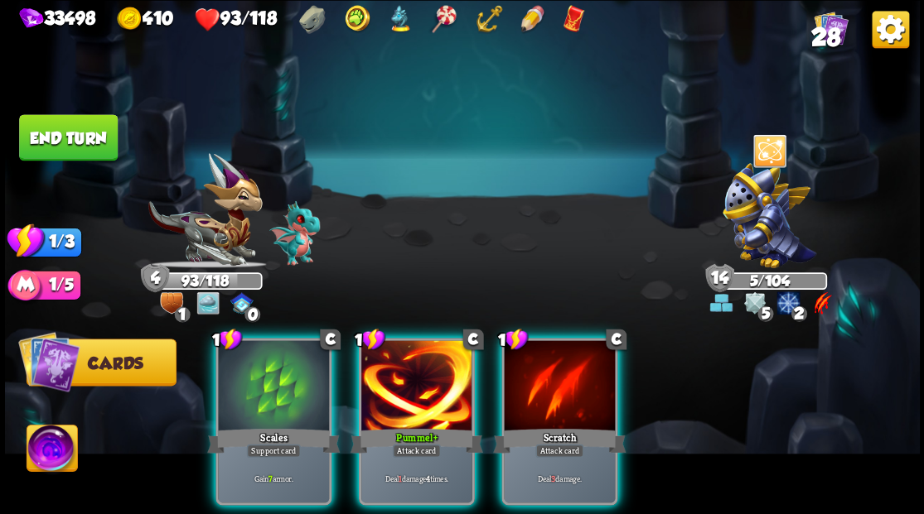
click at [82, 137] on button "End turn" at bounding box center [68, 137] width 99 height 46
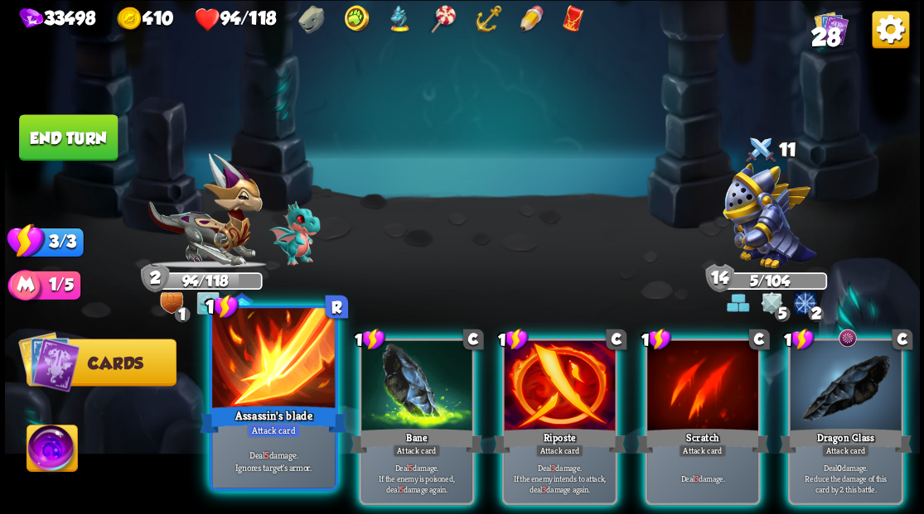
click at [265, 379] on div at bounding box center [273, 360] width 123 height 104
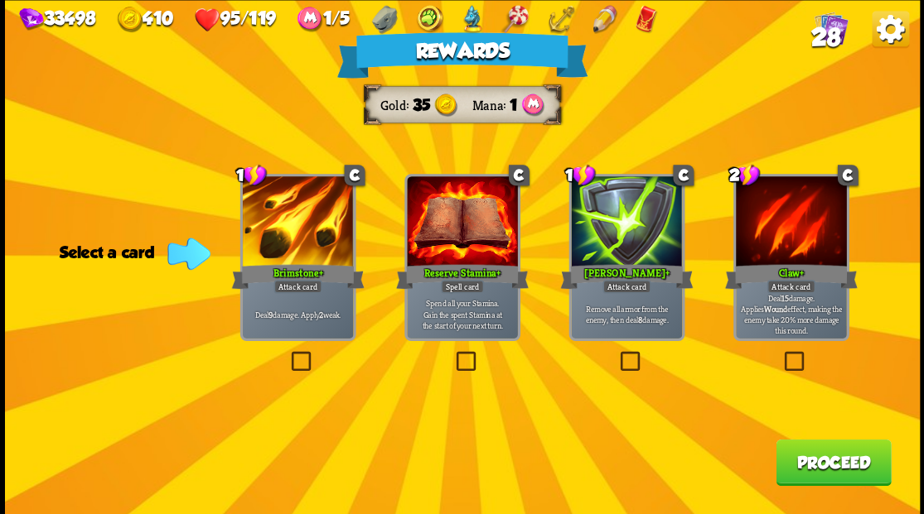
click at [823, 466] on button "Proceed" at bounding box center [832, 462] width 115 height 46
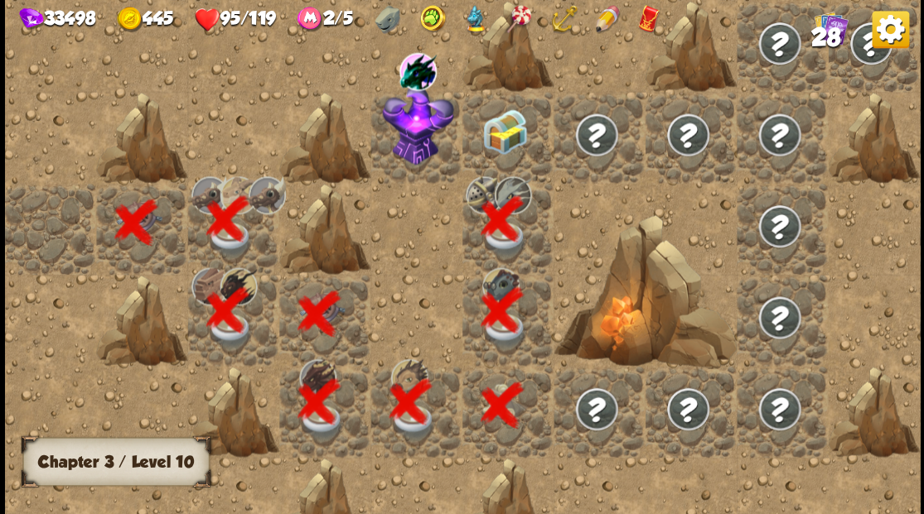
click at [496, 144] on div at bounding box center [507, 136] width 91 height 91
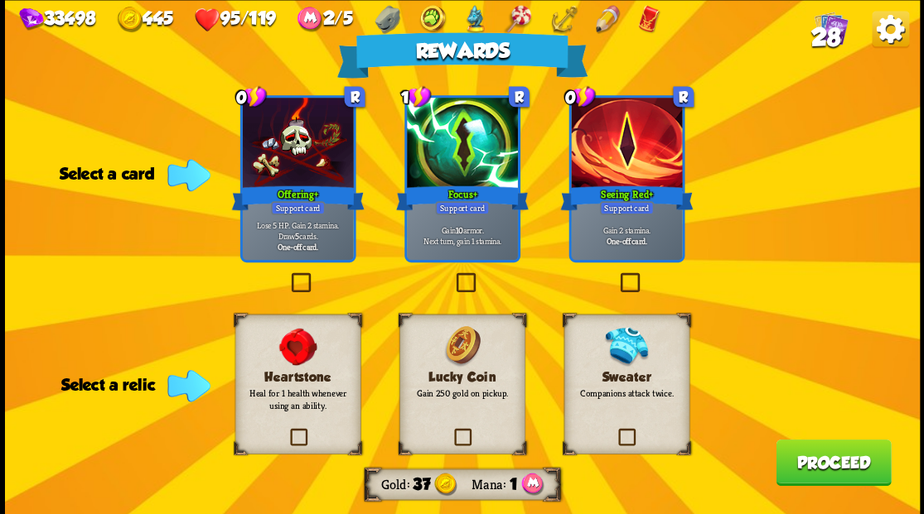
click at [616, 431] on label at bounding box center [616, 431] width 0 height 0
click at [0, 0] on input "checkbox" at bounding box center [0, 0] width 0 height 0
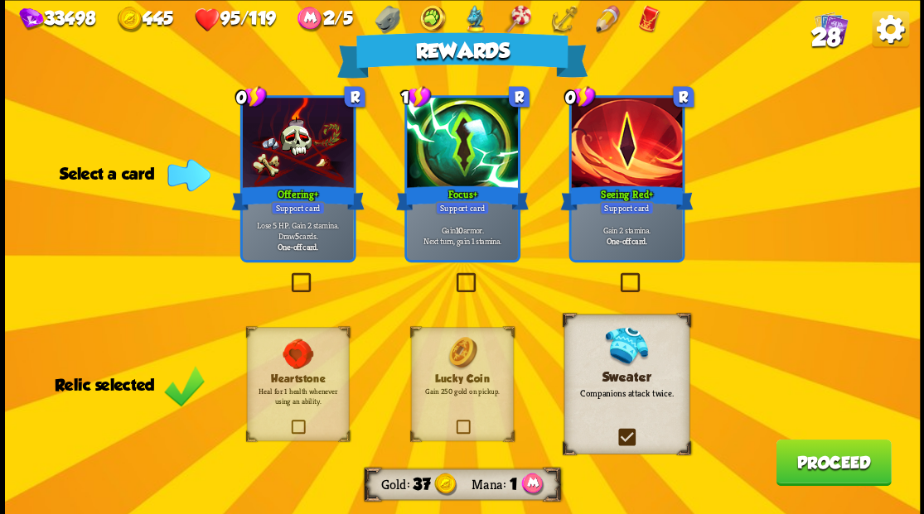
click at [824, 38] on span "28" at bounding box center [824, 37] width 29 height 28
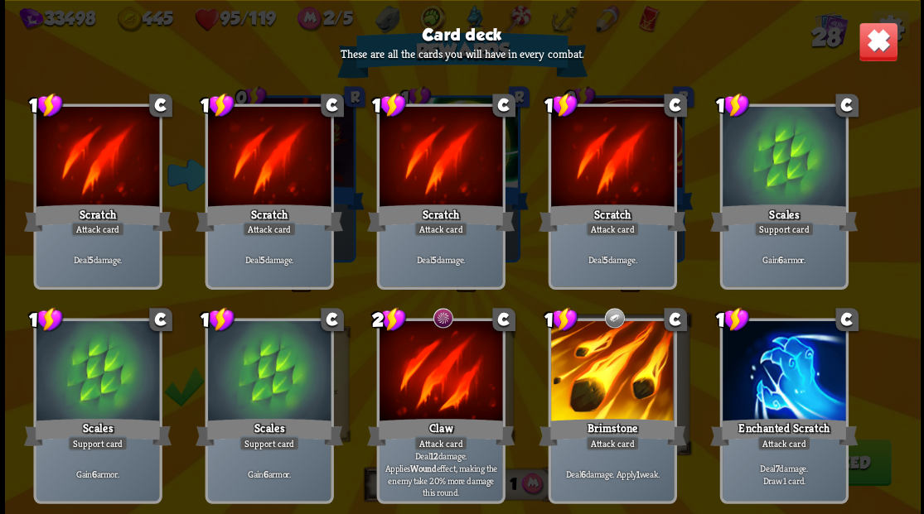
scroll to position [24, 0]
click at [885, 48] on img at bounding box center [877, 42] width 40 height 40
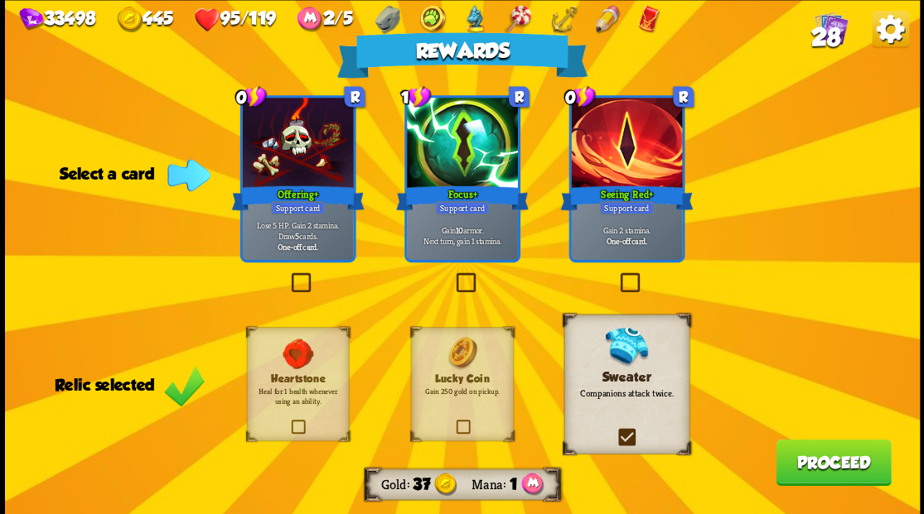
click at [452, 275] on label at bounding box center [452, 275] width 0 height 0
click at [0, 0] on input "checkbox" at bounding box center [0, 0] width 0 height 0
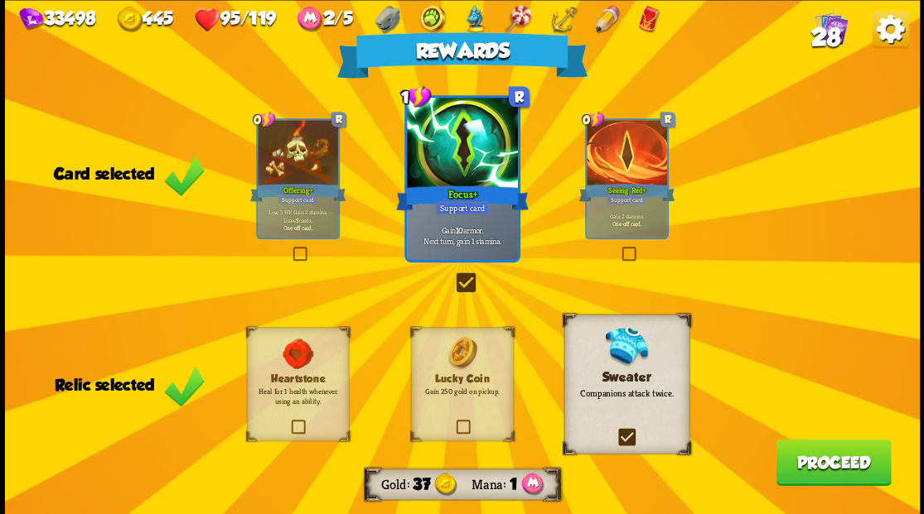
click at [821, 473] on button "Proceed" at bounding box center [832, 462] width 115 height 46
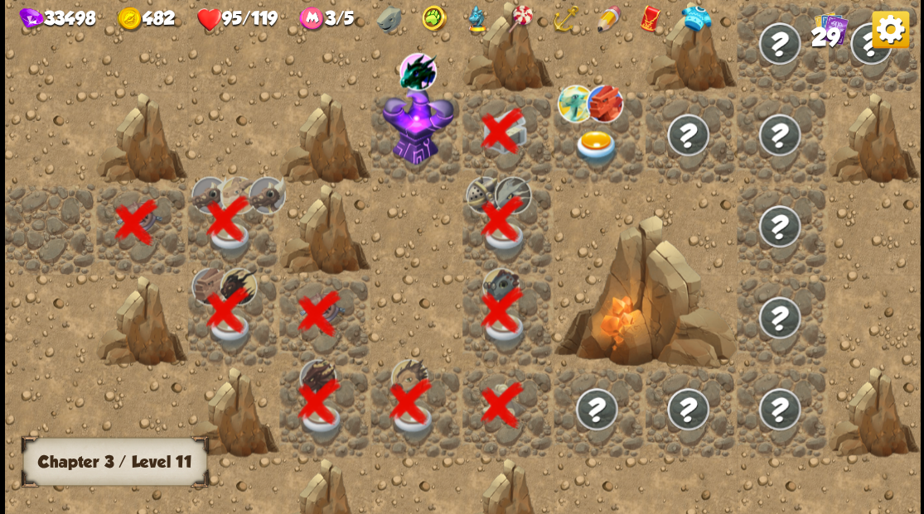
scroll to position [0, 318]
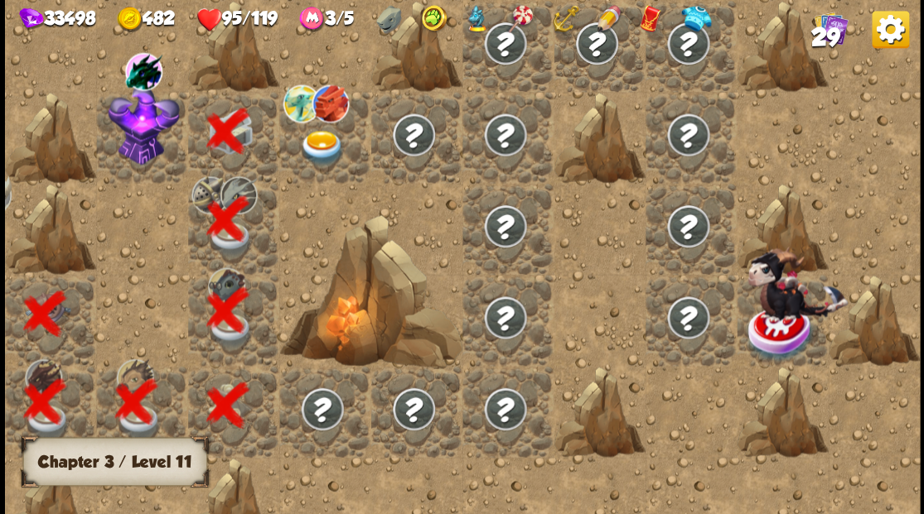
click at [133, 146] on img at bounding box center [143, 125] width 71 height 80
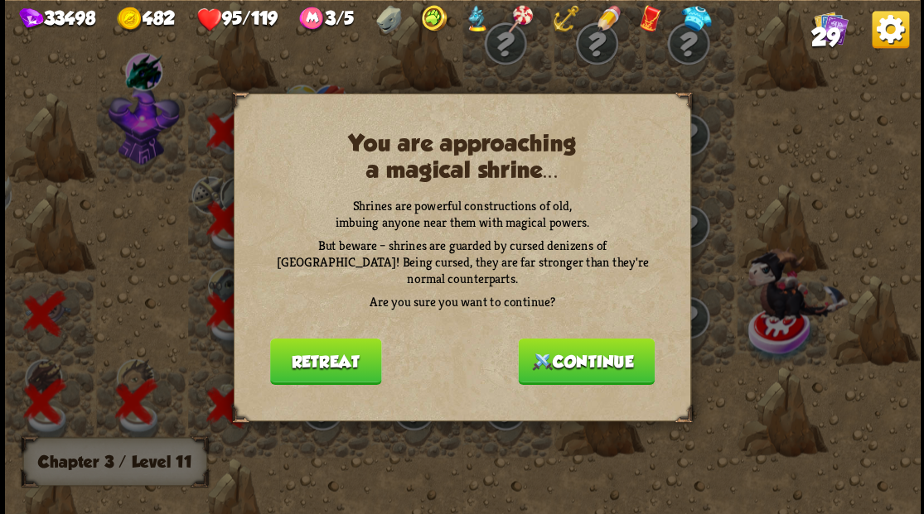
click at [607, 353] on button "Continue" at bounding box center [586, 361] width 137 height 46
